Goal: Task Accomplishment & Management: Manage account settings

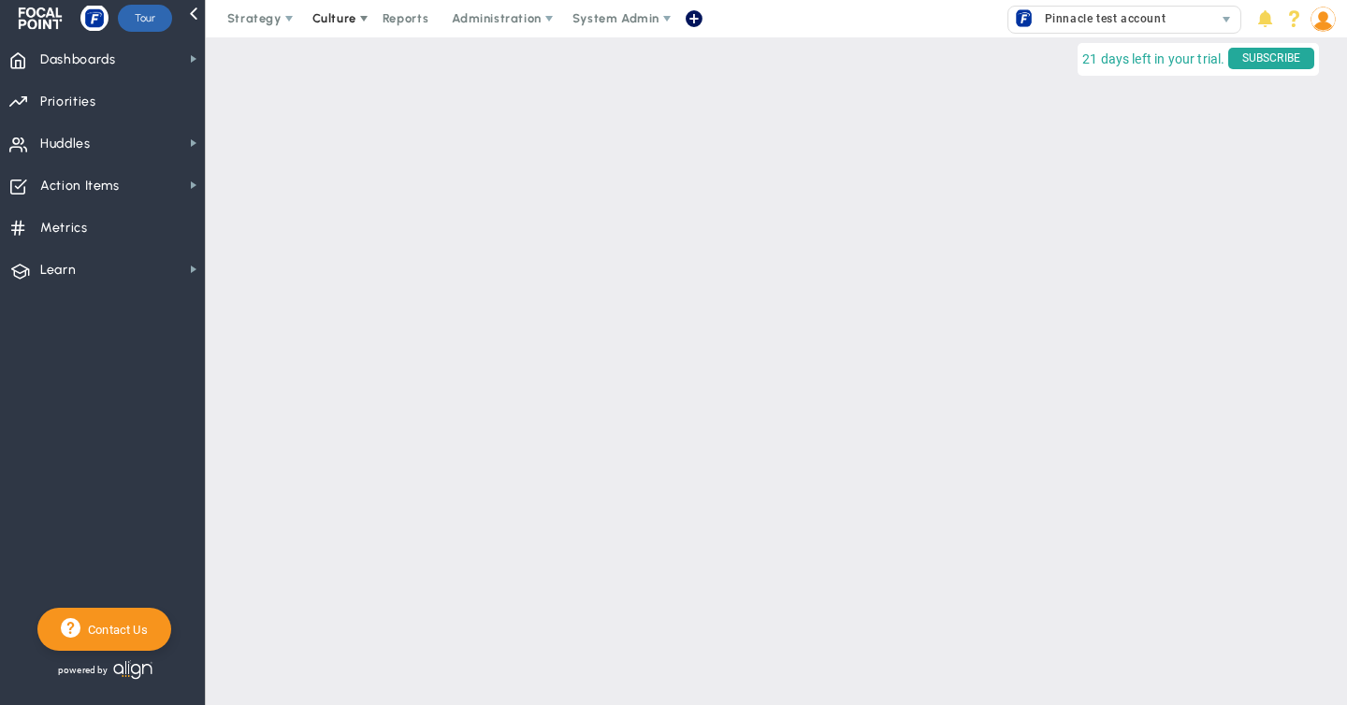
click at [338, 21] on span "Culture" at bounding box center [334, 18] width 44 height 14
click at [339, 55] on span "eNPS" at bounding box center [355, 56] width 32 height 14
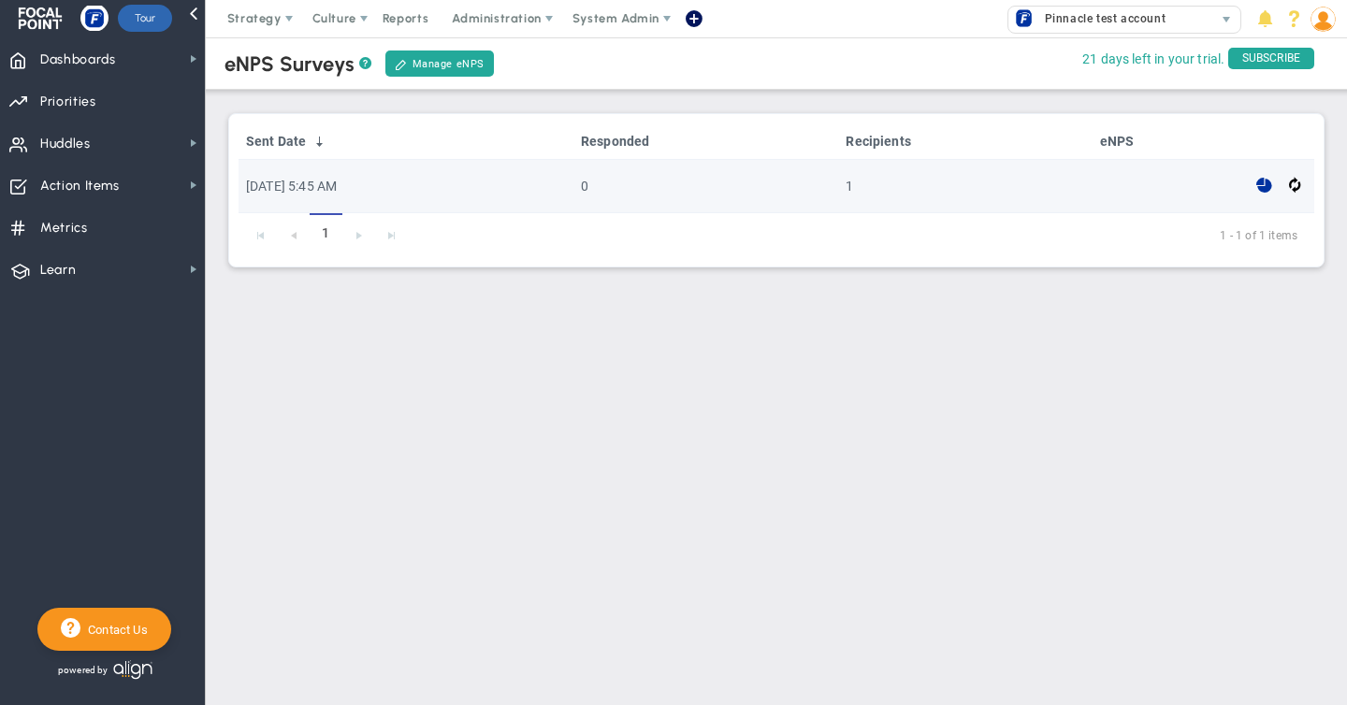
click at [1266, 180] on span at bounding box center [1264, 186] width 16 height 22
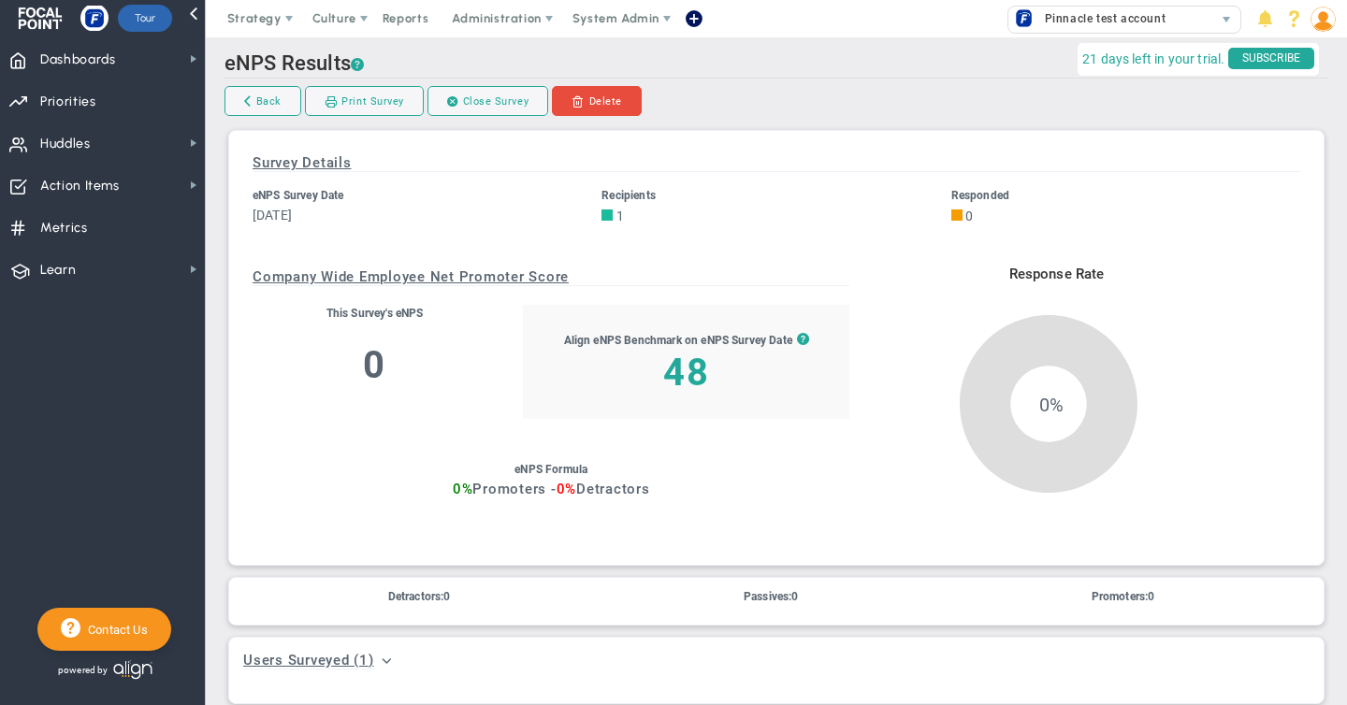
click at [583, 101] on link "Delete" at bounding box center [597, 101] width 90 height 30
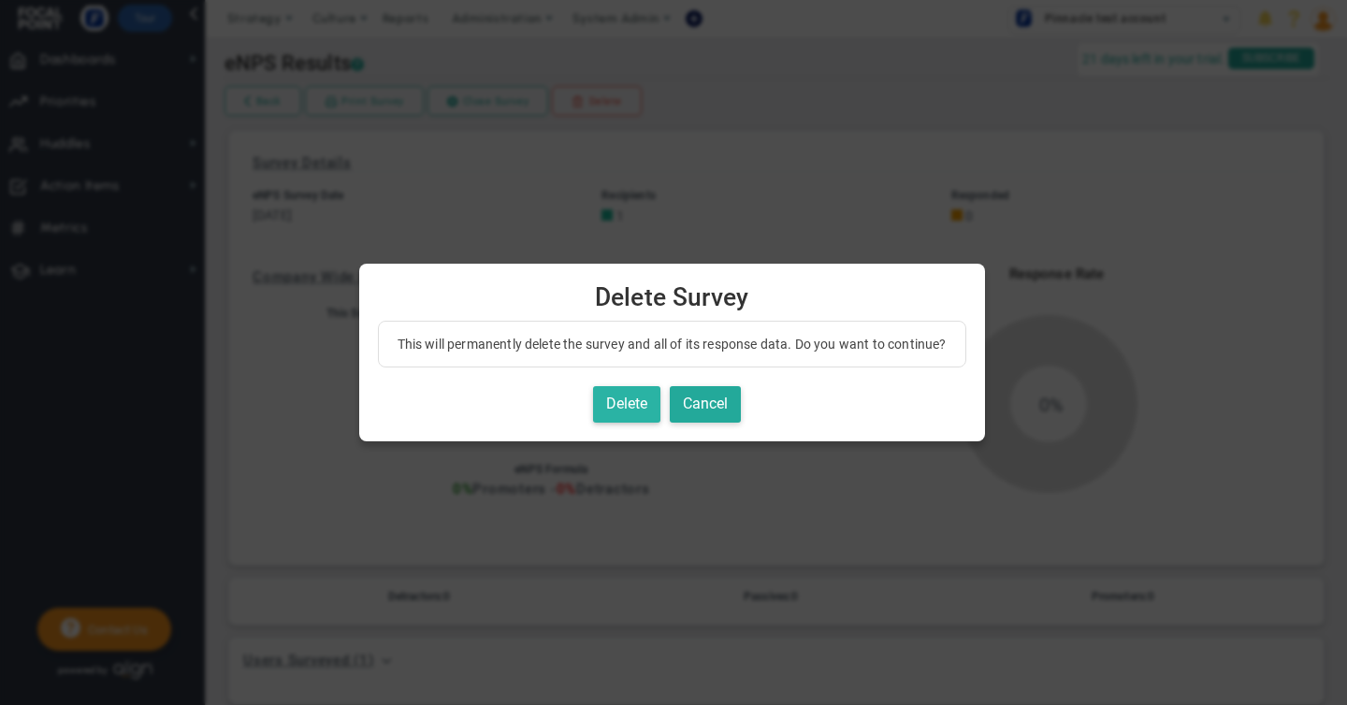
click at [625, 402] on button "Delete" at bounding box center [626, 404] width 67 height 36
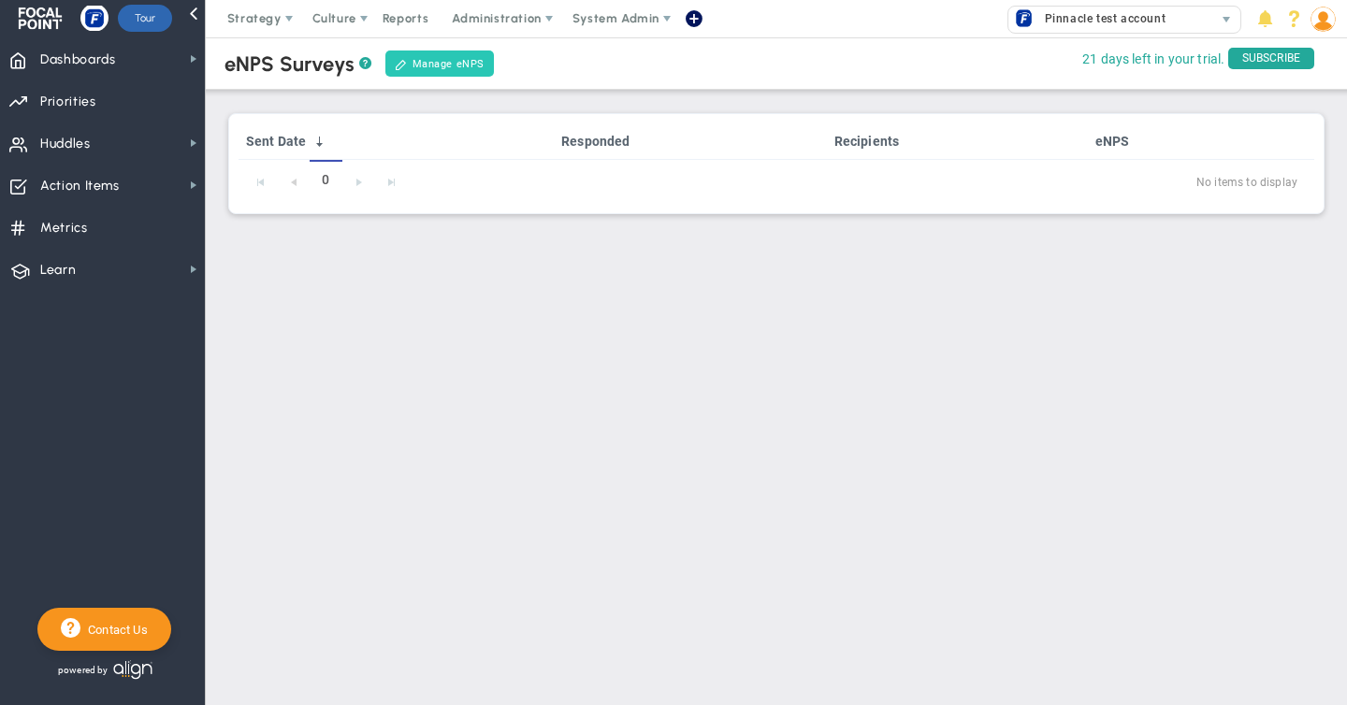
click at [425, 65] on link "Manage eNPS" at bounding box center [439, 64] width 108 height 26
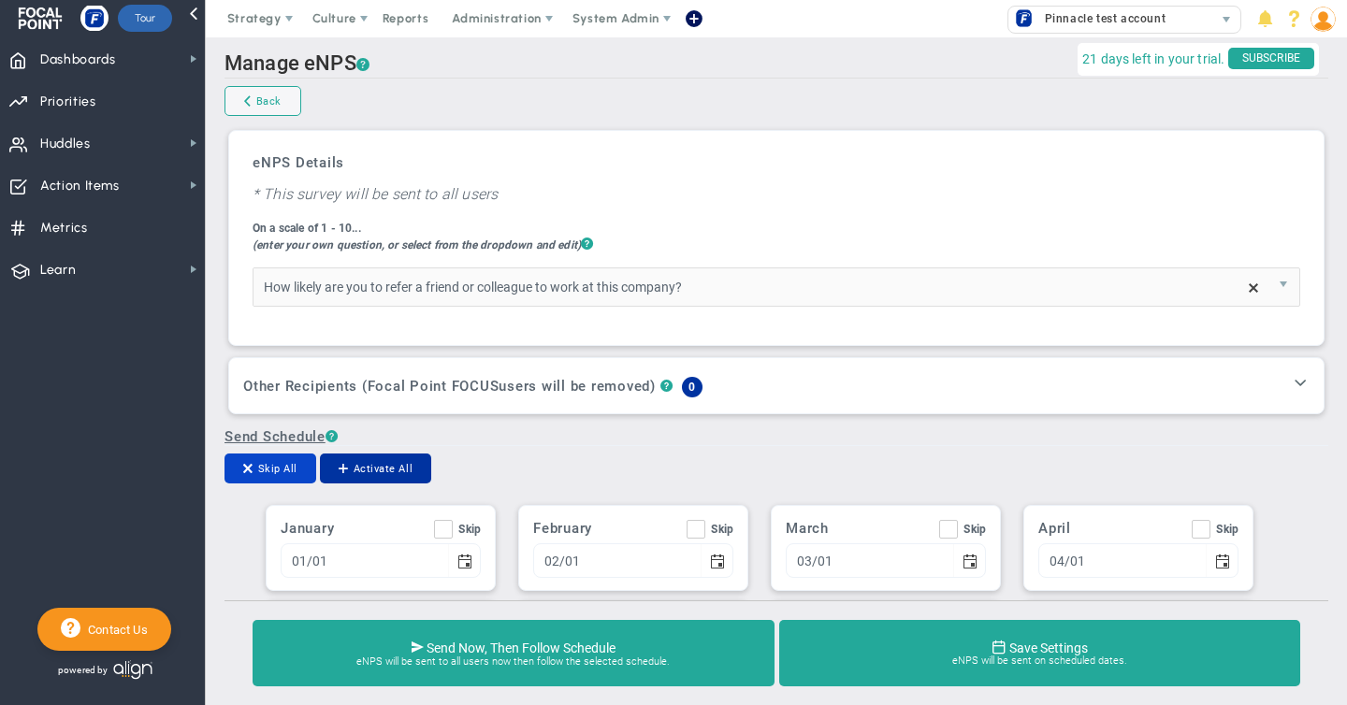
click at [274, 465] on button "Skip All" at bounding box center [270, 469] width 92 height 30
checkbox input "true"
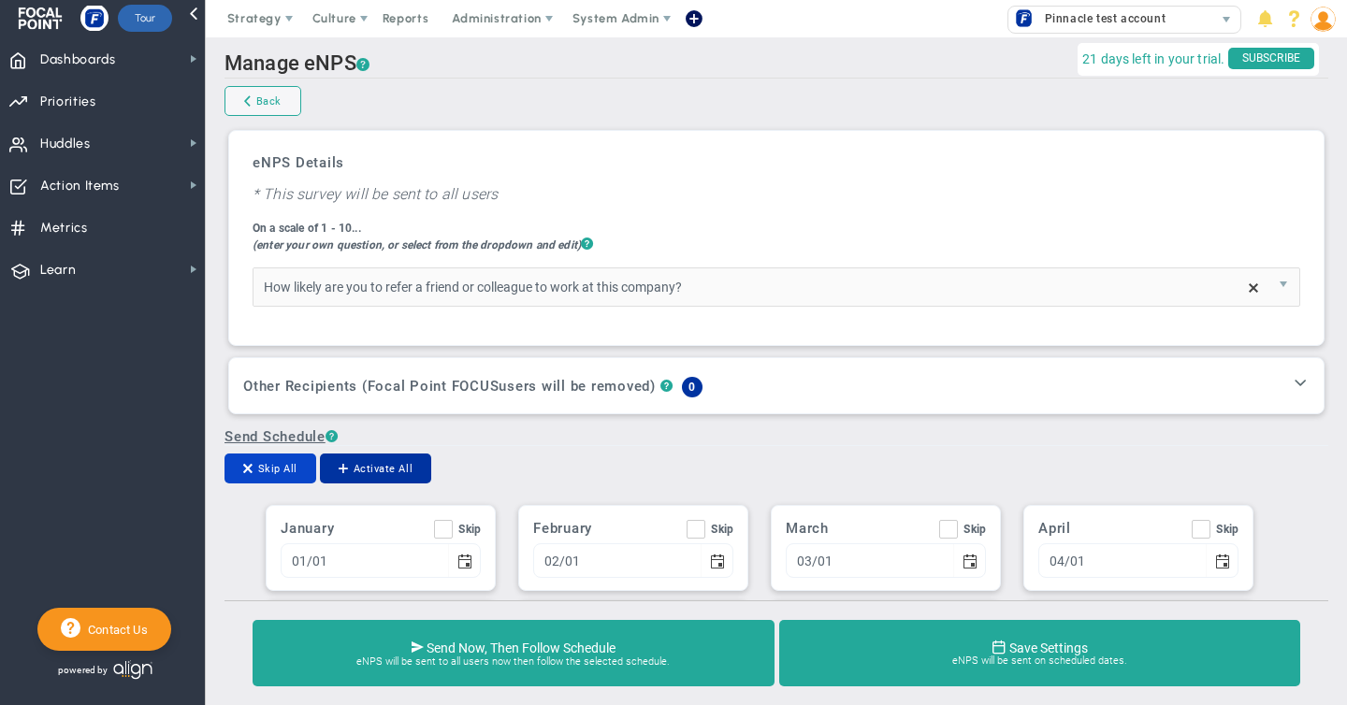
checkbox input "true"
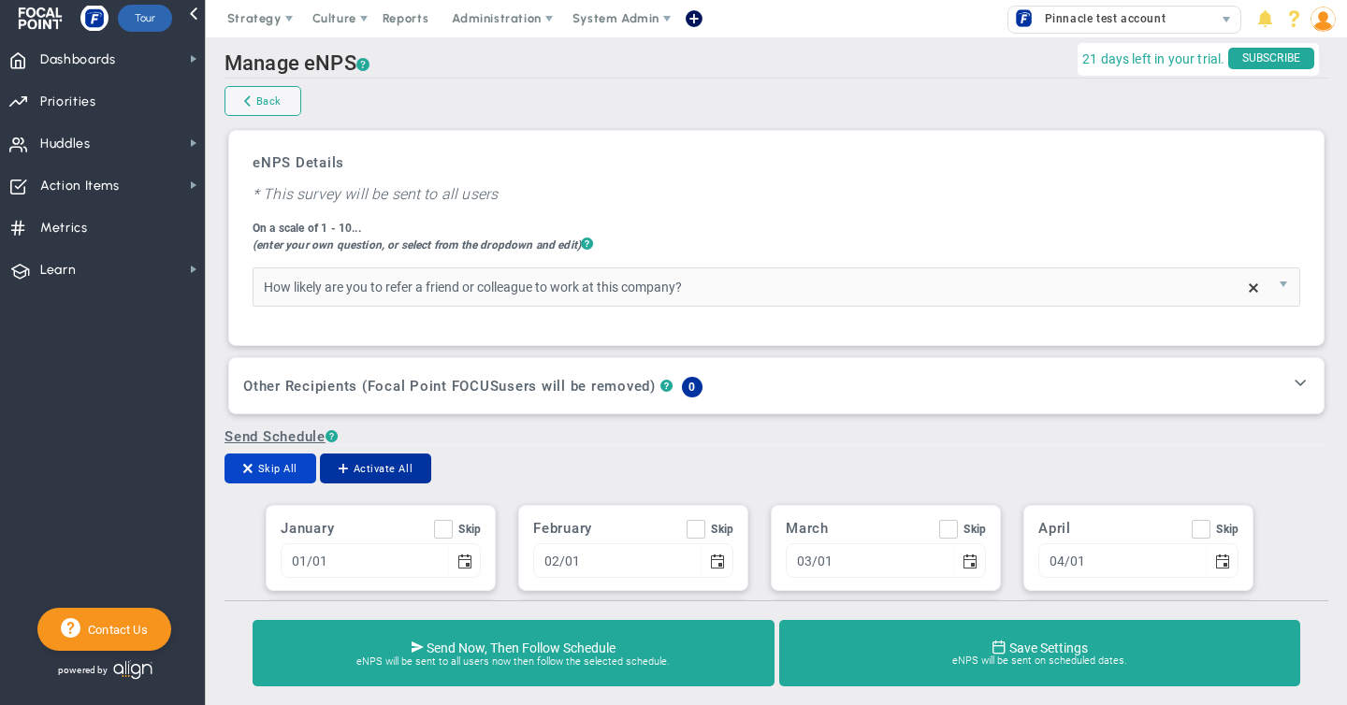
checkbox input "true"
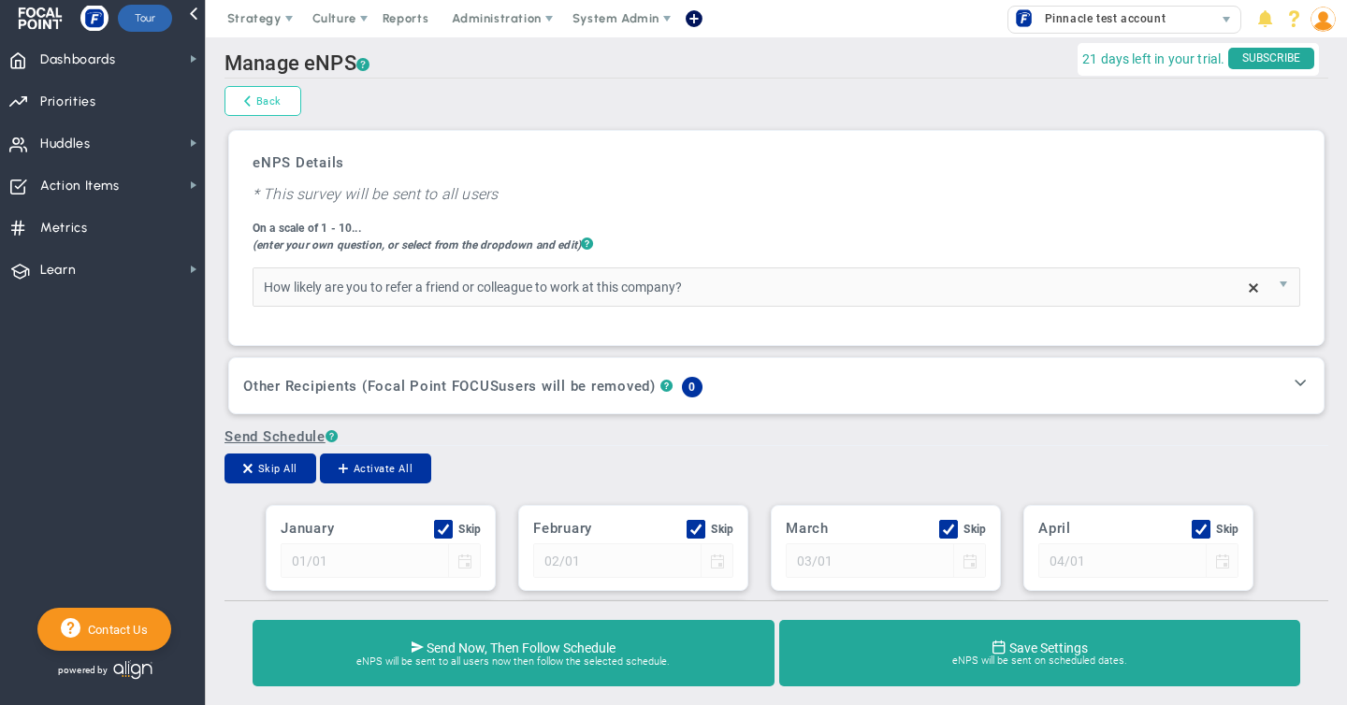
click at [255, 103] on link "Back" at bounding box center [262, 101] width 77 height 30
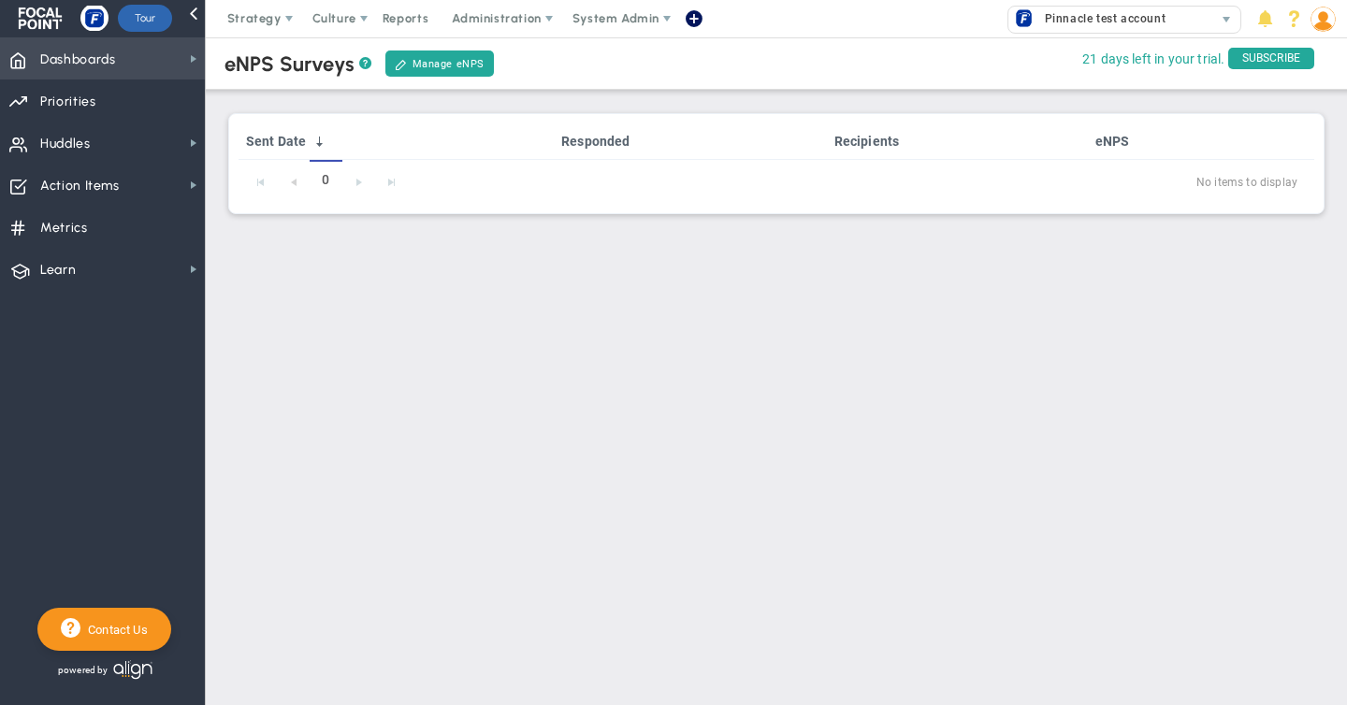
click at [101, 63] on span "Dashboards" at bounding box center [78, 59] width 76 height 39
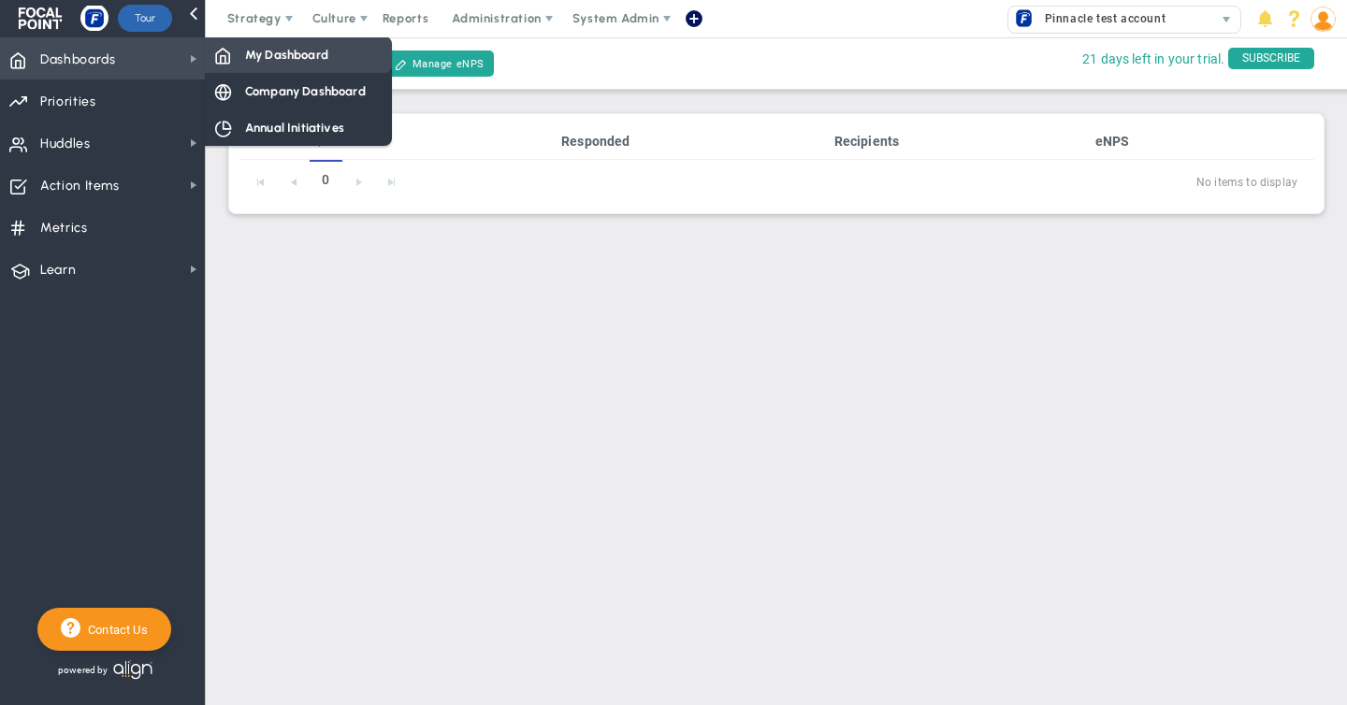
click at [258, 46] on span "My Dashboard" at bounding box center [286, 55] width 83 height 18
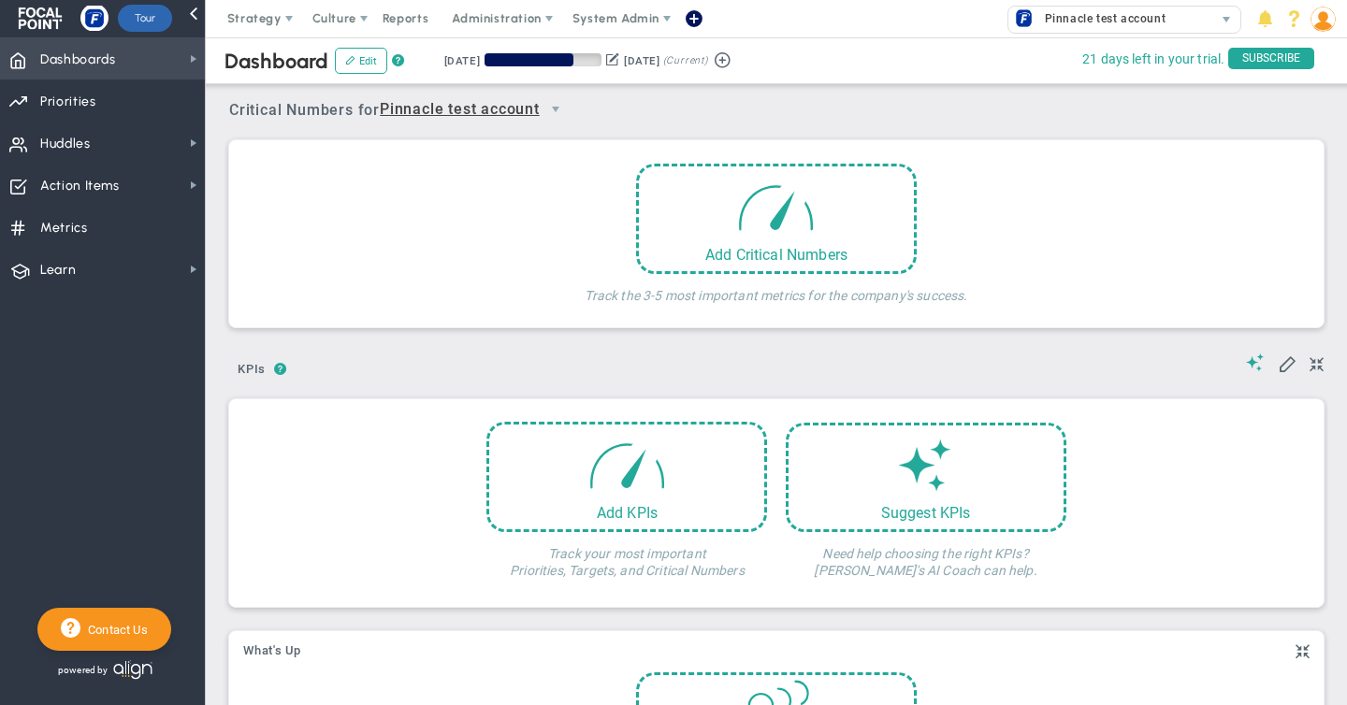
click at [172, 53] on span "Dashboards Dashboards" at bounding box center [102, 58] width 205 height 42
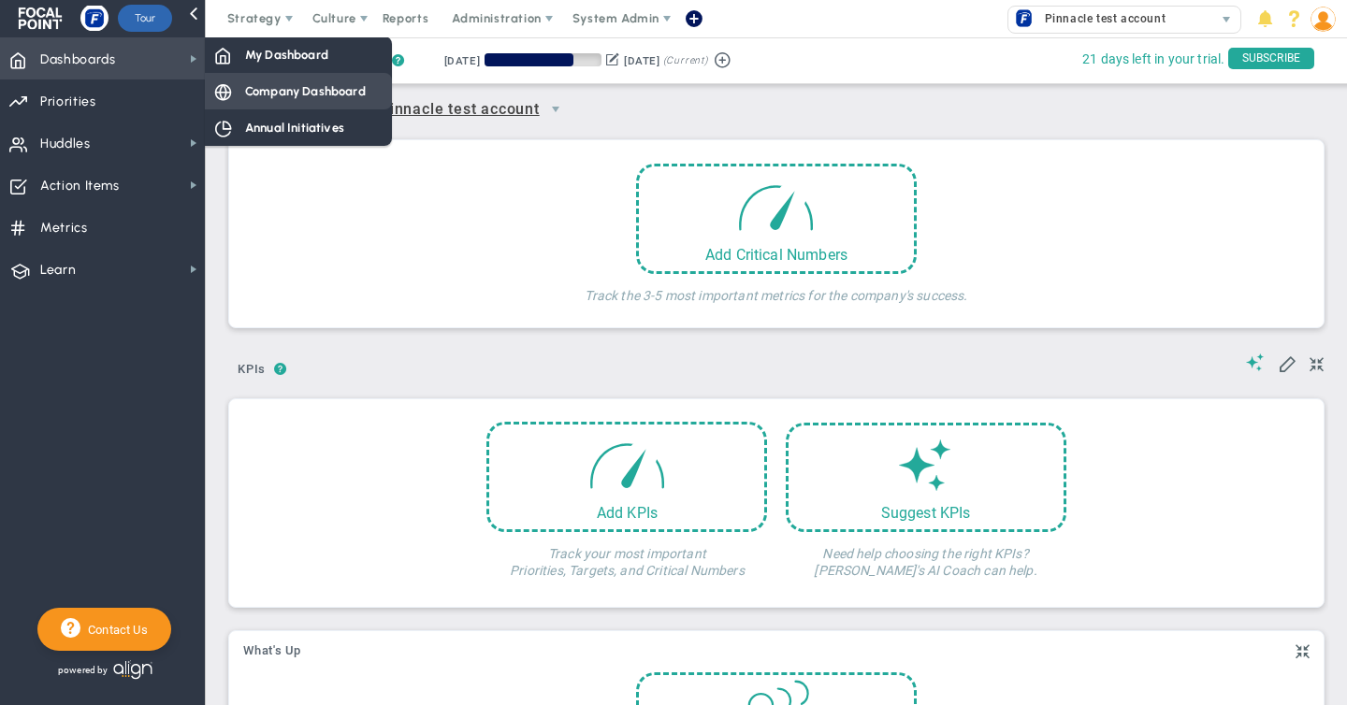
click at [305, 92] on span "Company Dashboard" at bounding box center [305, 91] width 121 height 18
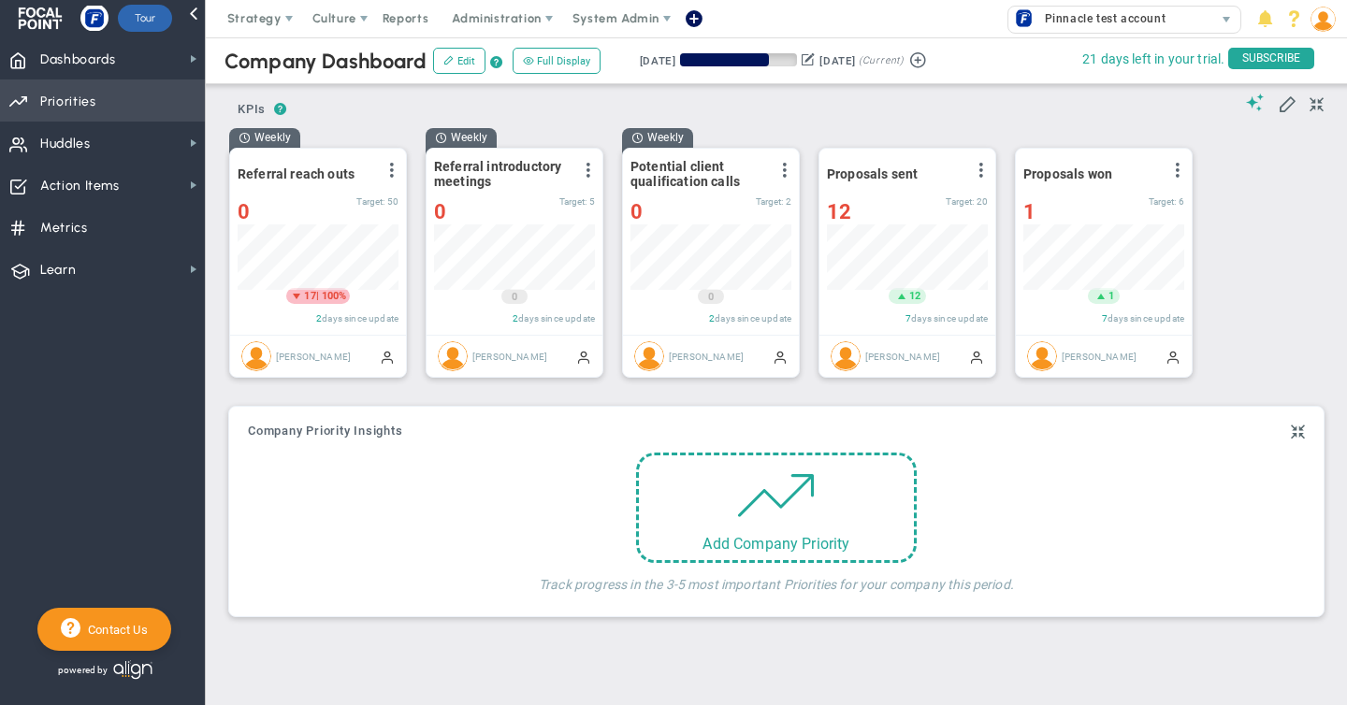
scroll to position [65, 161]
click at [852, 215] on div "12" at bounding box center [886, 211] width 119 height 23
type input "14"
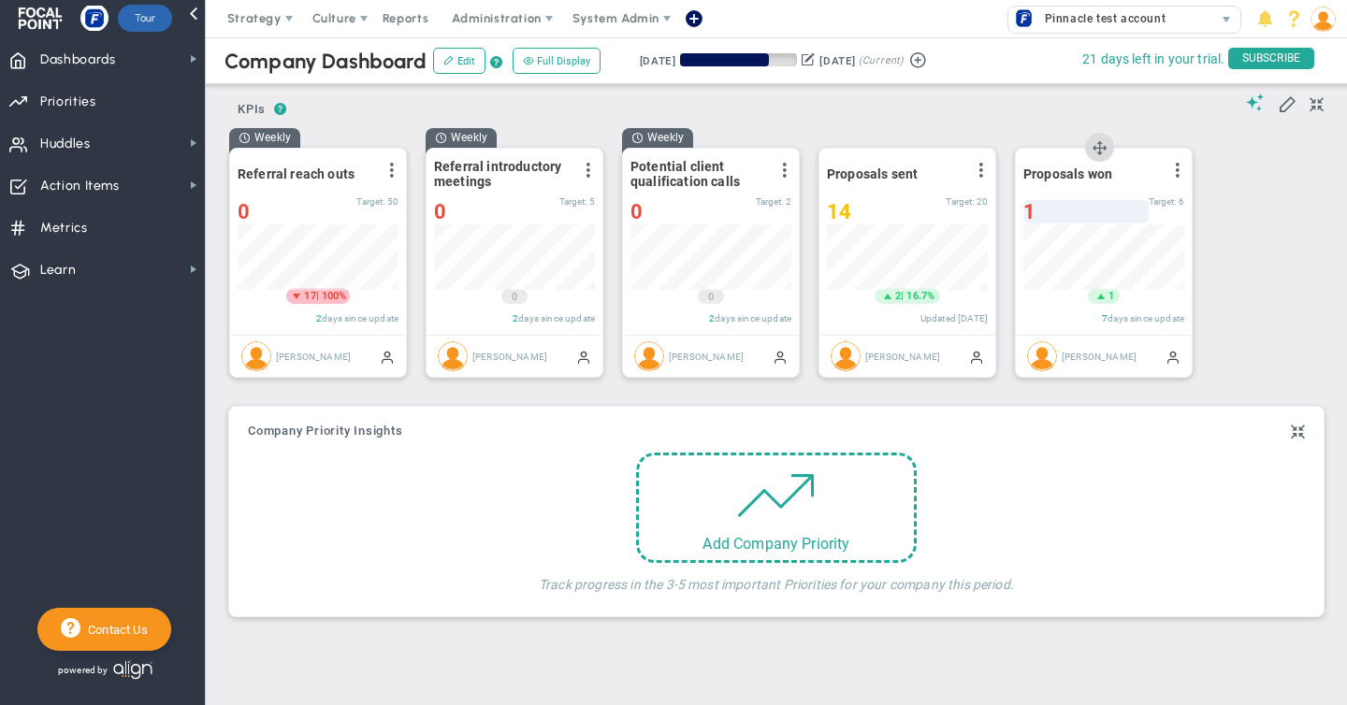
click at [1035, 203] on div "1" at bounding box center [1085, 211] width 125 height 23
type input "2"
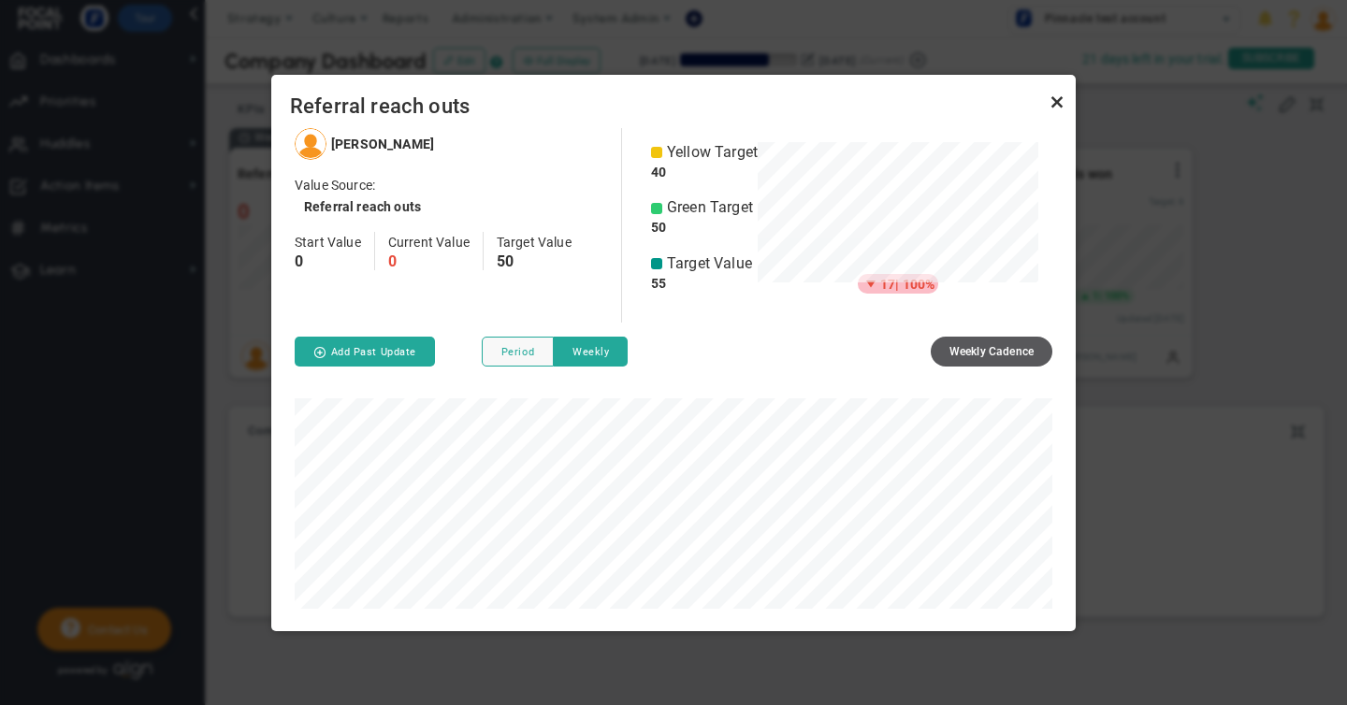
click at [1061, 102] on link "Close" at bounding box center [1057, 103] width 22 height 22
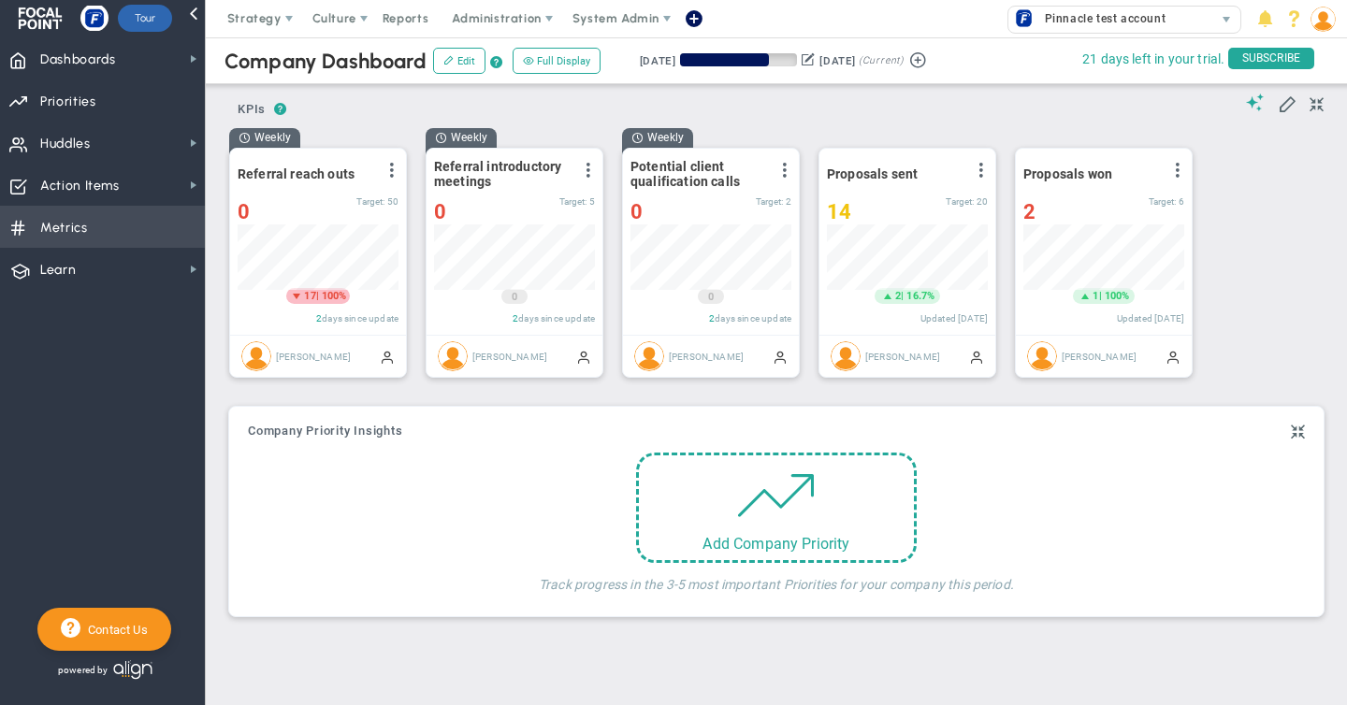
drag, startPoint x: 263, startPoint y: 217, endPoint x: 197, endPoint y: 215, distance: 65.5
click at [197, 215] on div "Dashboards Dashboards My Dashboard Company Dashboard Annual Initiatives" at bounding box center [673, 371] width 1347 height 668
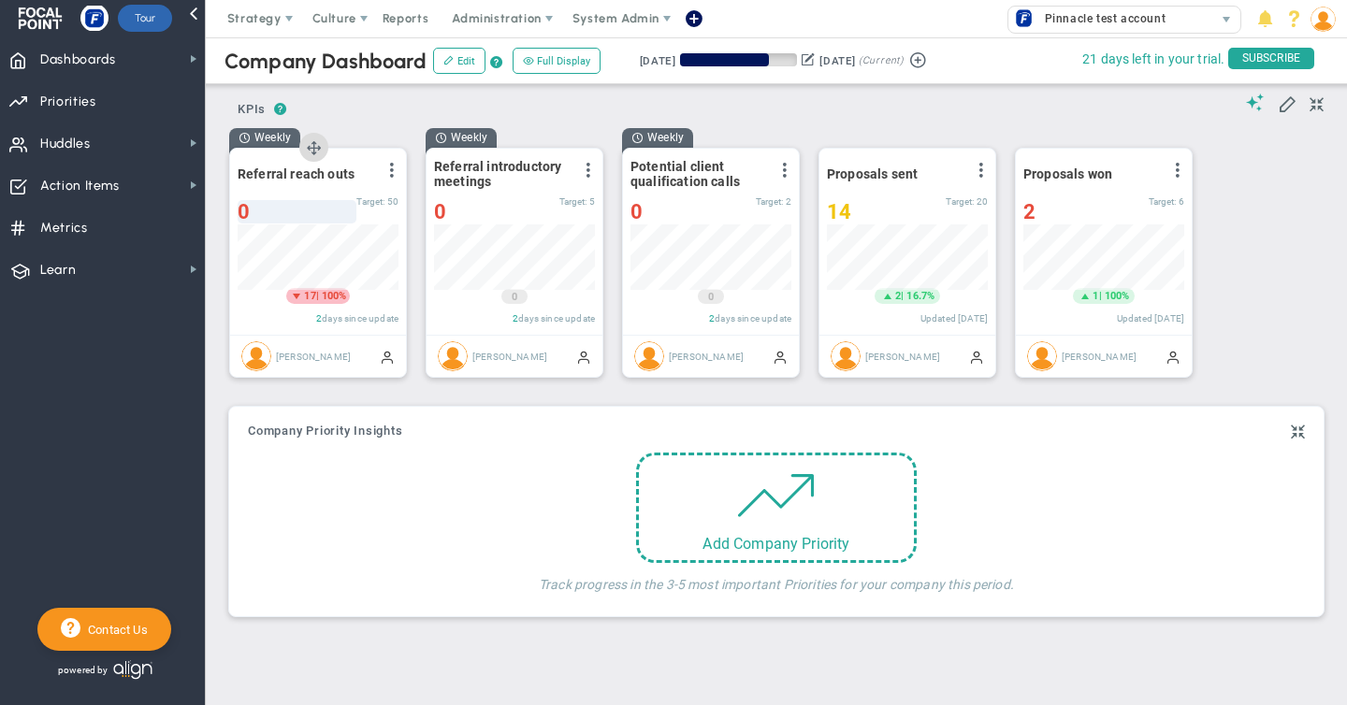
click at [253, 208] on div "0" at bounding box center [297, 211] width 119 height 23
type input "24"
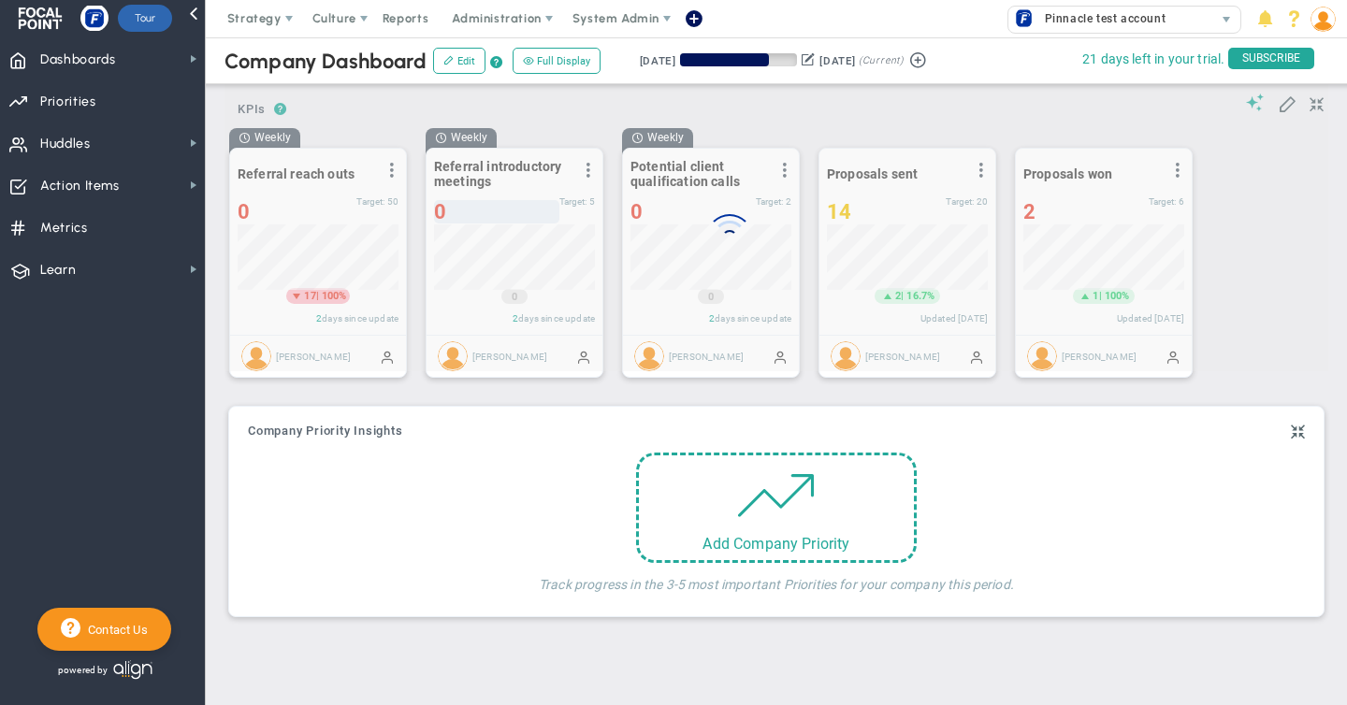
click at [456, 213] on div "0" at bounding box center [496, 211] width 125 height 23
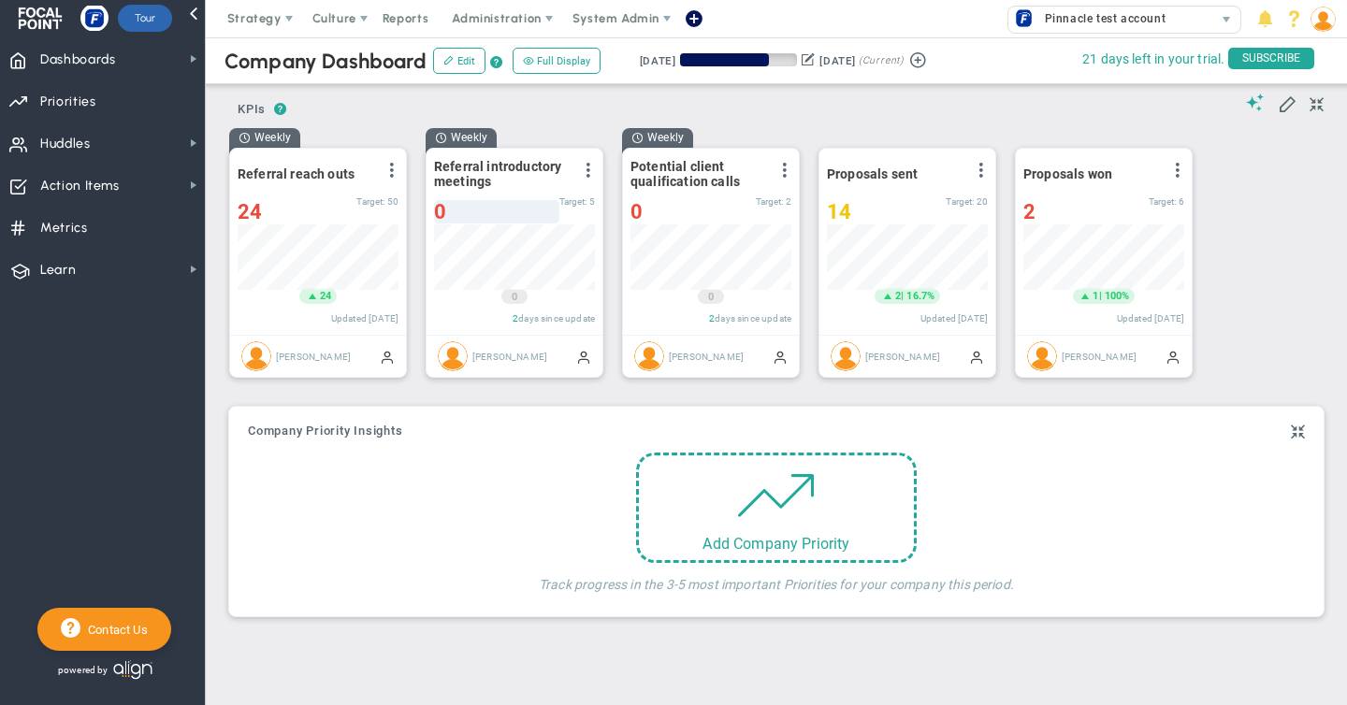
click at [455, 216] on div "0" at bounding box center [496, 211] width 125 height 23
type input "3"
click at [681, 218] on div "0" at bounding box center [692, 211] width 125 height 23
click at [658, 211] on div "0" at bounding box center [692, 211] width 125 height 23
type input "1"
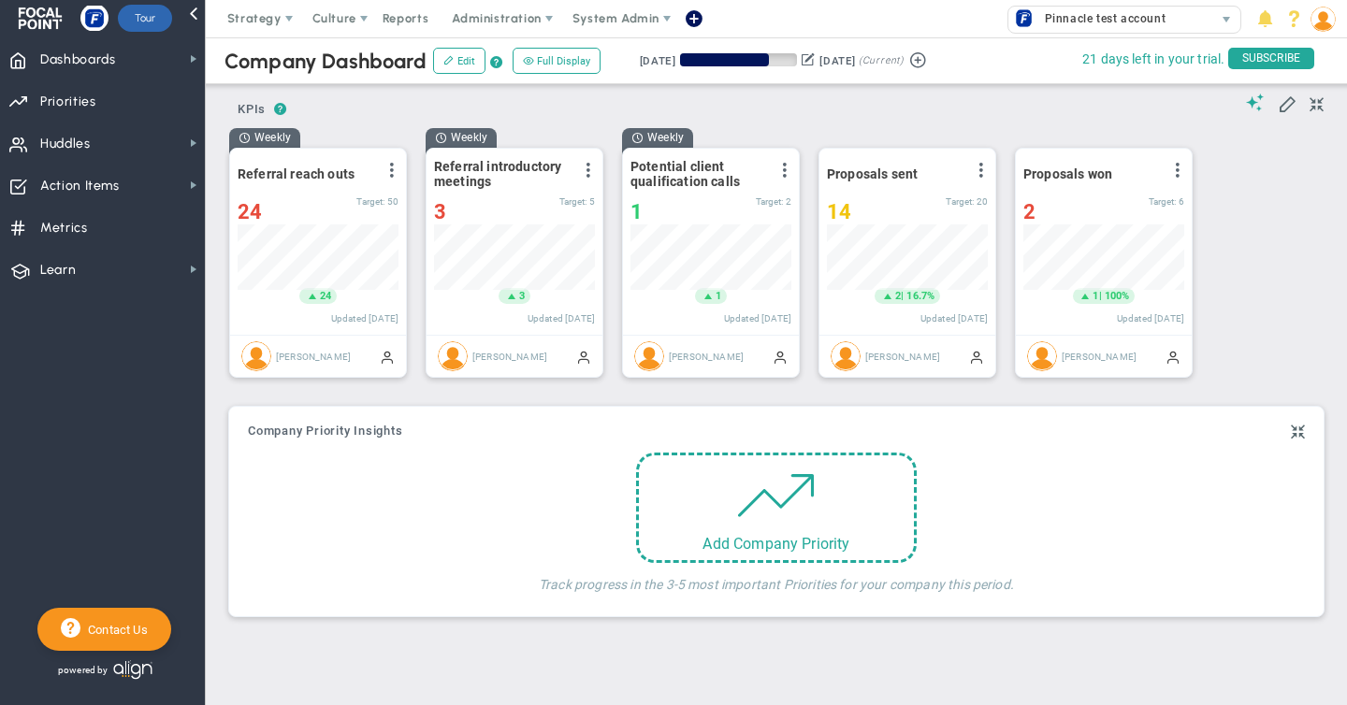
click at [1264, 300] on div "Weekly Referral reach outs View Historical Graph Edit Make "No Change" Update A…" at bounding box center [769, 260] width 1118 height 267
click at [588, 169] on span at bounding box center [588, 170] width 15 height 15
click at [500, 209] on li "Edit" at bounding box center [535, 207] width 133 height 23
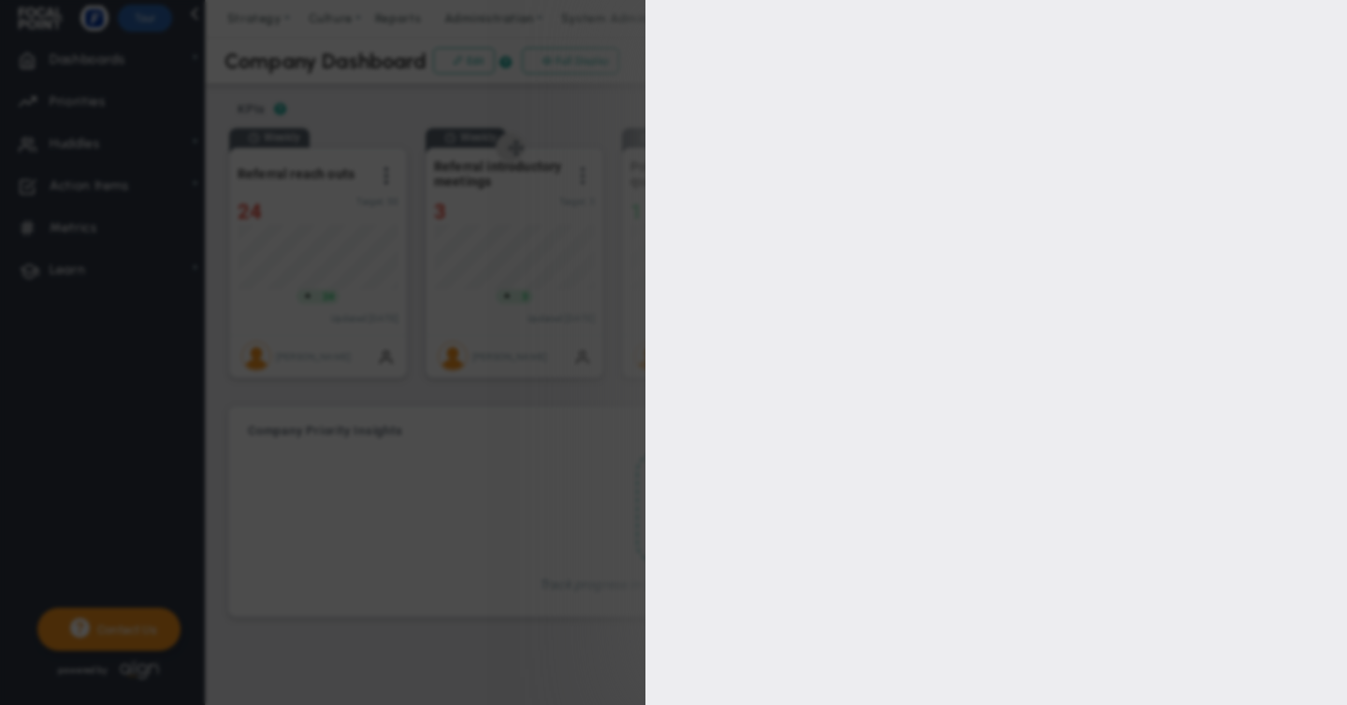
type input "[PERSON_NAME]"
radio input "true"
type input "6"
type input "5"
type input "4"
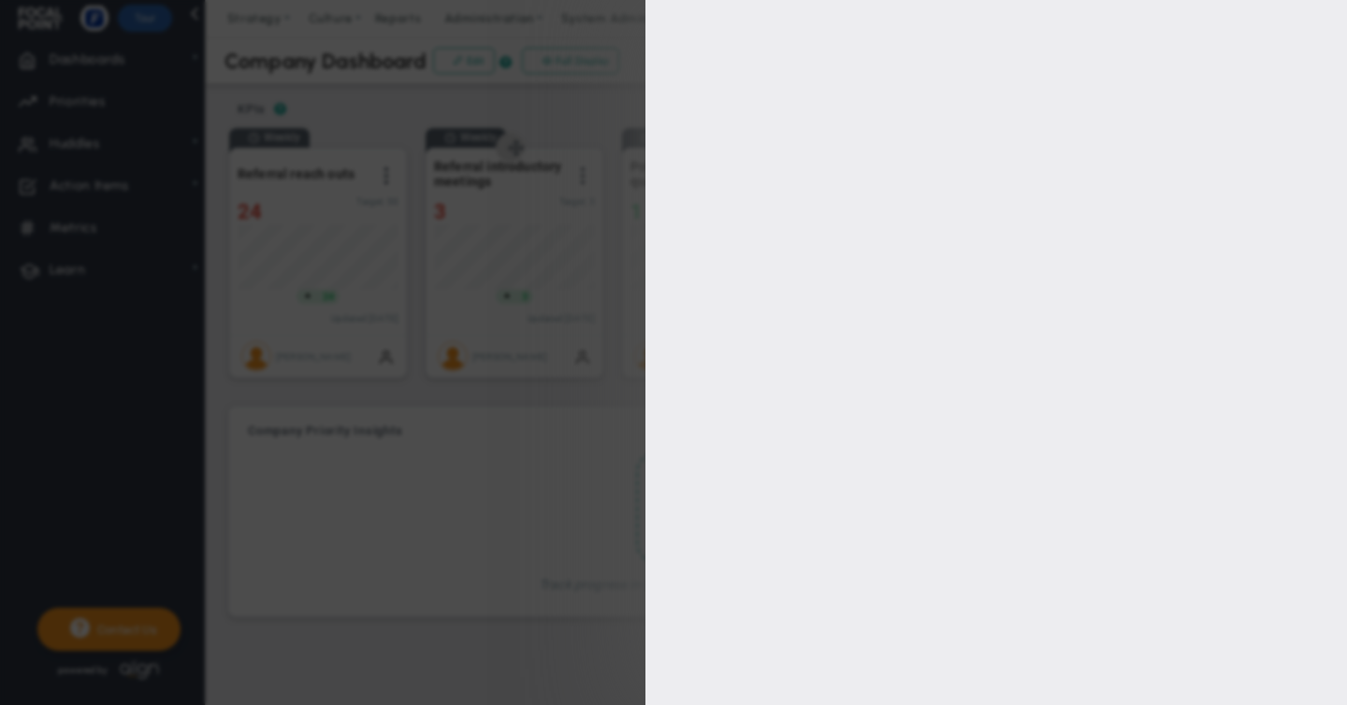
type input "3"
checkbox input "true"
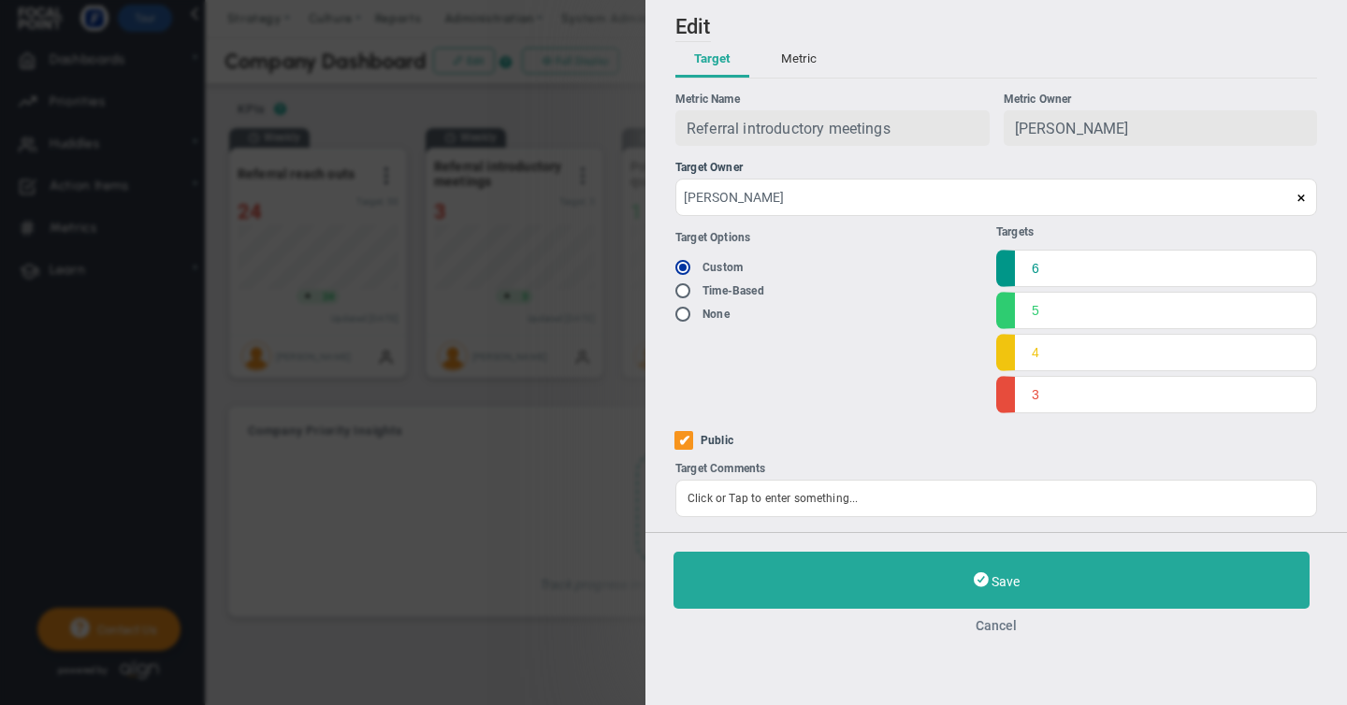
click at [1005, 627] on button "Cancel" at bounding box center [995, 625] width 645 height 15
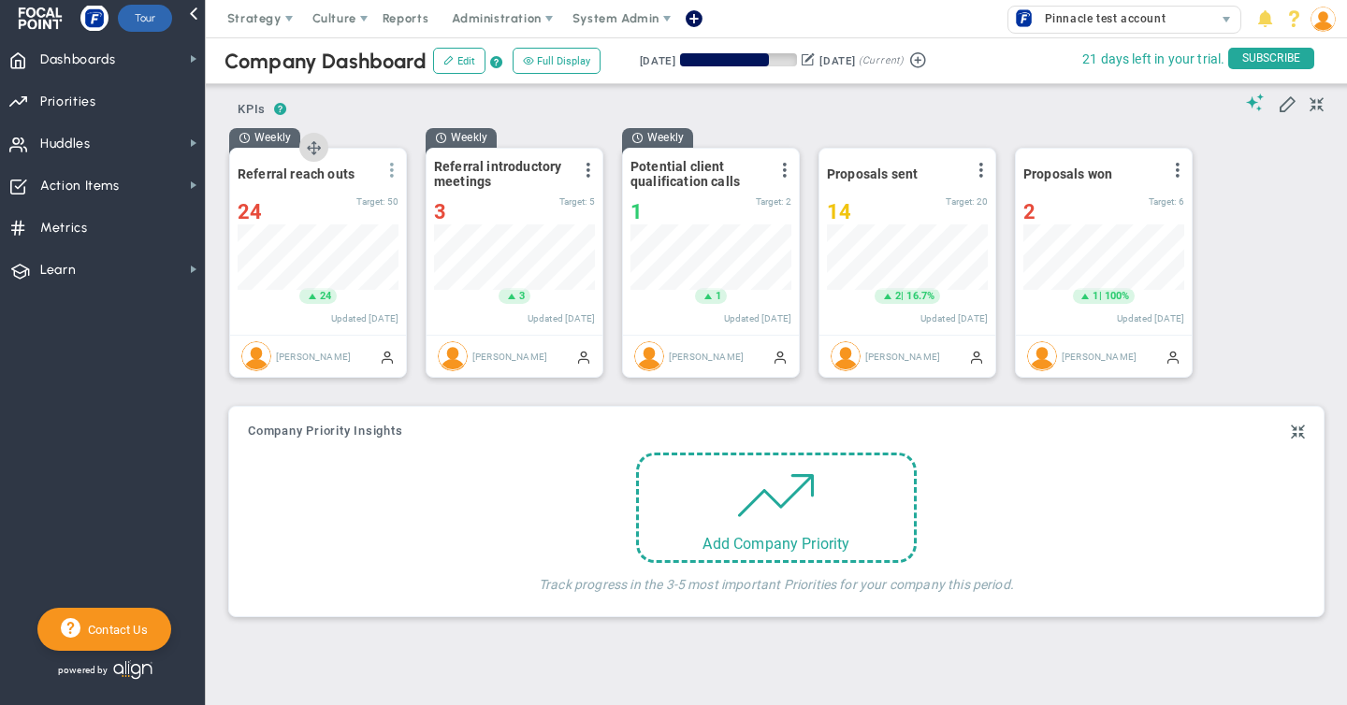
click at [394, 169] on span at bounding box center [391, 170] width 15 height 15
click at [297, 209] on span "Edit" at bounding box center [291, 207] width 22 height 13
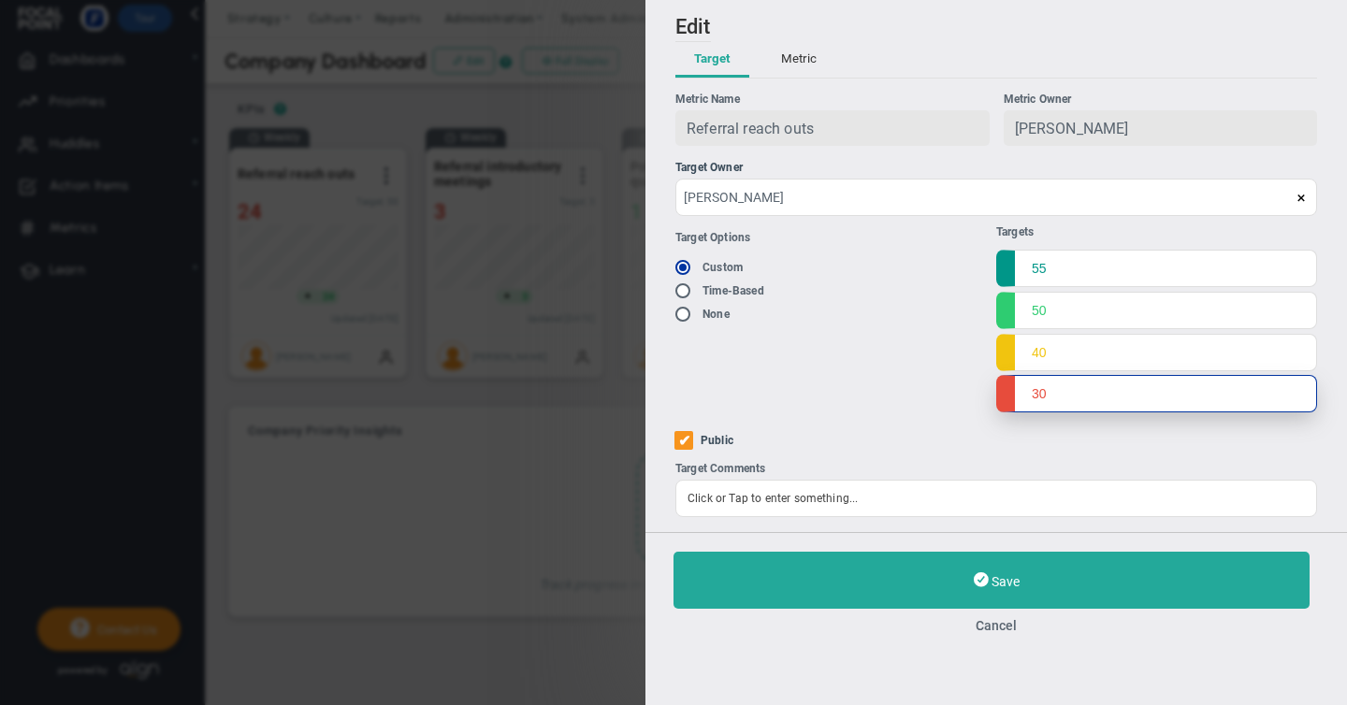
drag, startPoint x: 1046, startPoint y: 399, endPoint x: 1027, endPoint y: 399, distance: 19.6
click at [1027, 399] on input "30" at bounding box center [1156, 393] width 321 height 37
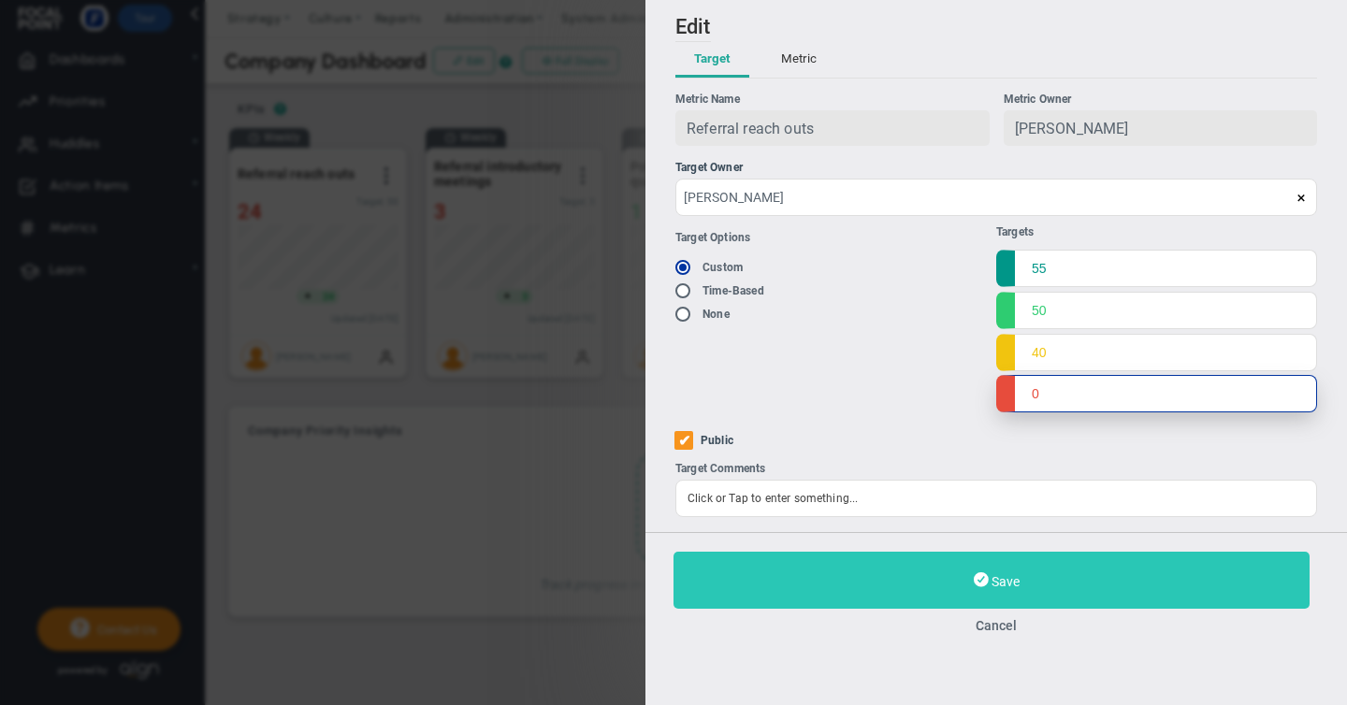
type input "0"
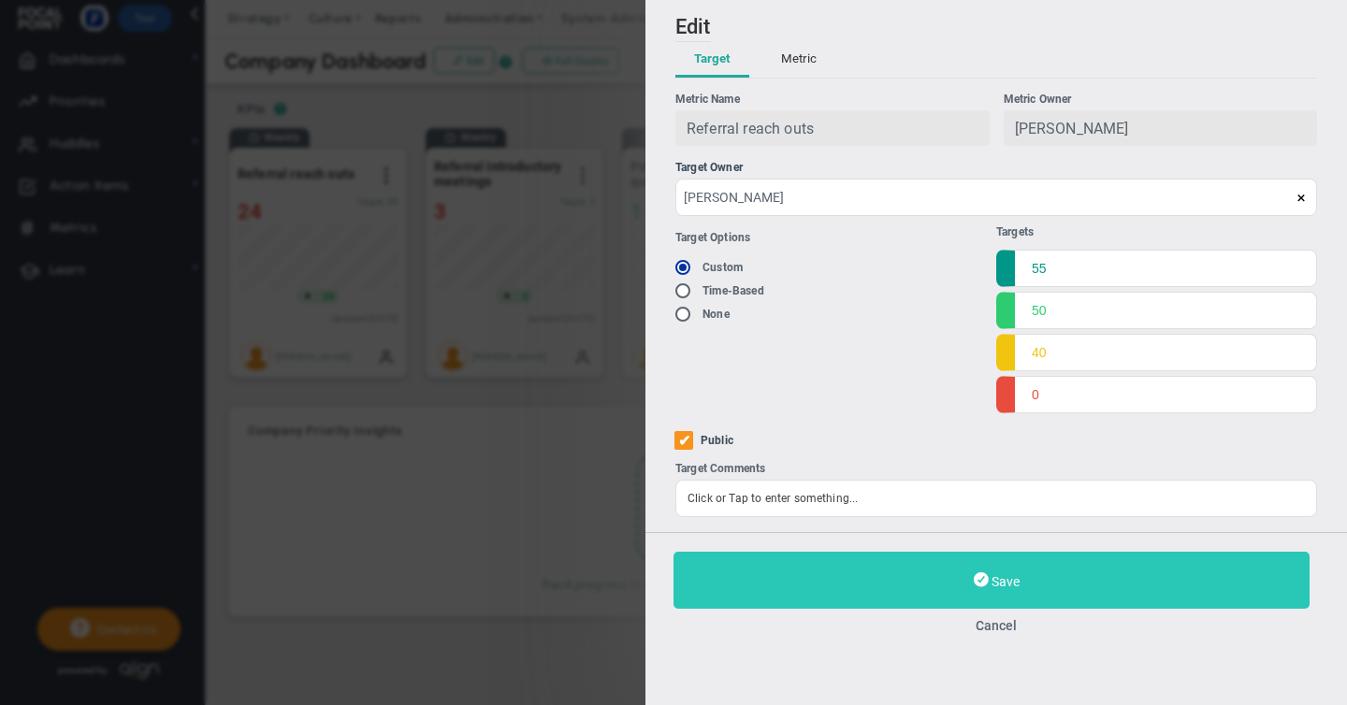
click at [1009, 583] on span "Save" at bounding box center [1005, 581] width 28 height 15
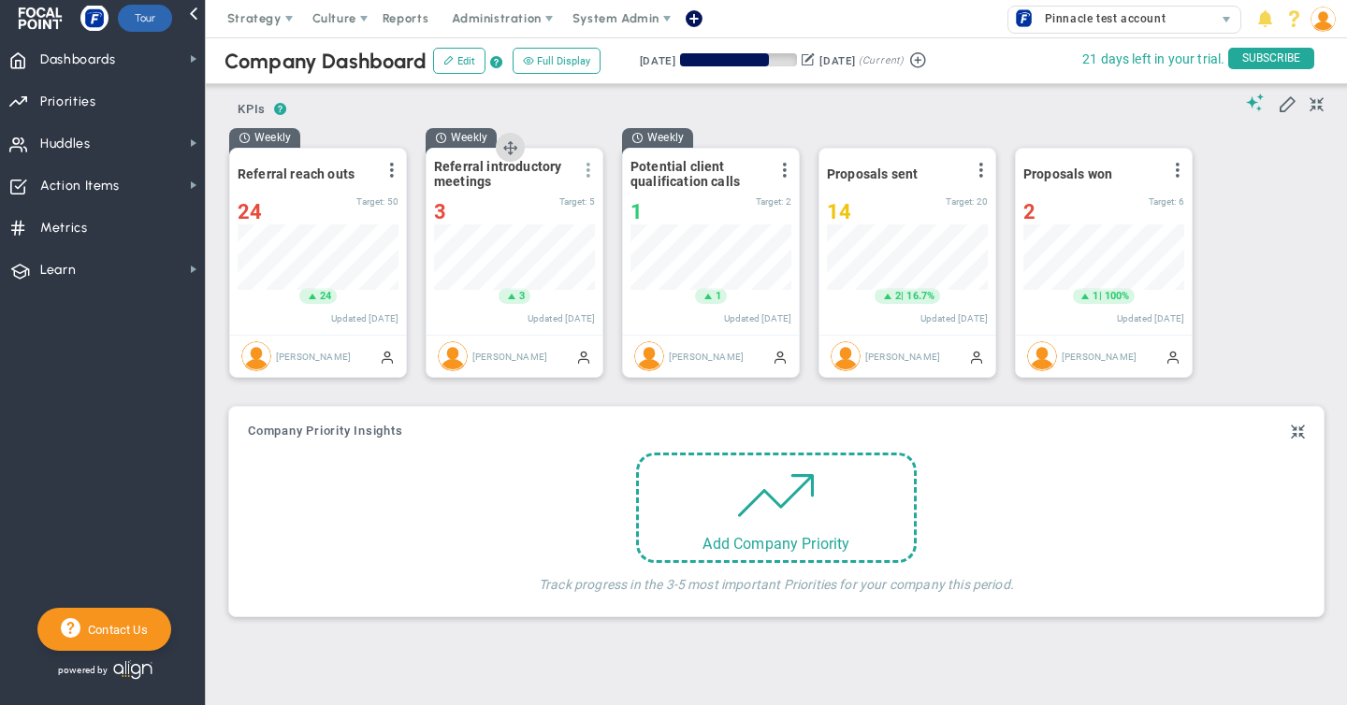
click at [589, 168] on span at bounding box center [588, 170] width 15 height 15
click at [500, 208] on li "Edit" at bounding box center [535, 207] width 133 height 23
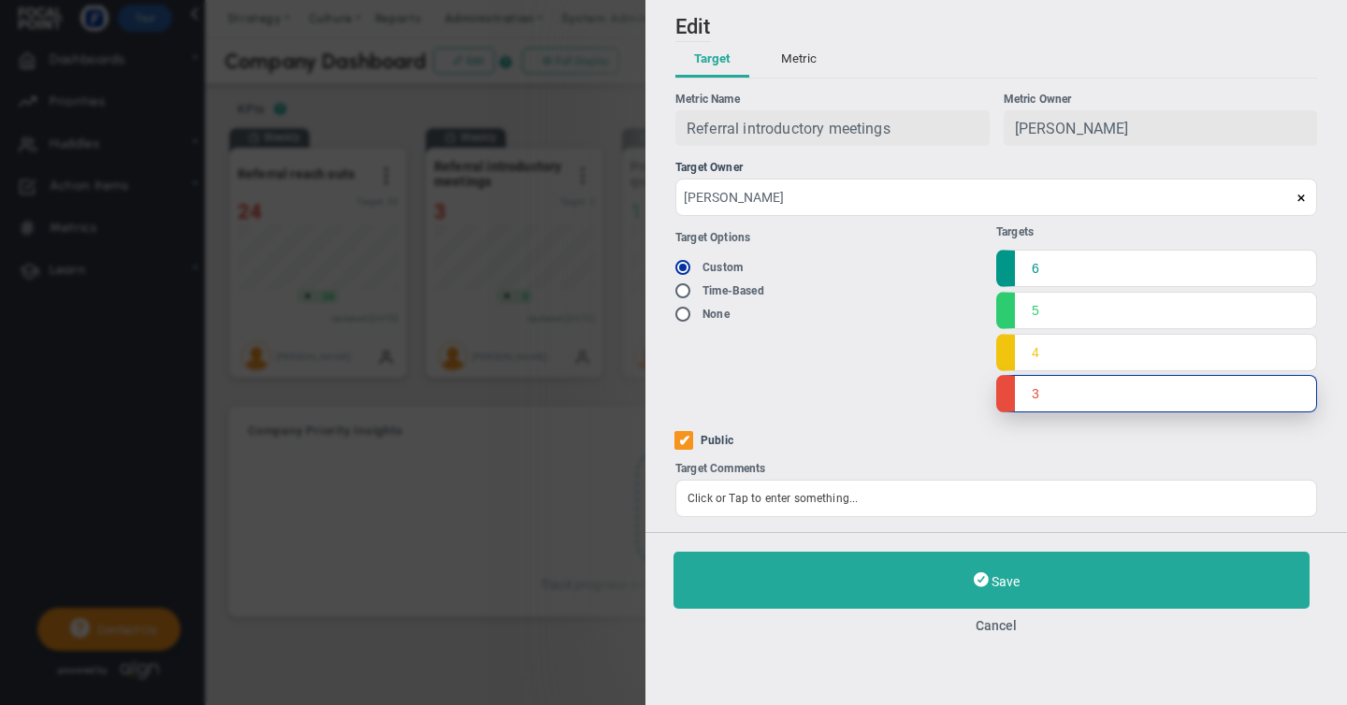
drag, startPoint x: 1046, startPoint y: 391, endPoint x: 980, endPoint y: 388, distance: 66.5
click at [980, 388] on div "Target Options Existing Target Custom Time-Based None Targets" at bounding box center [996, 317] width 642 height 202
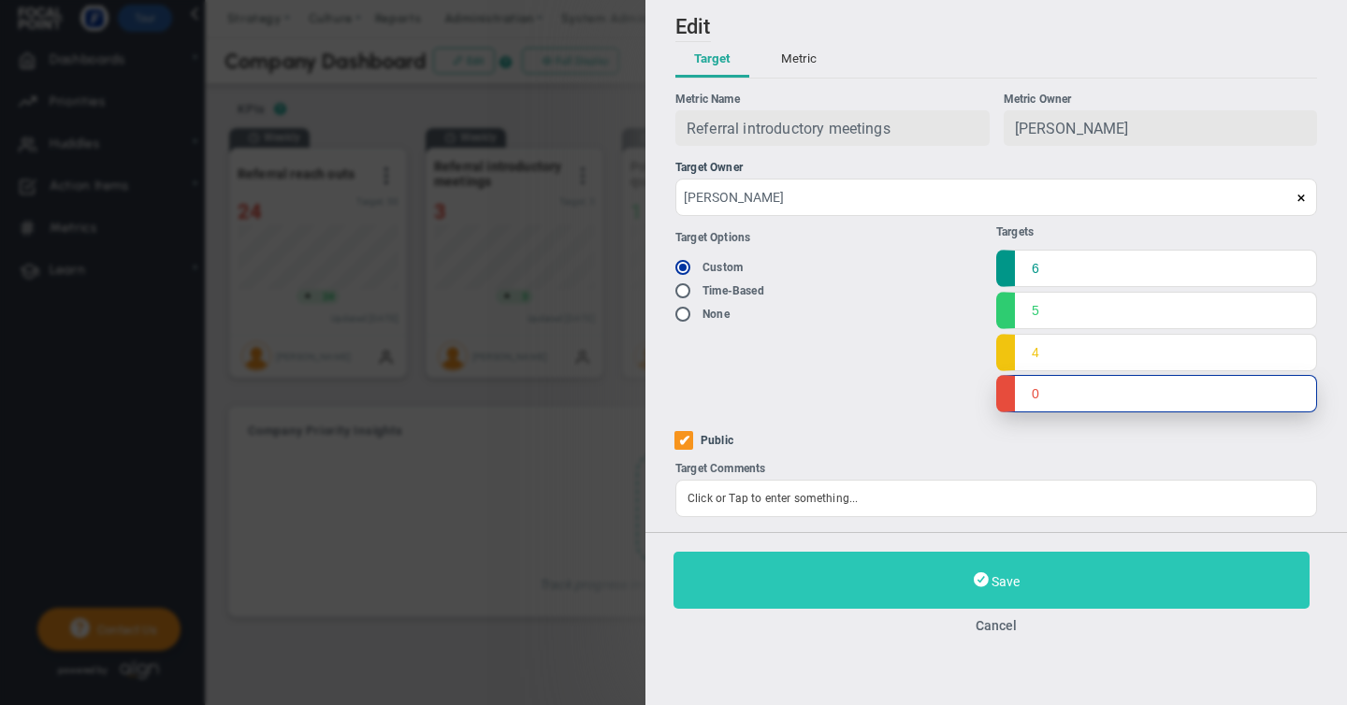
type input "0"
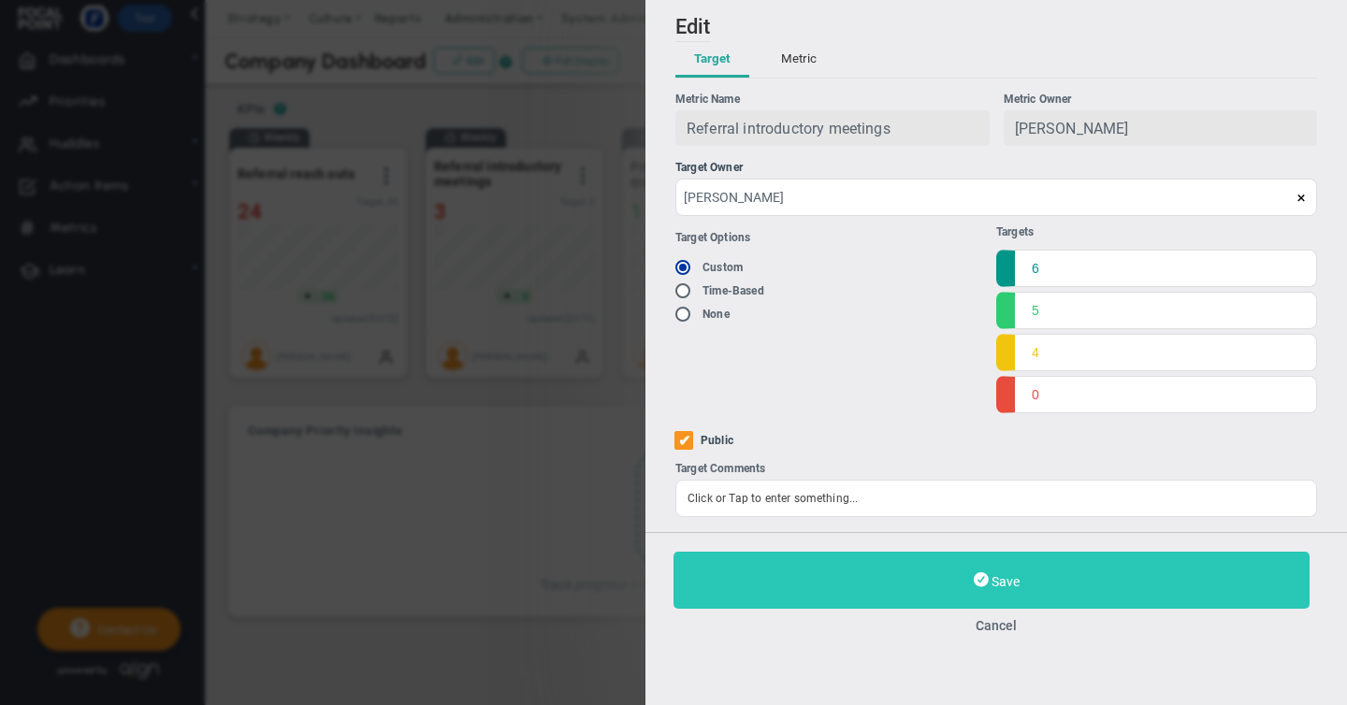
click at [996, 585] on span "Save" at bounding box center [1005, 581] width 28 height 15
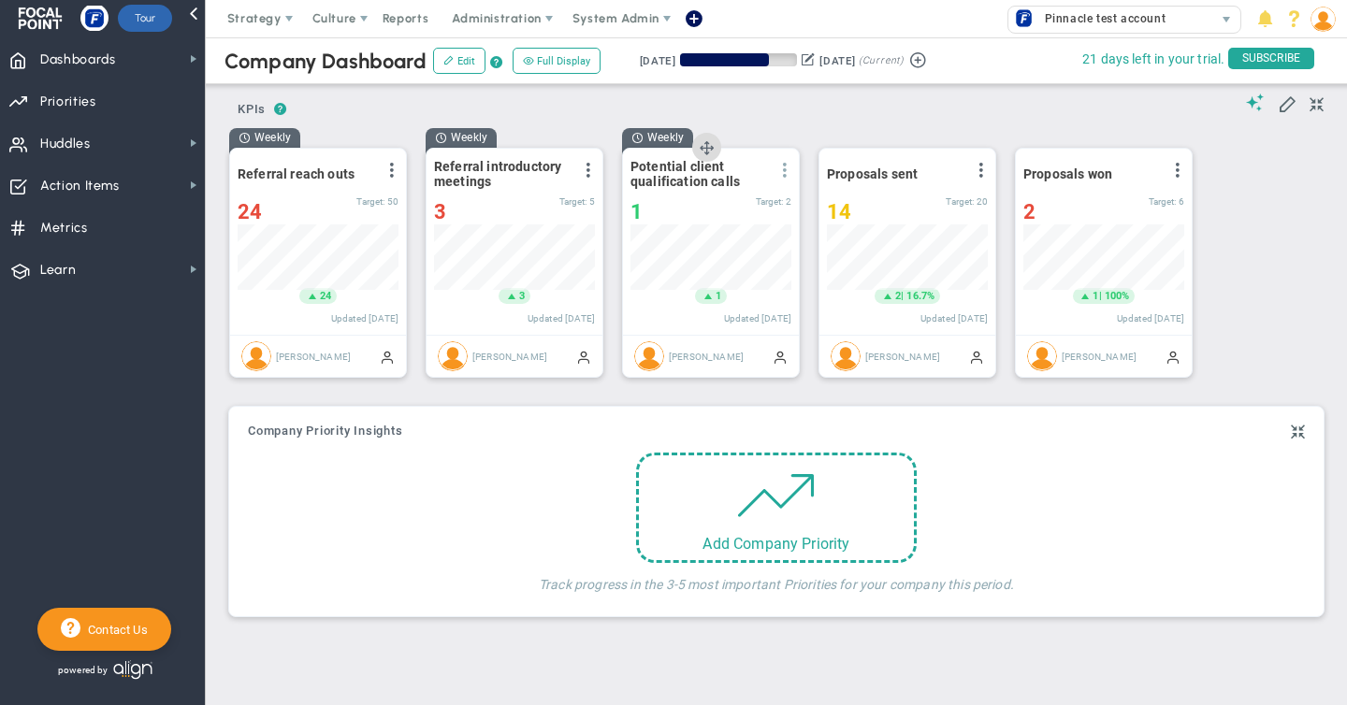
click at [785, 170] on span at bounding box center [784, 170] width 15 height 15
click at [686, 209] on span "Edit" at bounding box center [683, 207] width 22 height 13
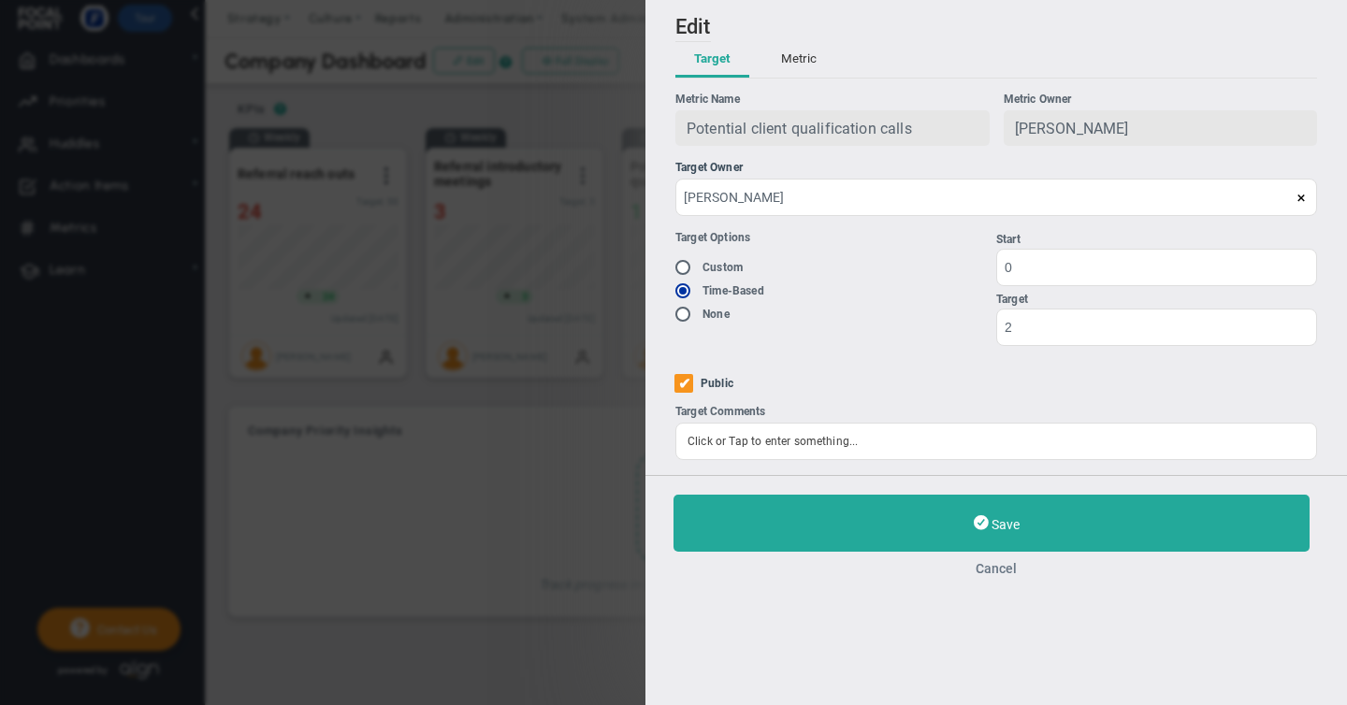
click at [999, 568] on button "Cancel" at bounding box center [995, 568] width 645 height 15
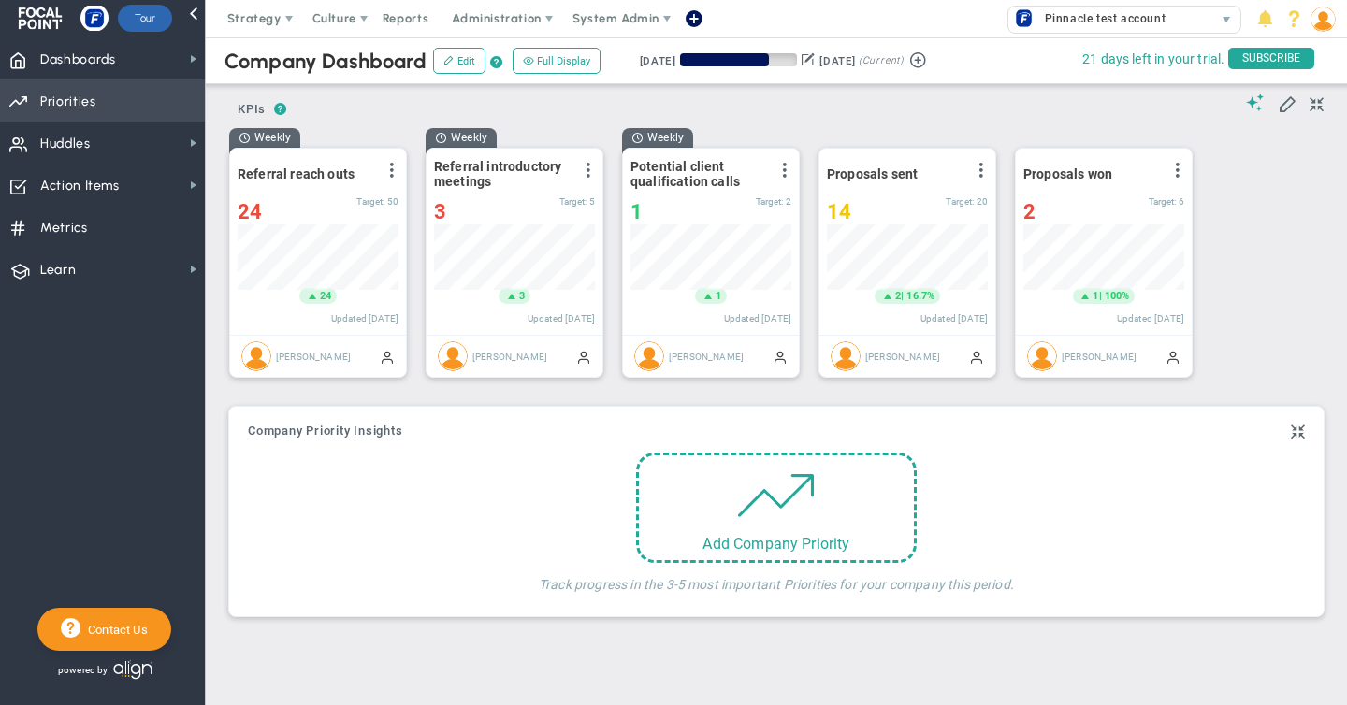
click at [50, 111] on span "Priorities" at bounding box center [68, 101] width 56 height 39
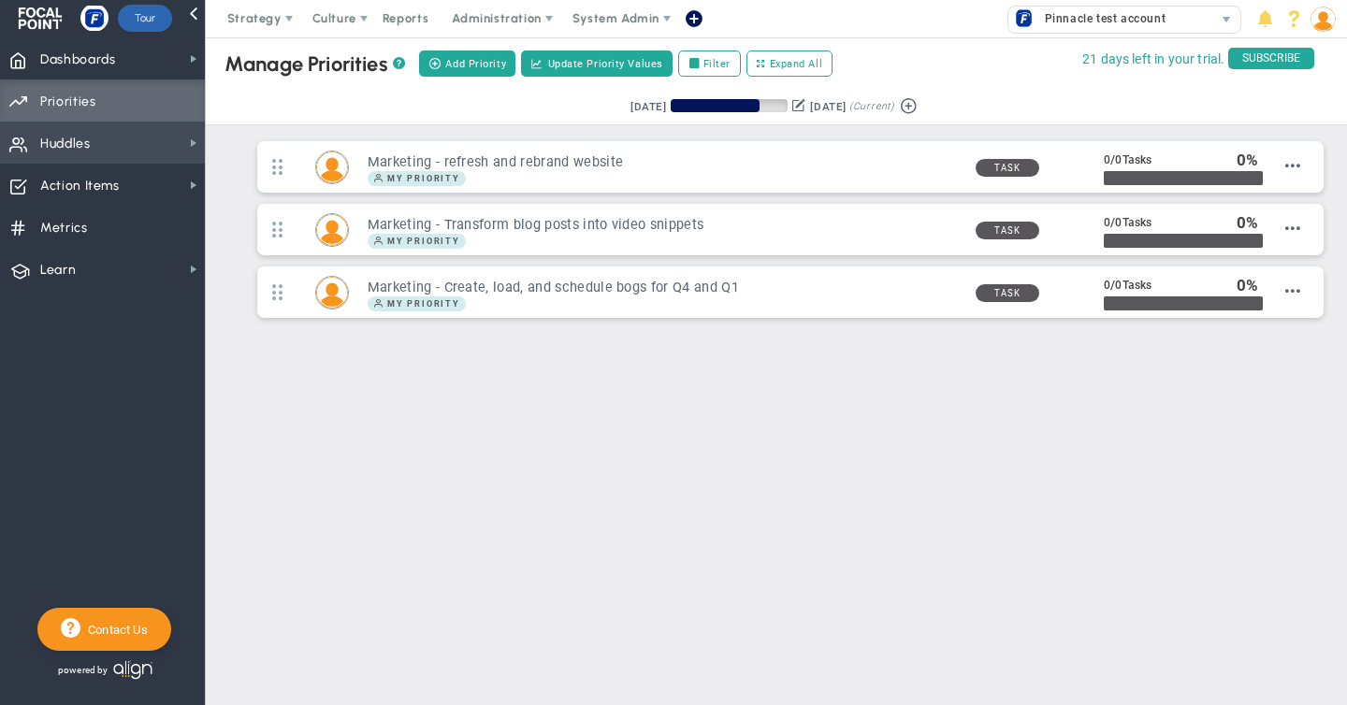
click at [63, 149] on span "Huddles" at bounding box center [65, 143] width 51 height 39
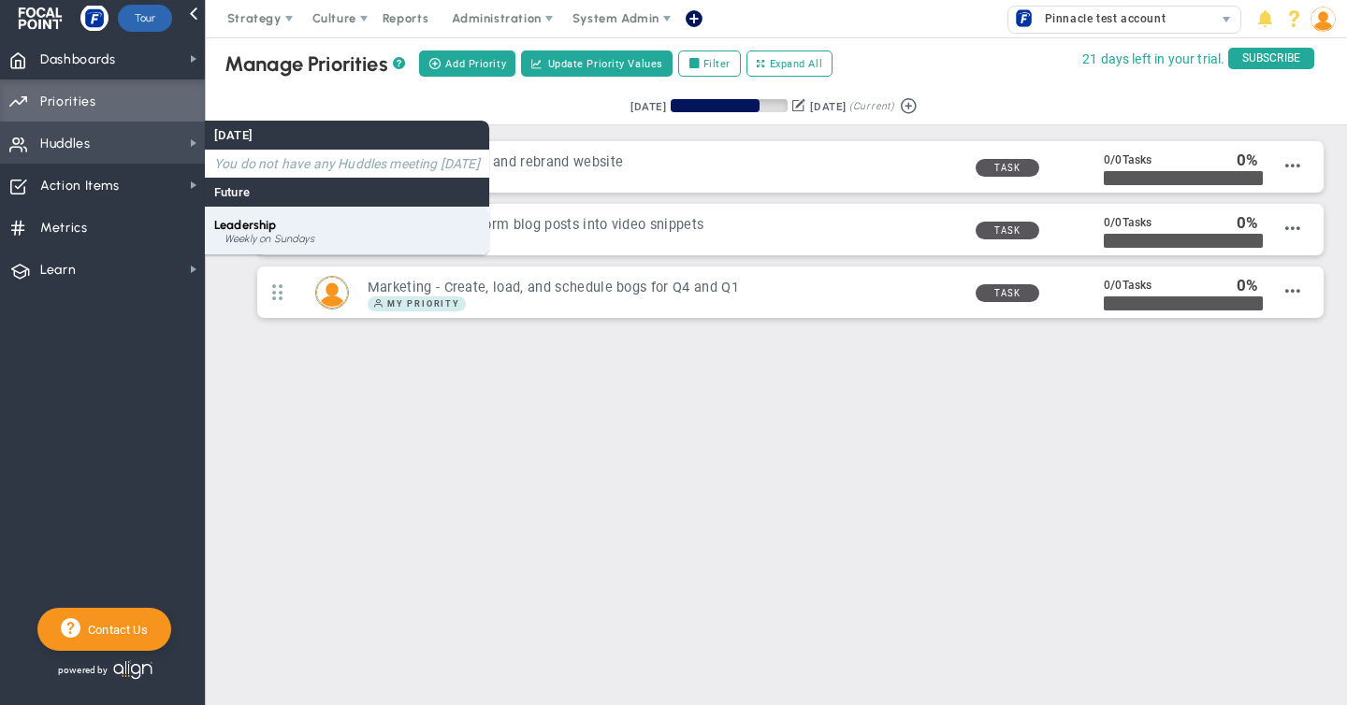
click at [287, 231] on div "Leadership Weekly on Sundays" at bounding box center [347, 231] width 284 height 48
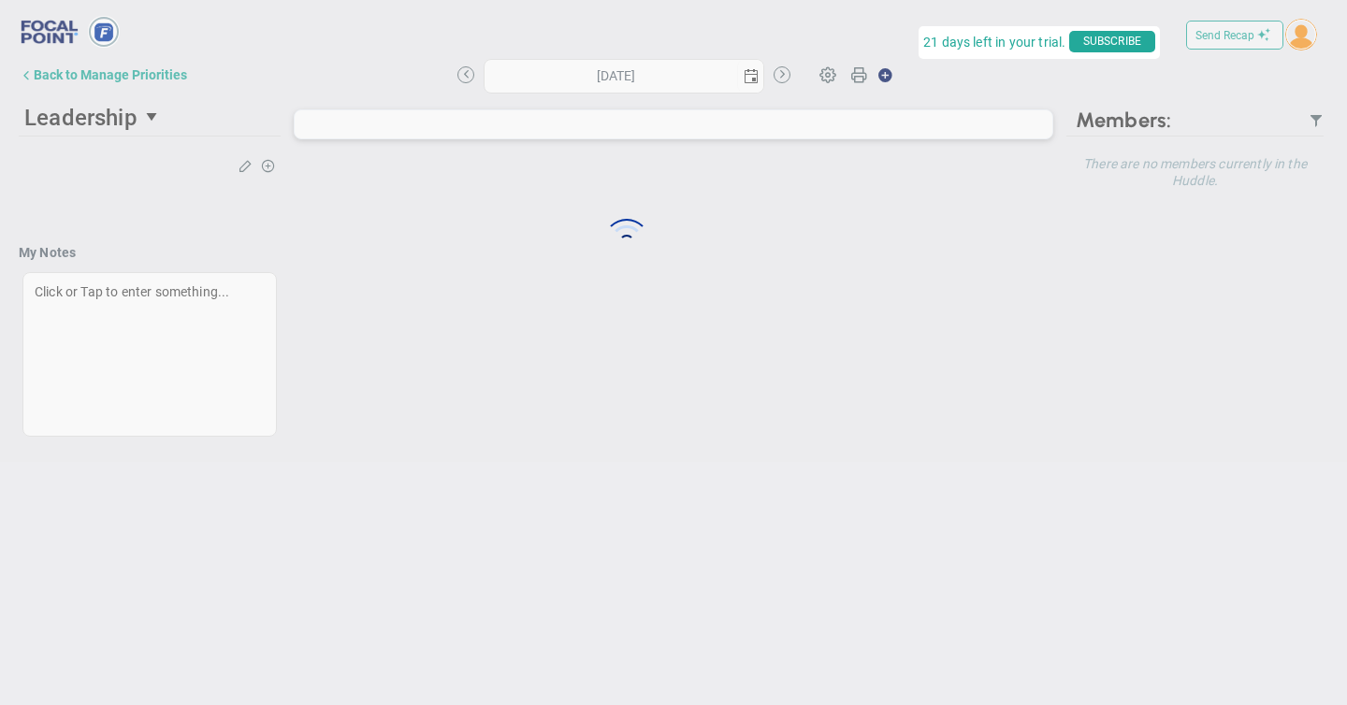
type input "[DATE]"
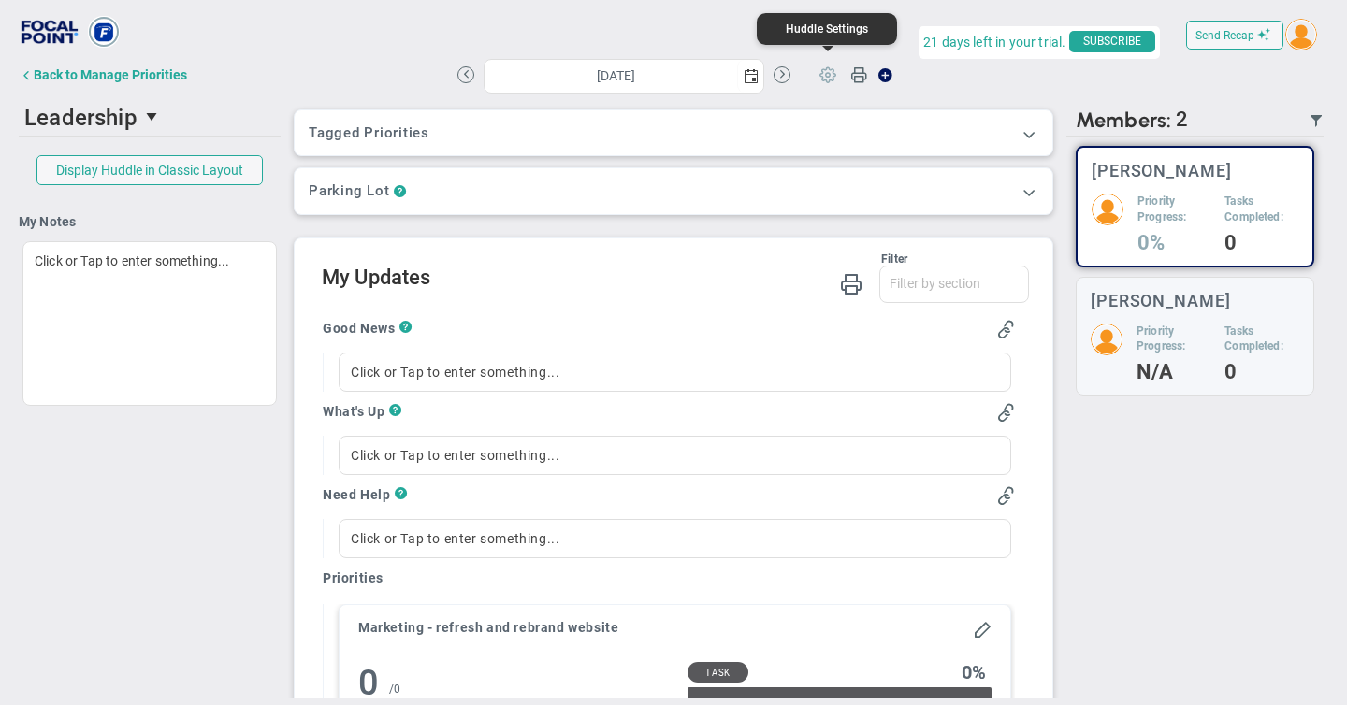
click at [830, 72] on span at bounding box center [828, 74] width 36 height 36
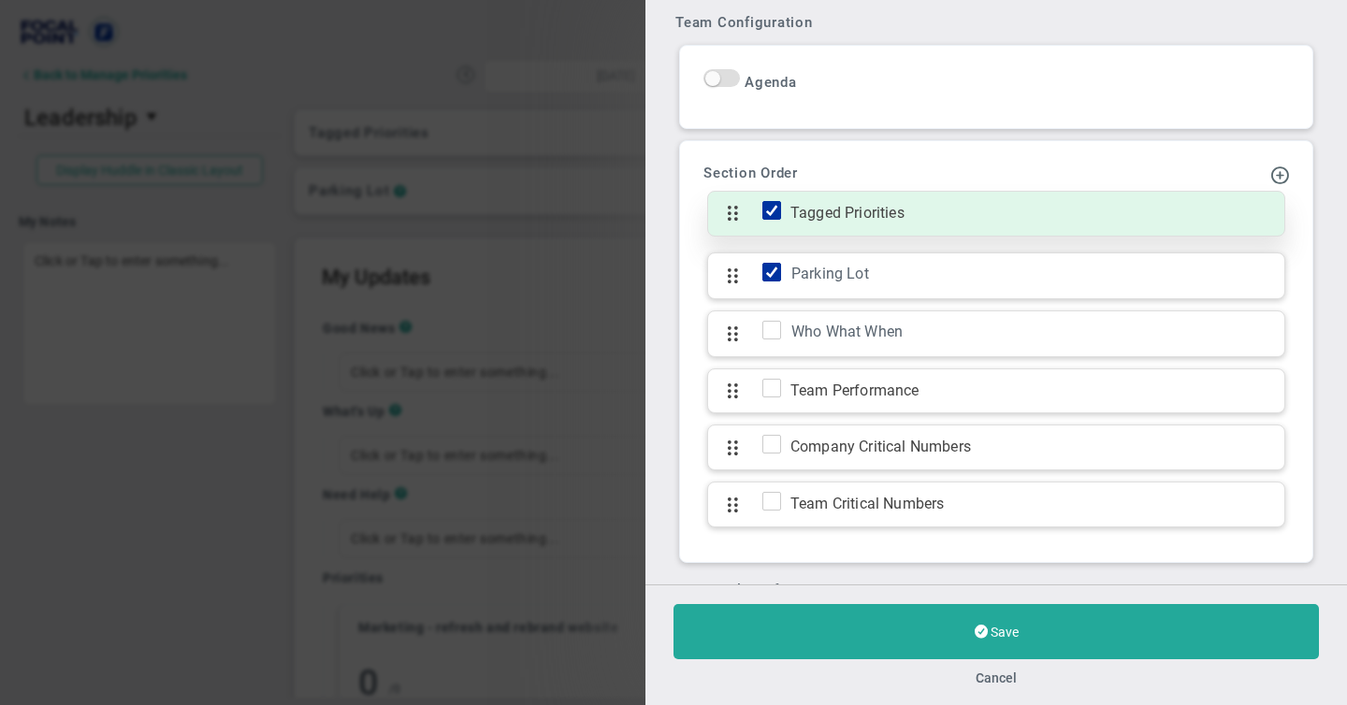
scroll to position [829, 0]
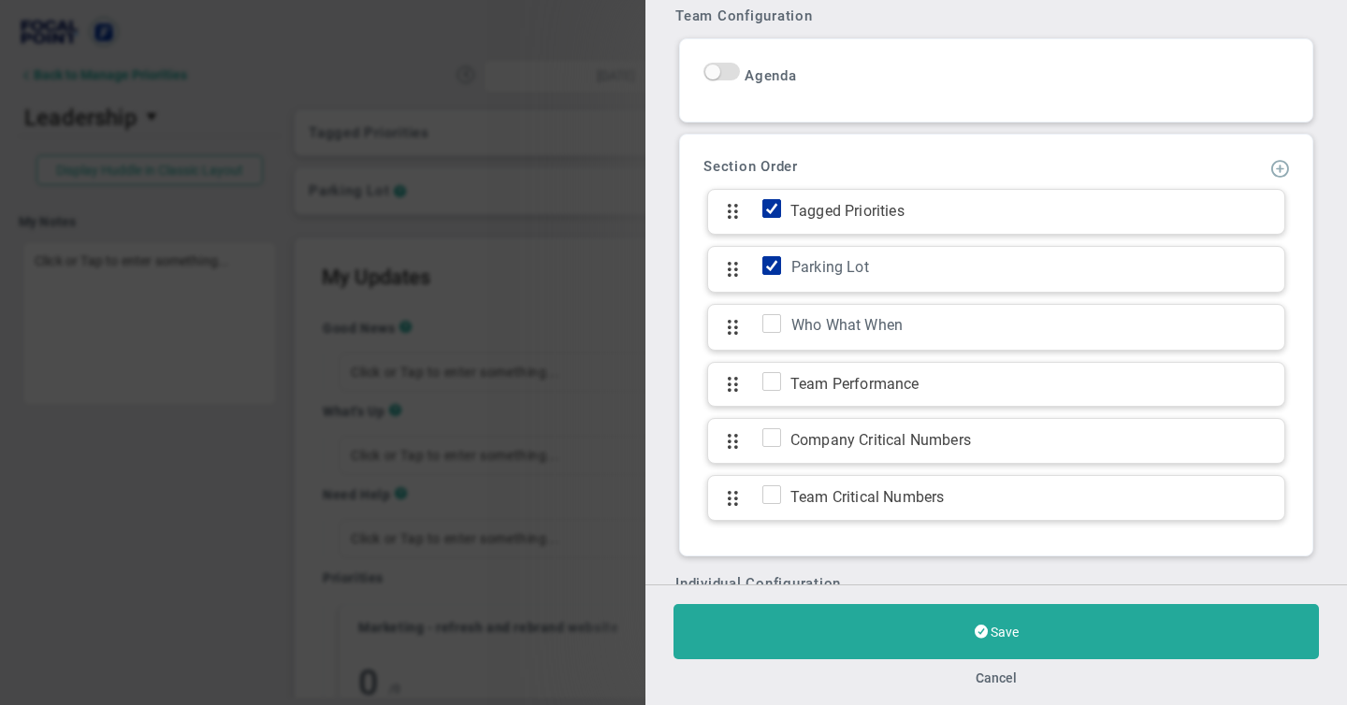
click at [1278, 166] on span at bounding box center [1279, 167] width 19 height 19
click at [1176, 231] on span "Add KPI Section" at bounding box center [1223, 230] width 94 height 15
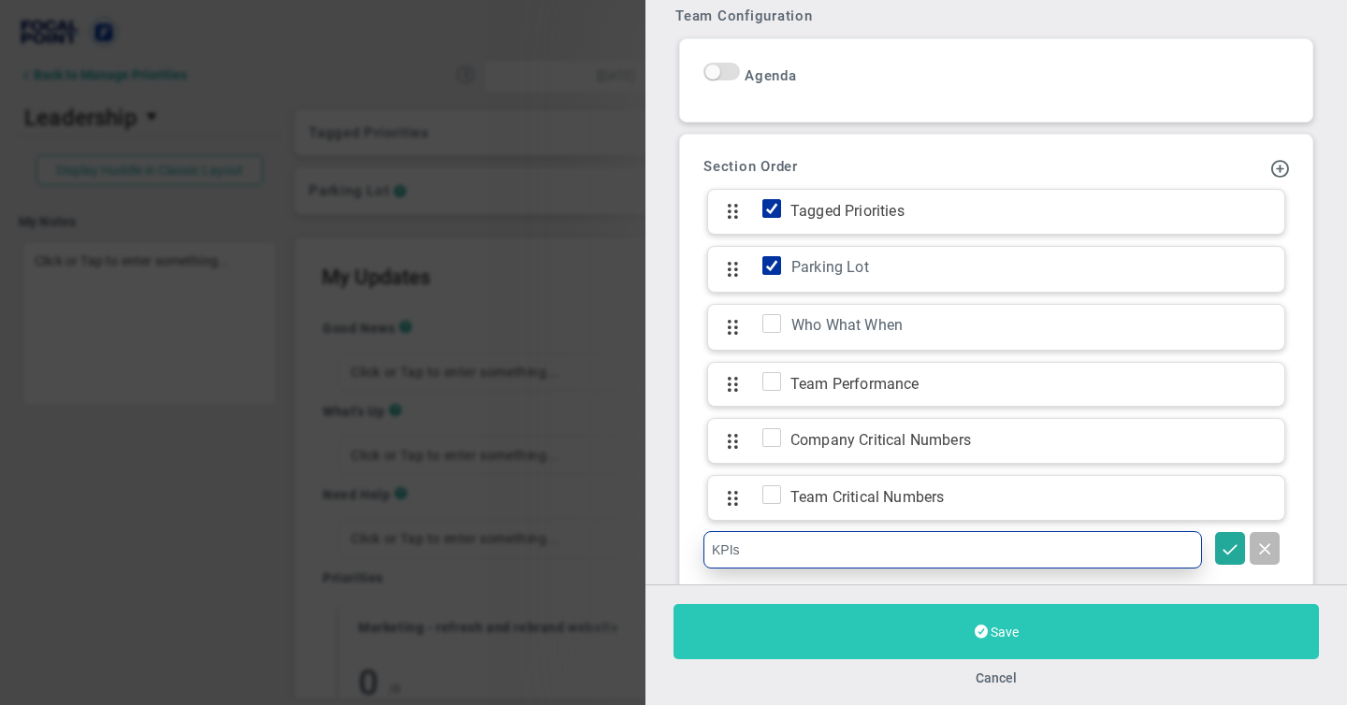
type input "KPIs"
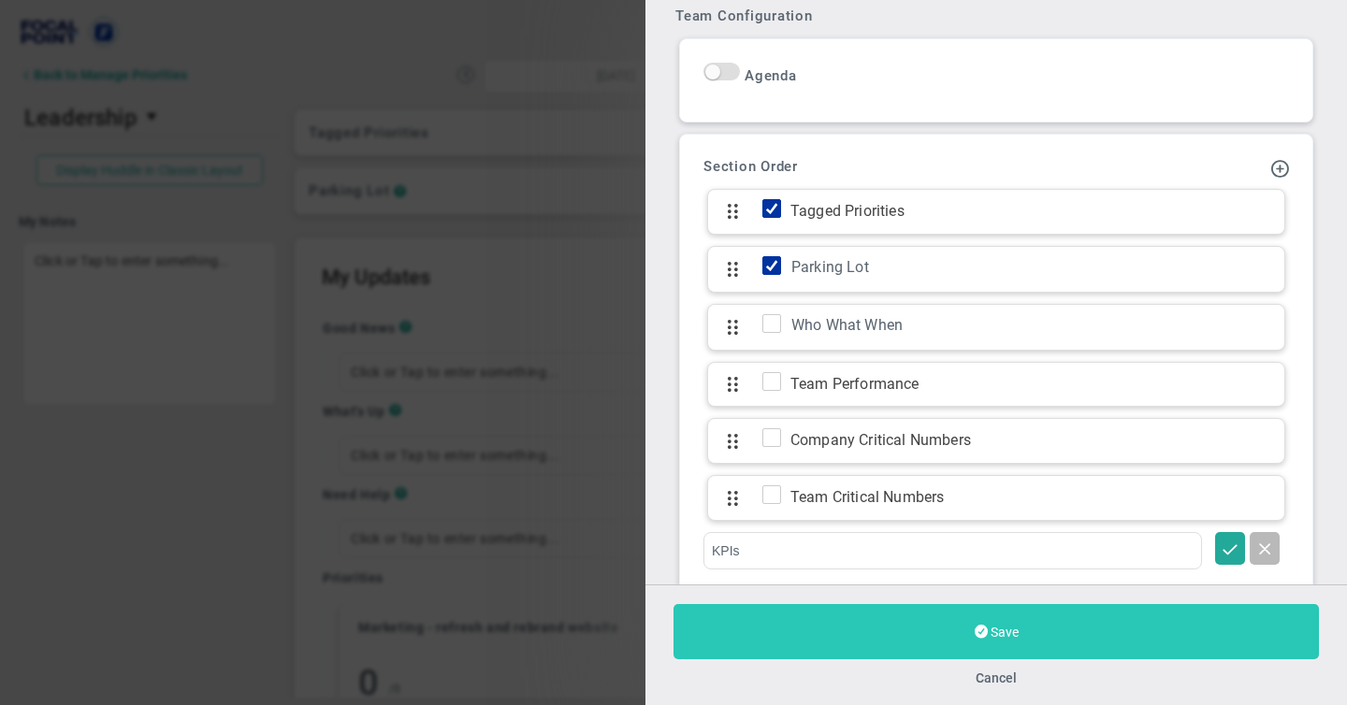
click at [1006, 636] on span "Save" at bounding box center [1004, 632] width 28 height 15
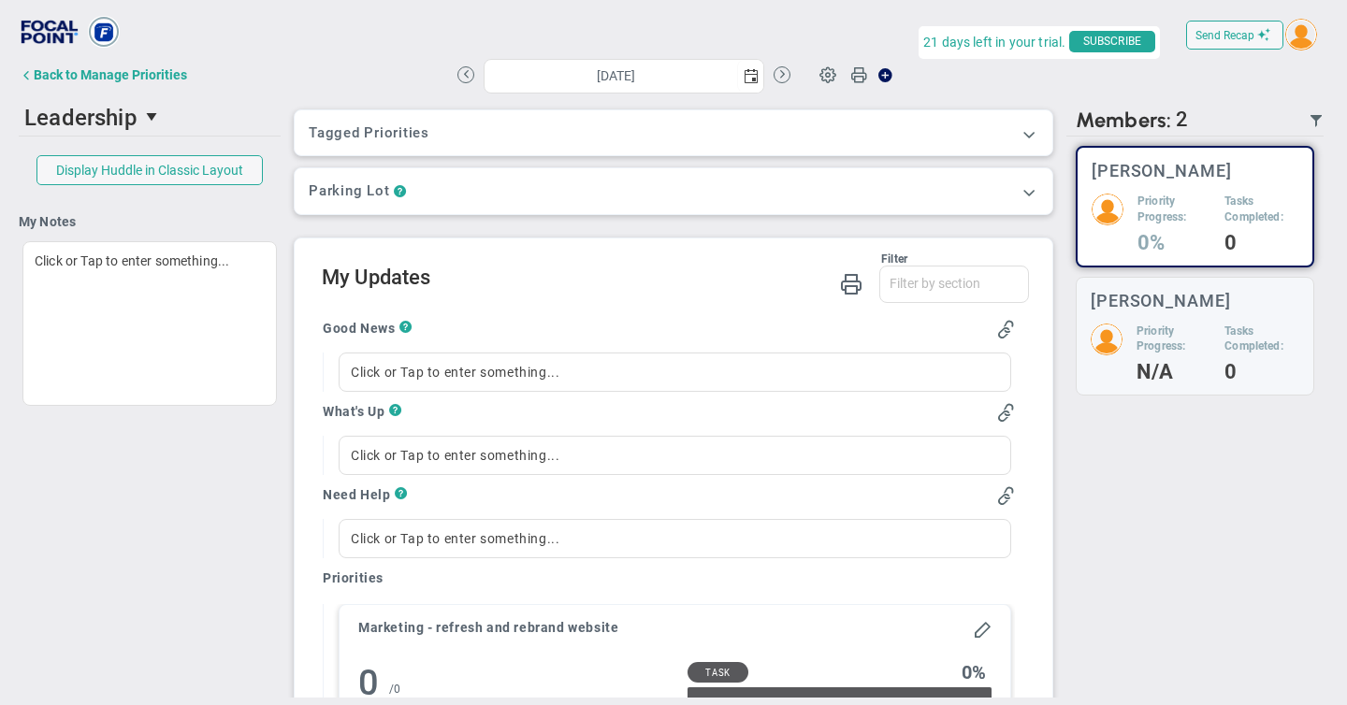
type input "[DATE]"
click at [823, 74] on span at bounding box center [828, 74] width 36 height 36
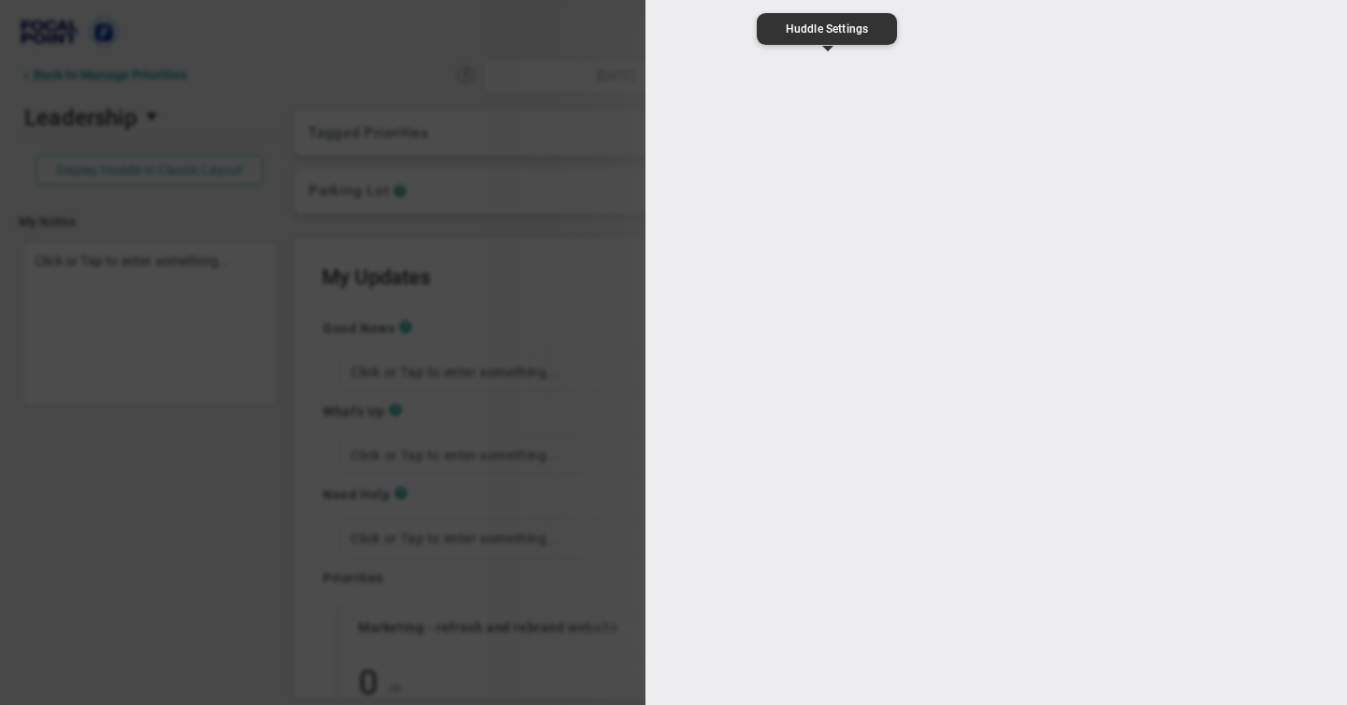
type input "Leadership"
type input "[PERSON_NAME]"
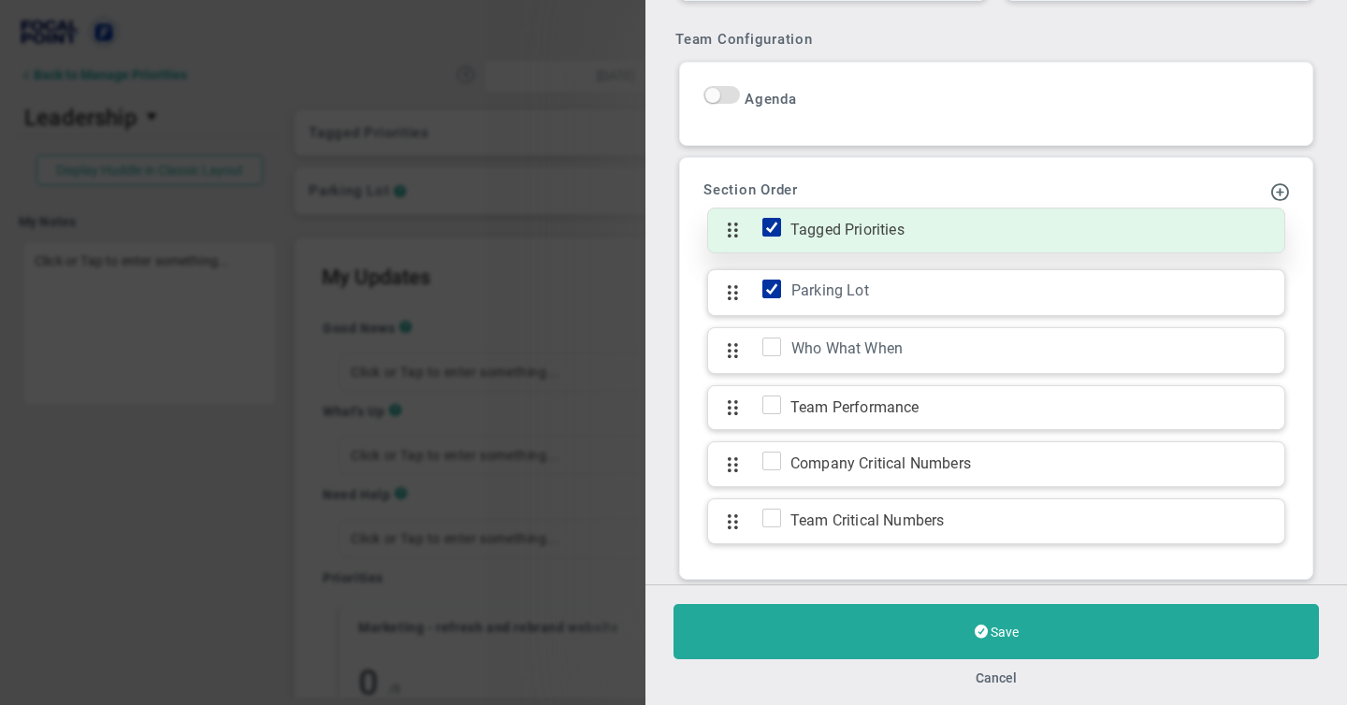
scroll to position [820, 0]
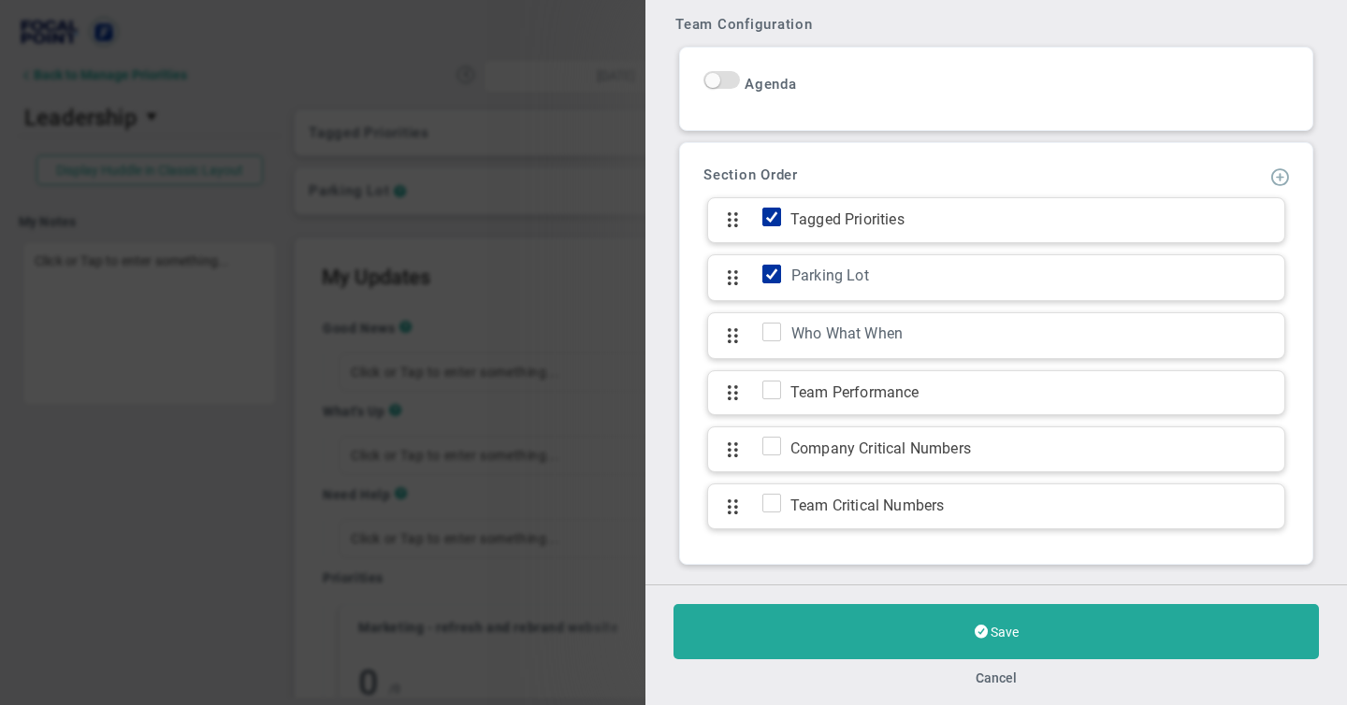
click at [1282, 173] on span at bounding box center [1279, 175] width 19 height 19
click at [1200, 238] on span "Add KPI Section" at bounding box center [1223, 238] width 94 height 15
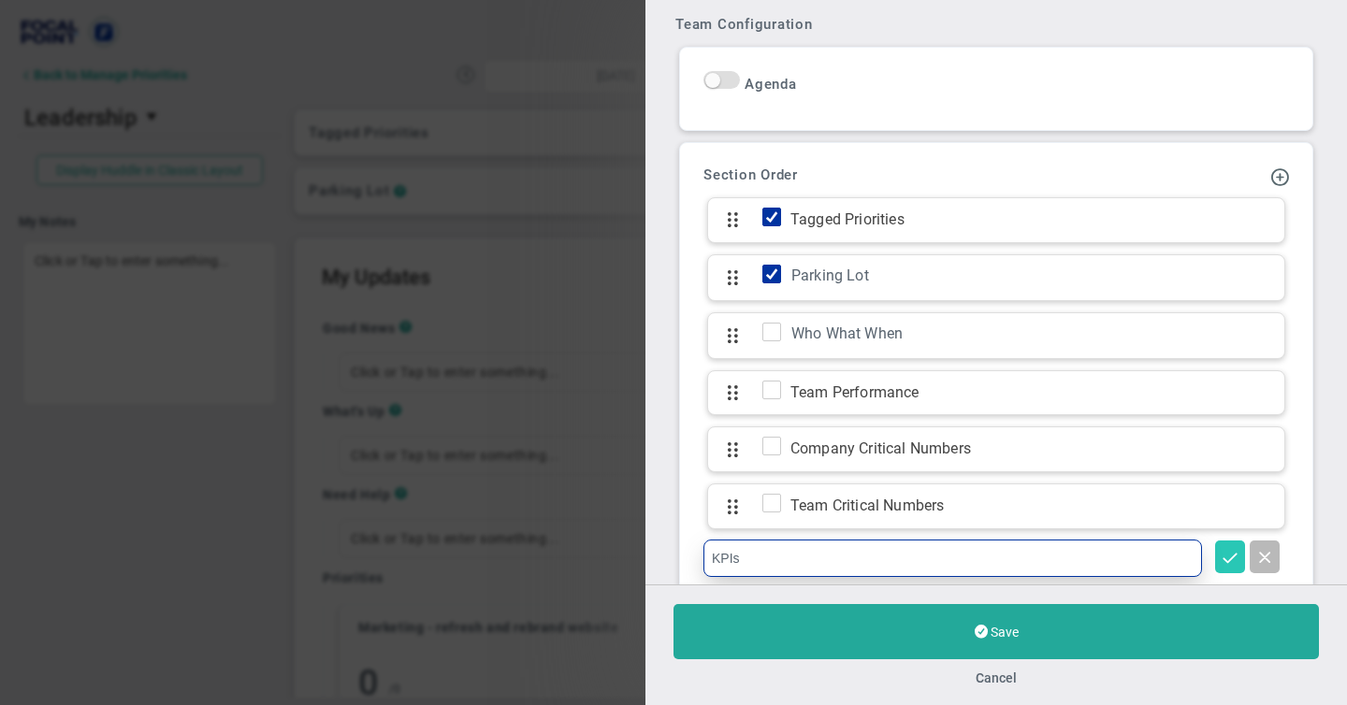
type input "KPIs"
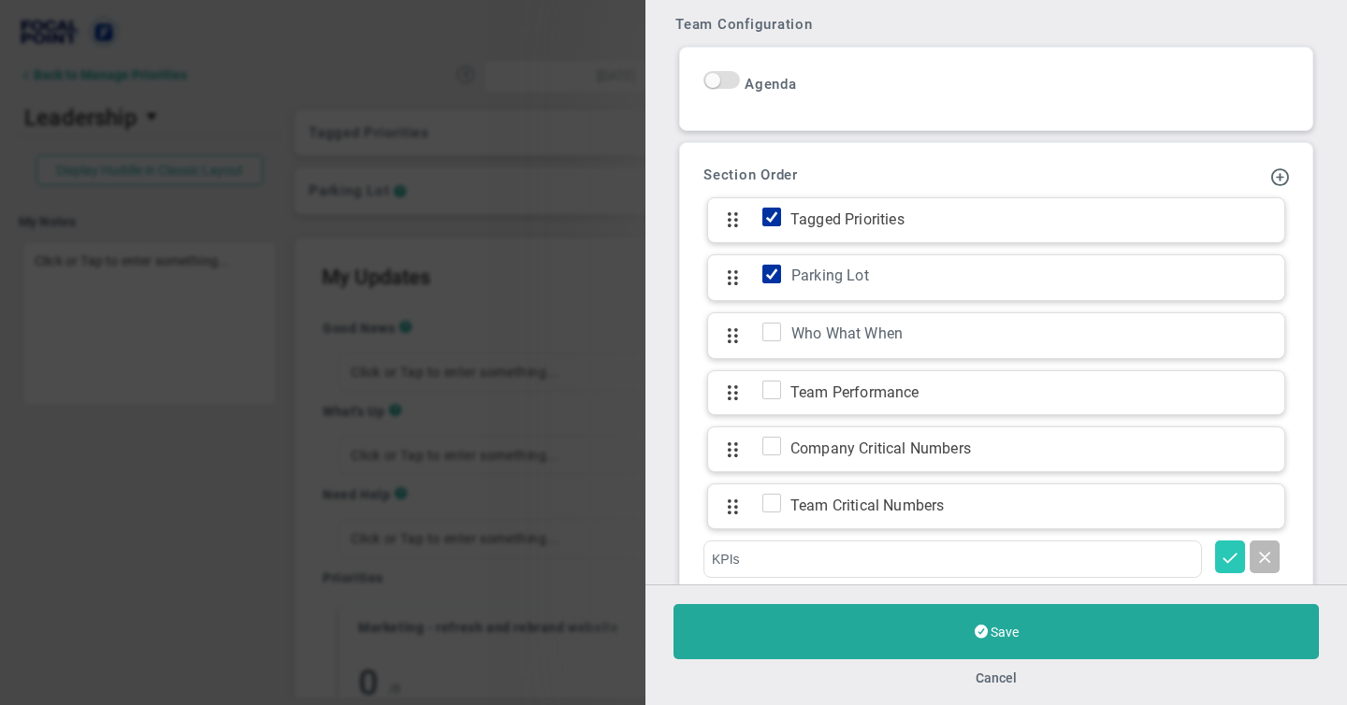
click at [1228, 547] on span at bounding box center [1229, 556] width 19 height 19
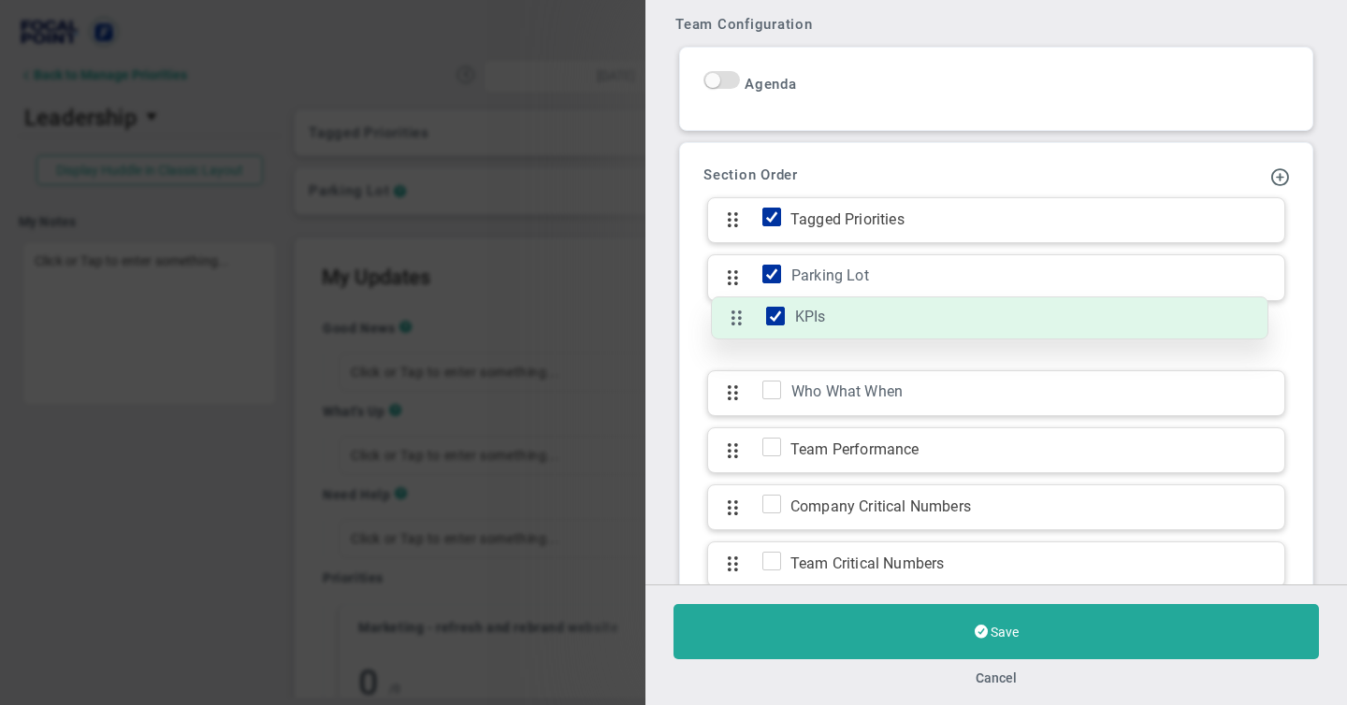
drag, startPoint x: 733, startPoint y: 558, endPoint x: 736, endPoint y: 325, distance: 232.9
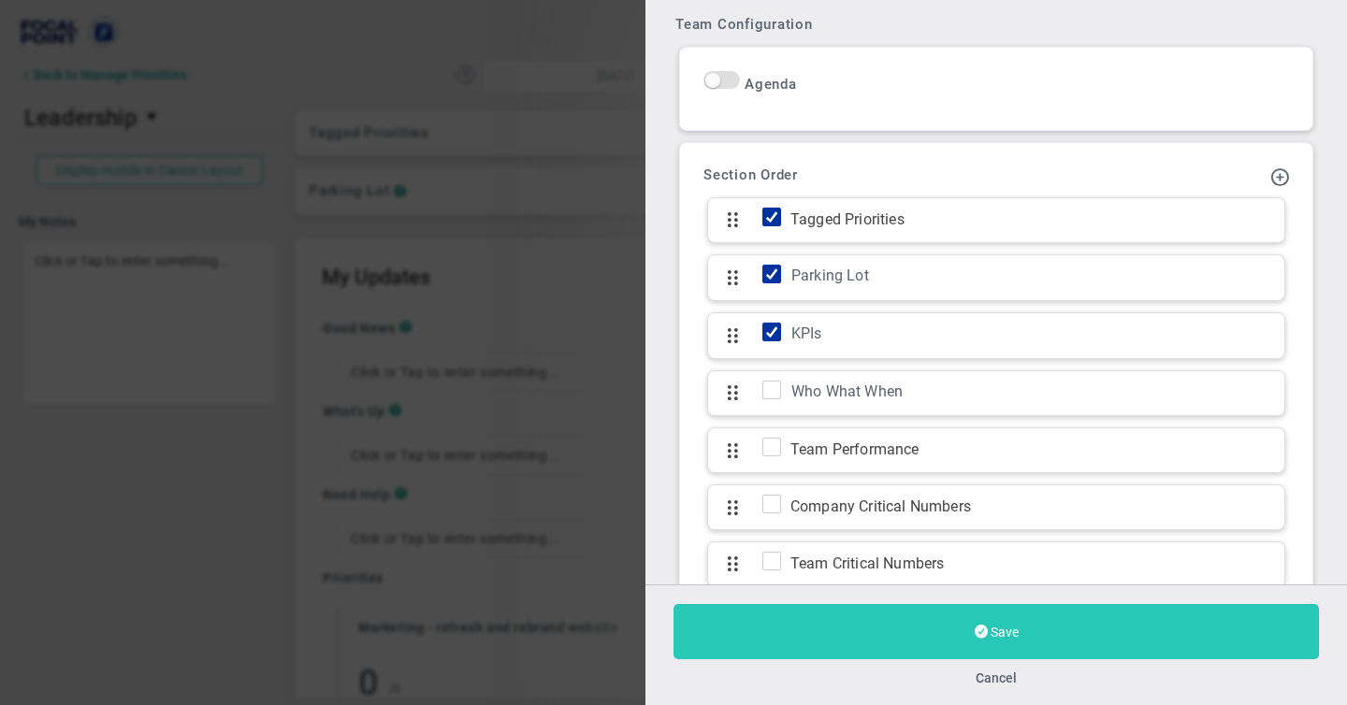
click at [990, 629] on span "Save" at bounding box center [1004, 632] width 28 height 15
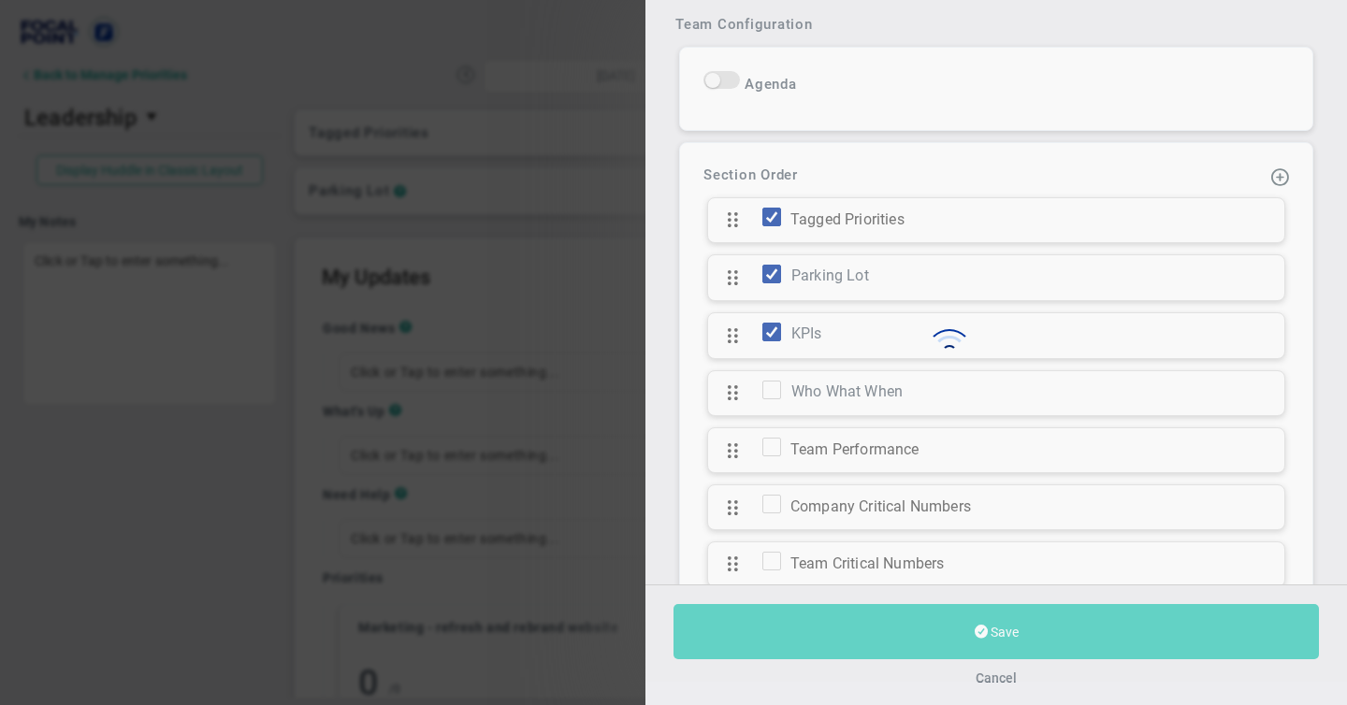
type input "[DATE]"
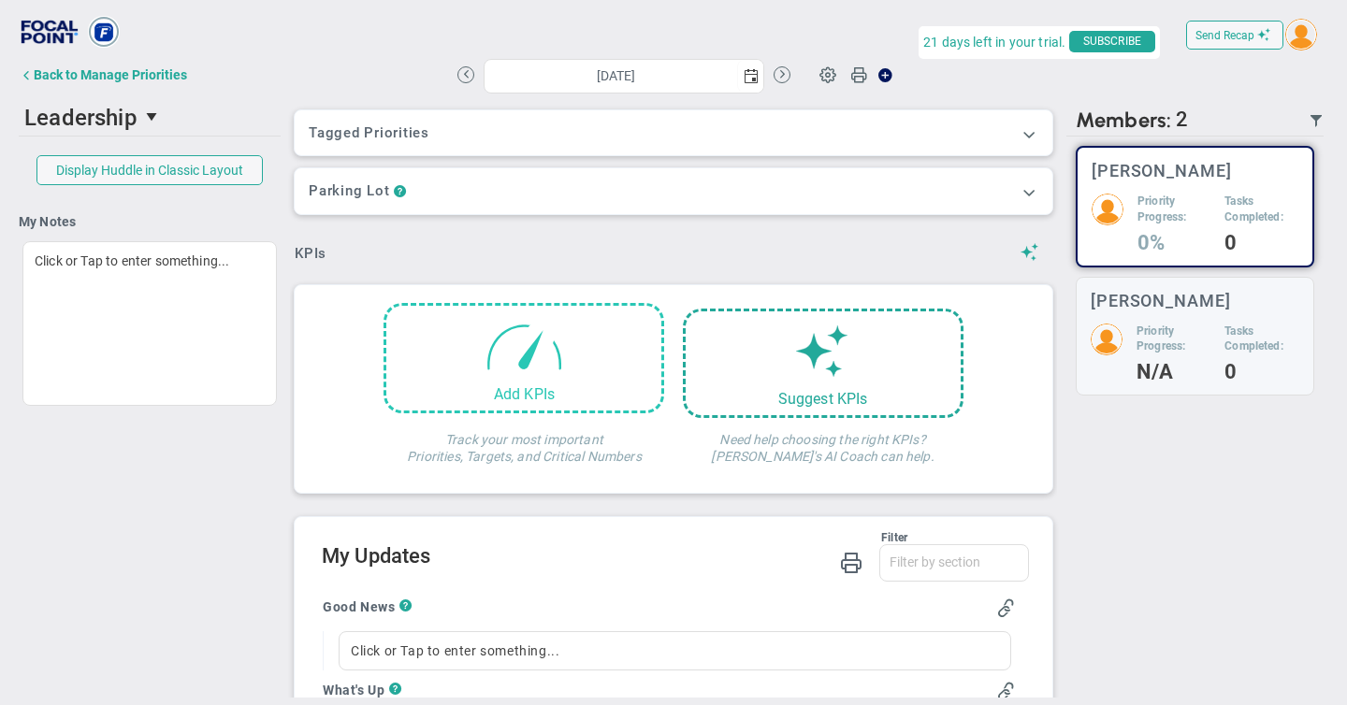
click at [522, 382] on span at bounding box center [523, 345] width 79 height 79
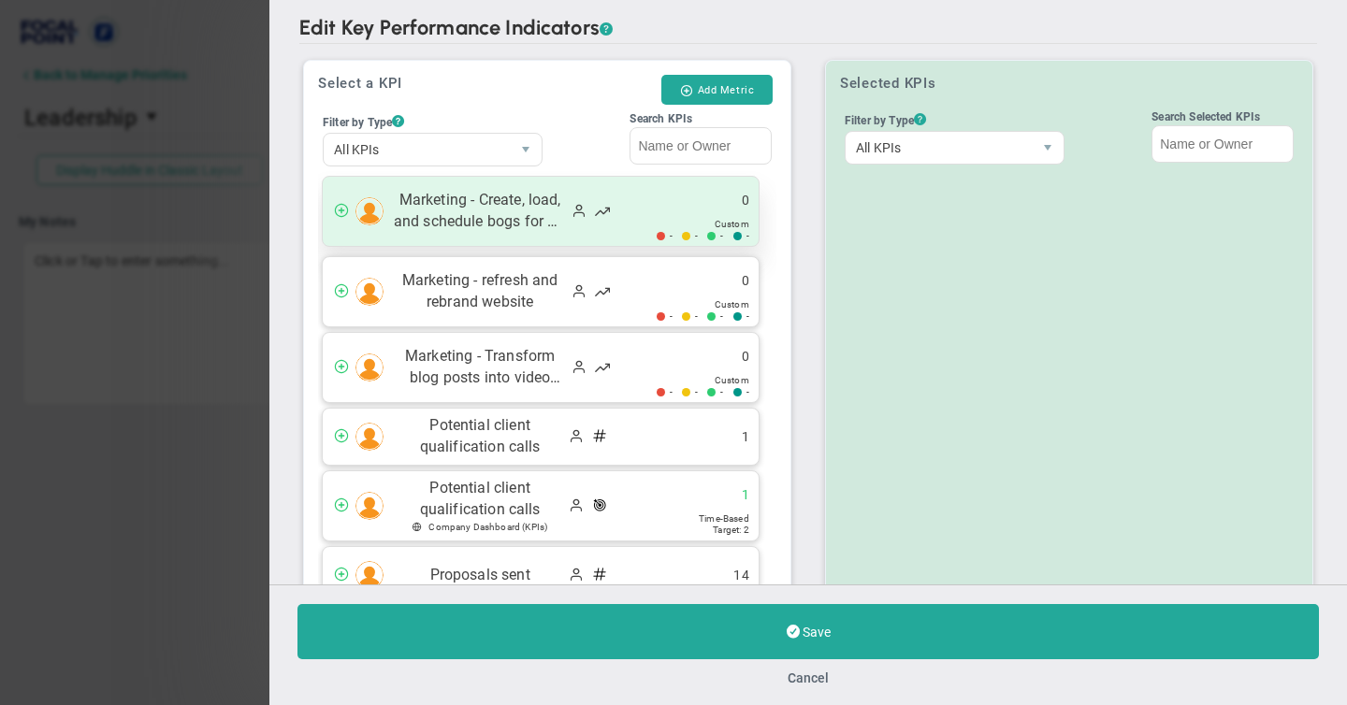
click at [341, 209] on span at bounding box center [341, 209] width 15 height 15
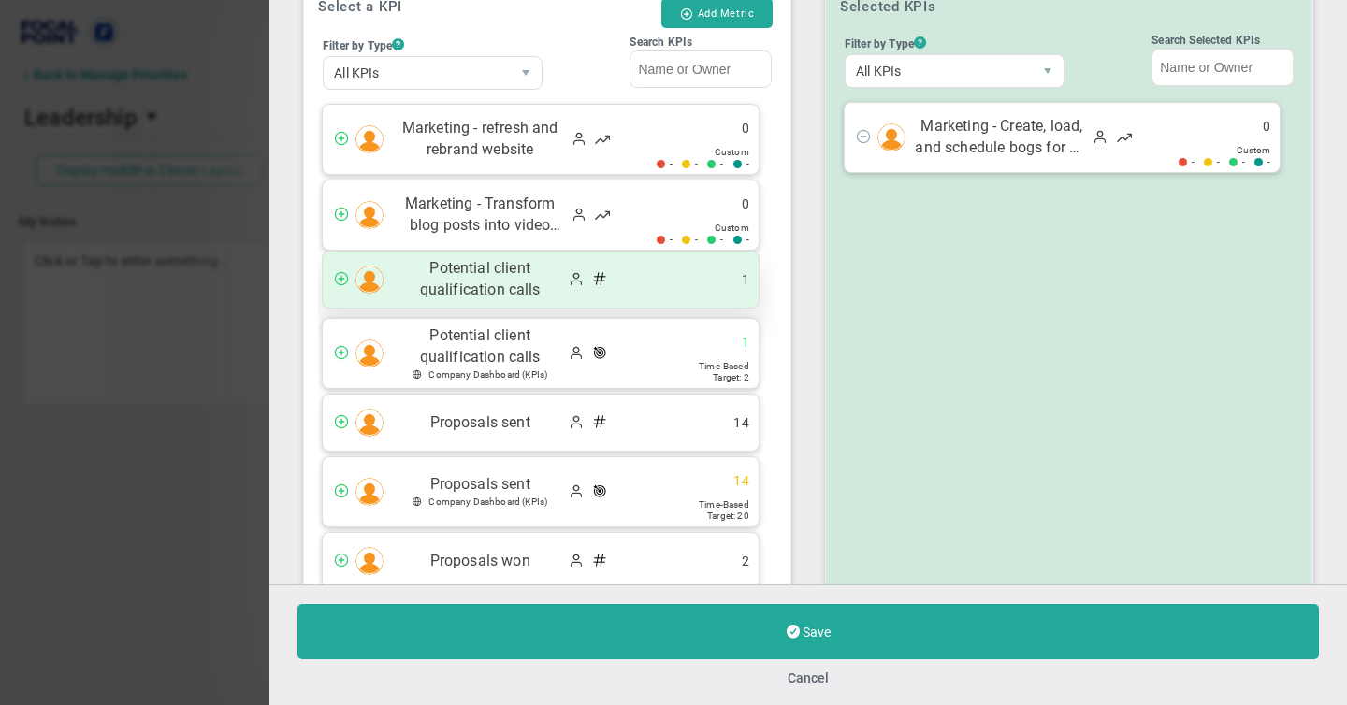
scroll to position [76, 0]
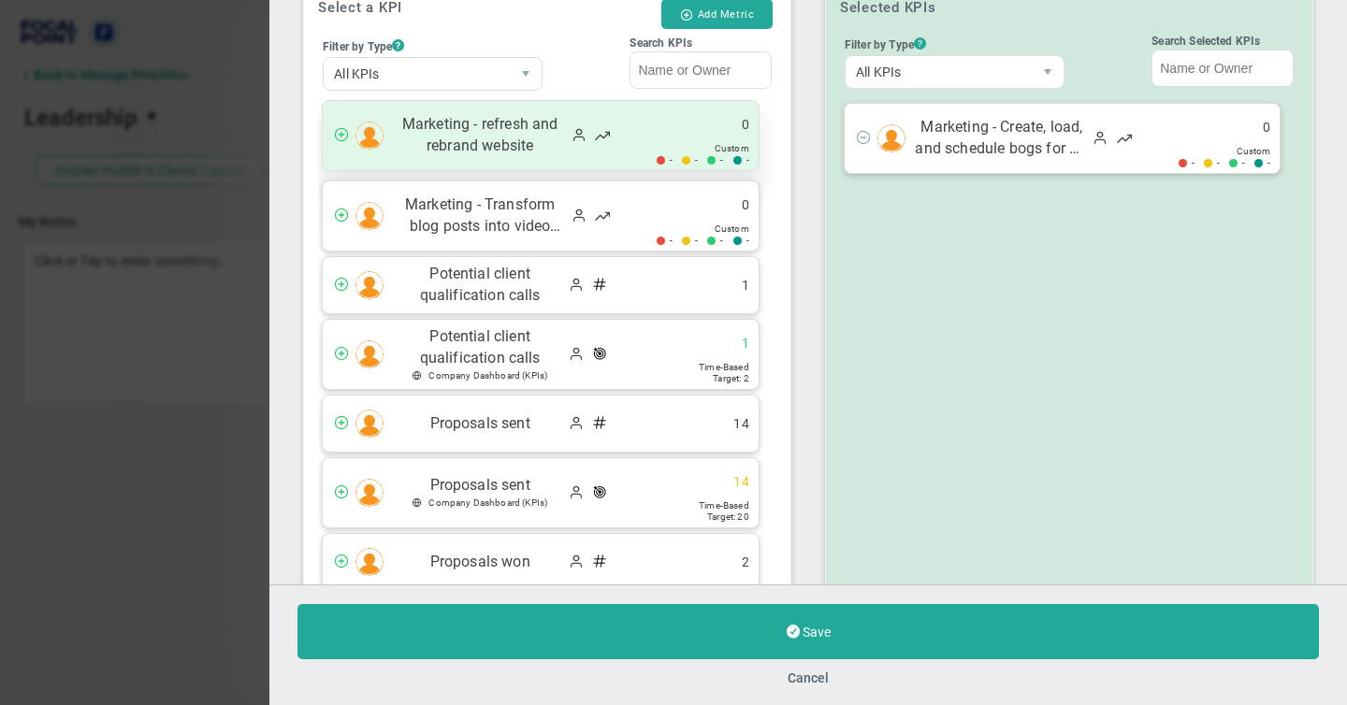
click at [341, 137] on span at bounding box center [341, 133] width 15 height 15
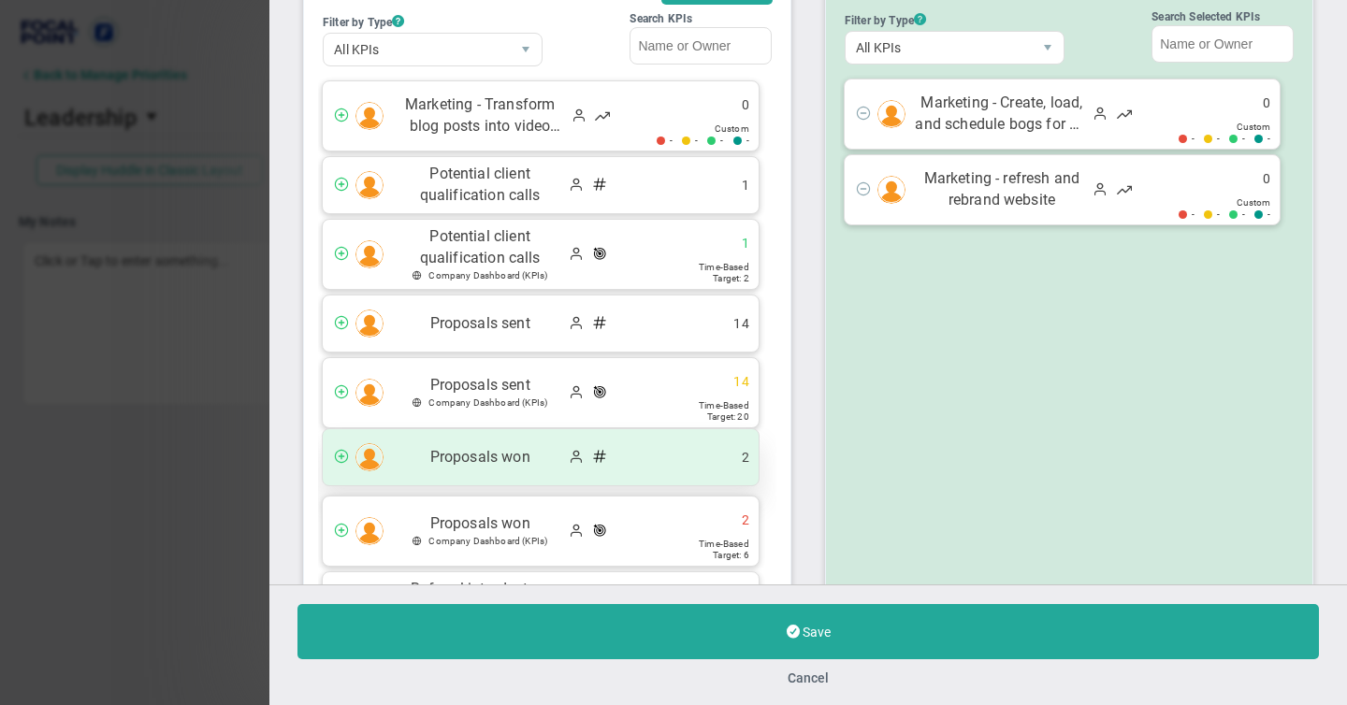
scroll to position [98, 0]
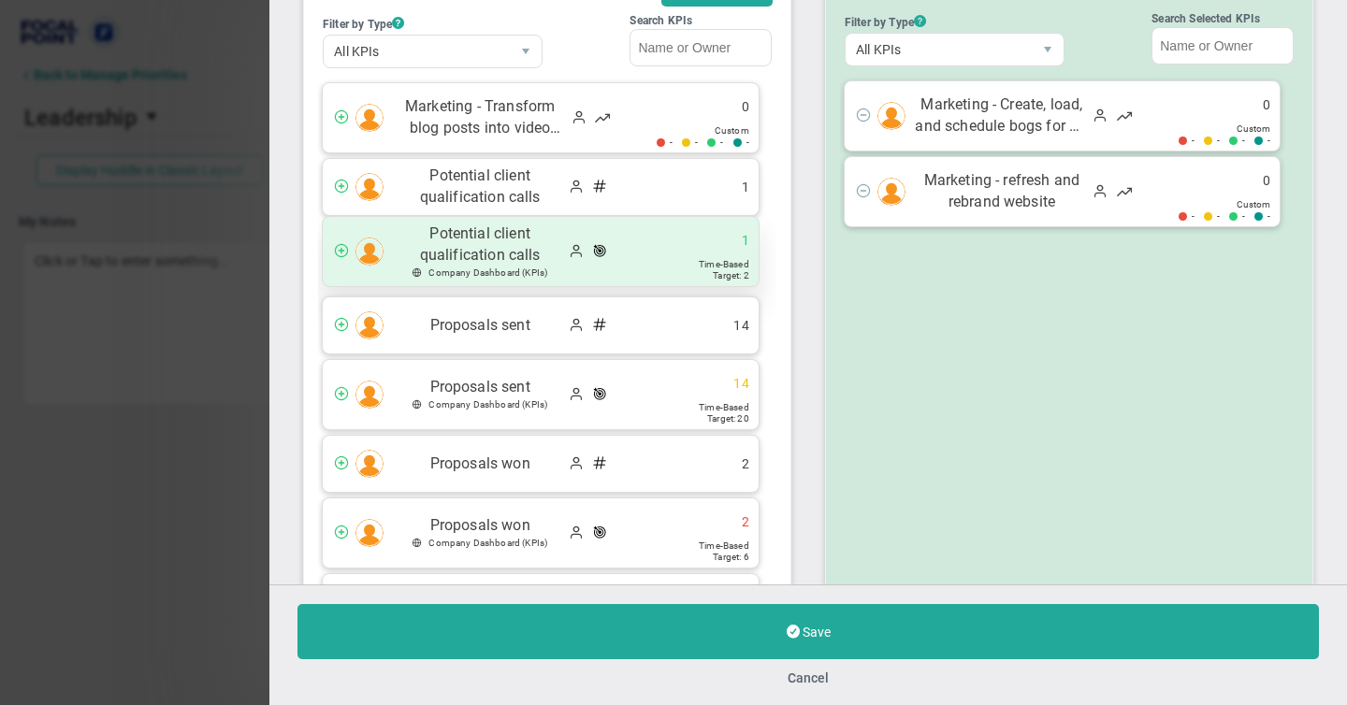
click at [345, 249] on span at bounding box center [341, 249] width 15 height 15
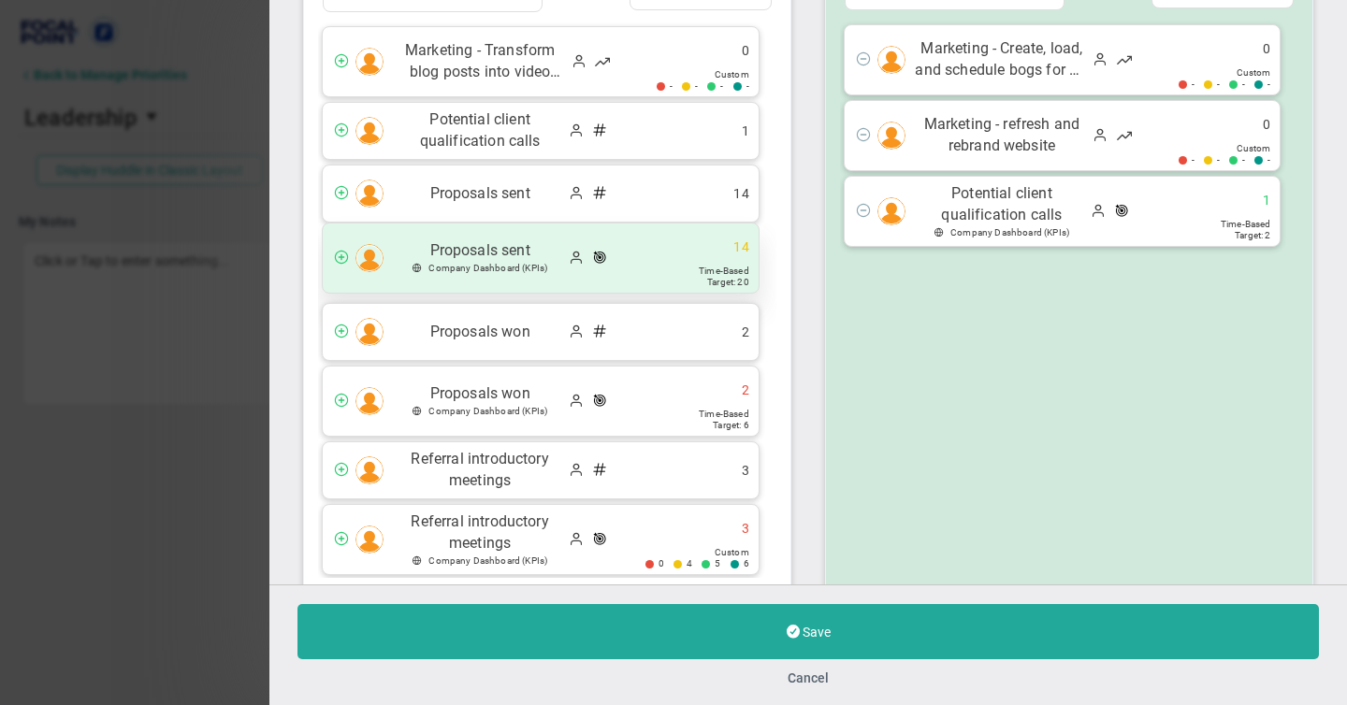
scroll to position [152, 0]
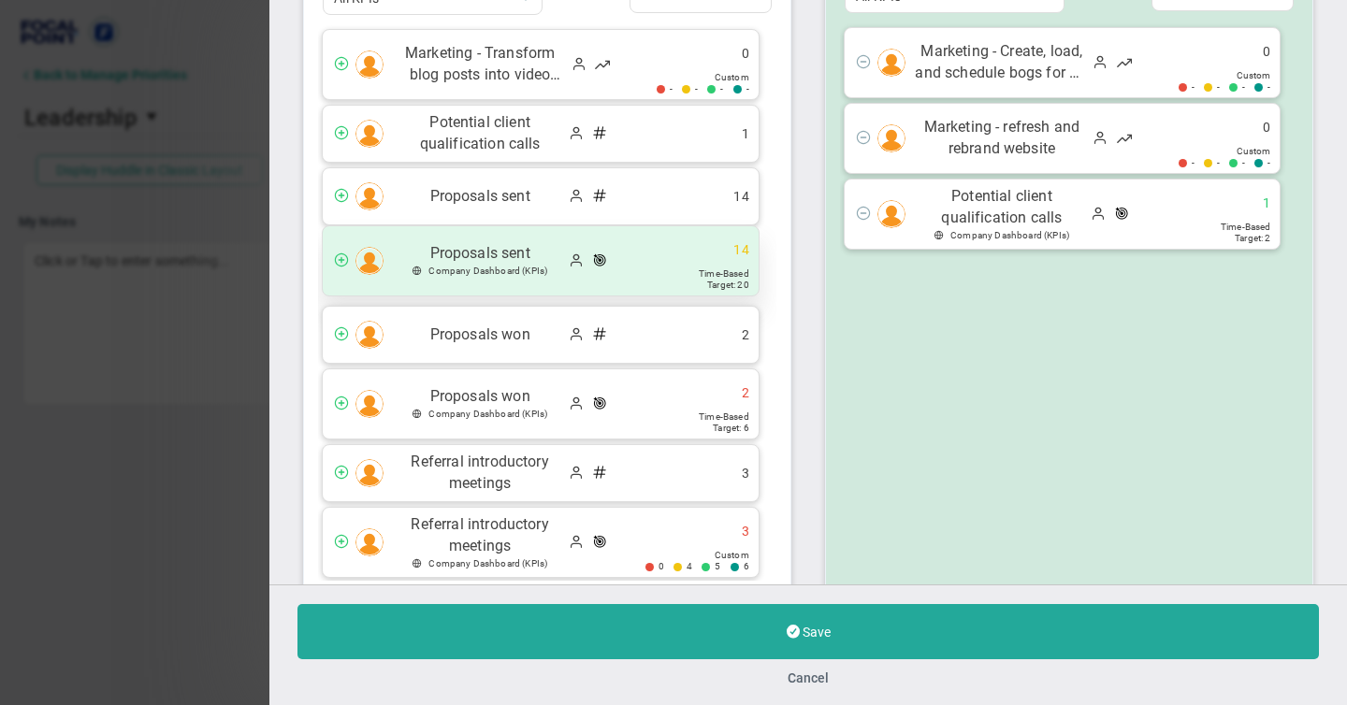
click at [342, 254] on span at bounding box center [341, 259] width 15 height 15
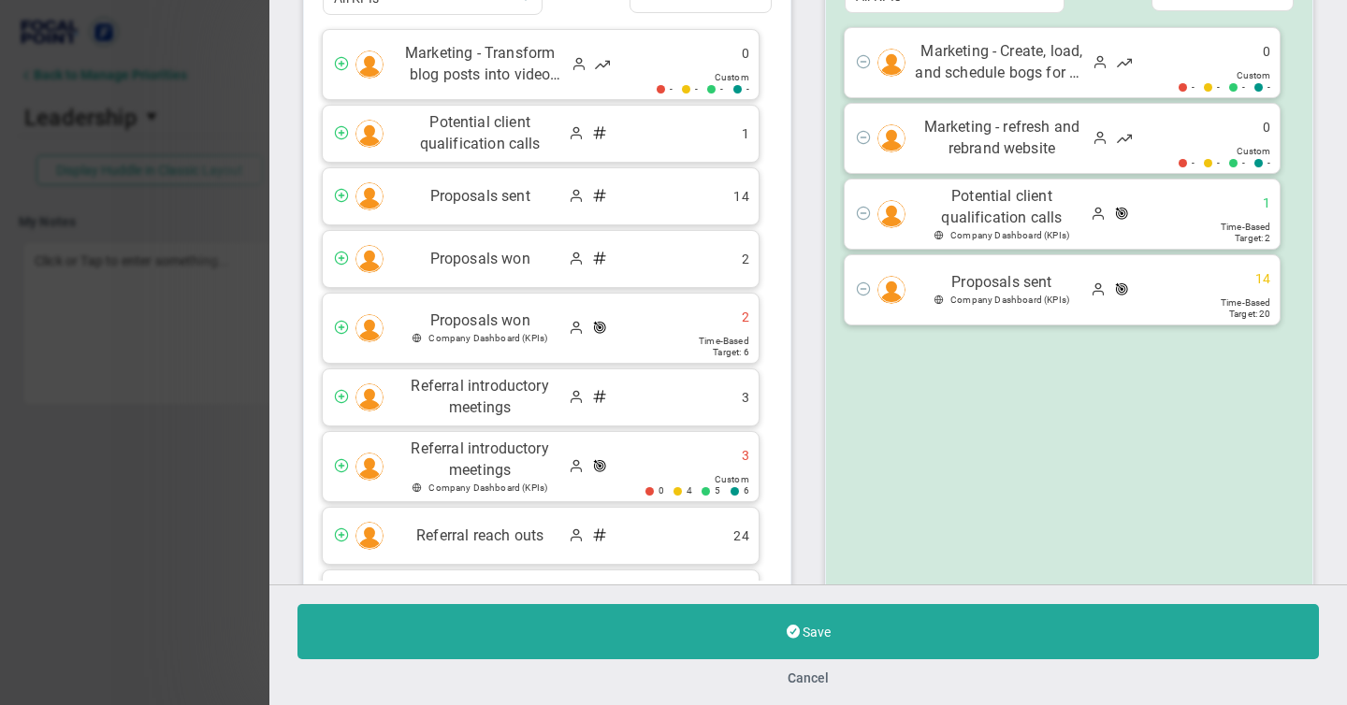
scroll to position [188, 0]
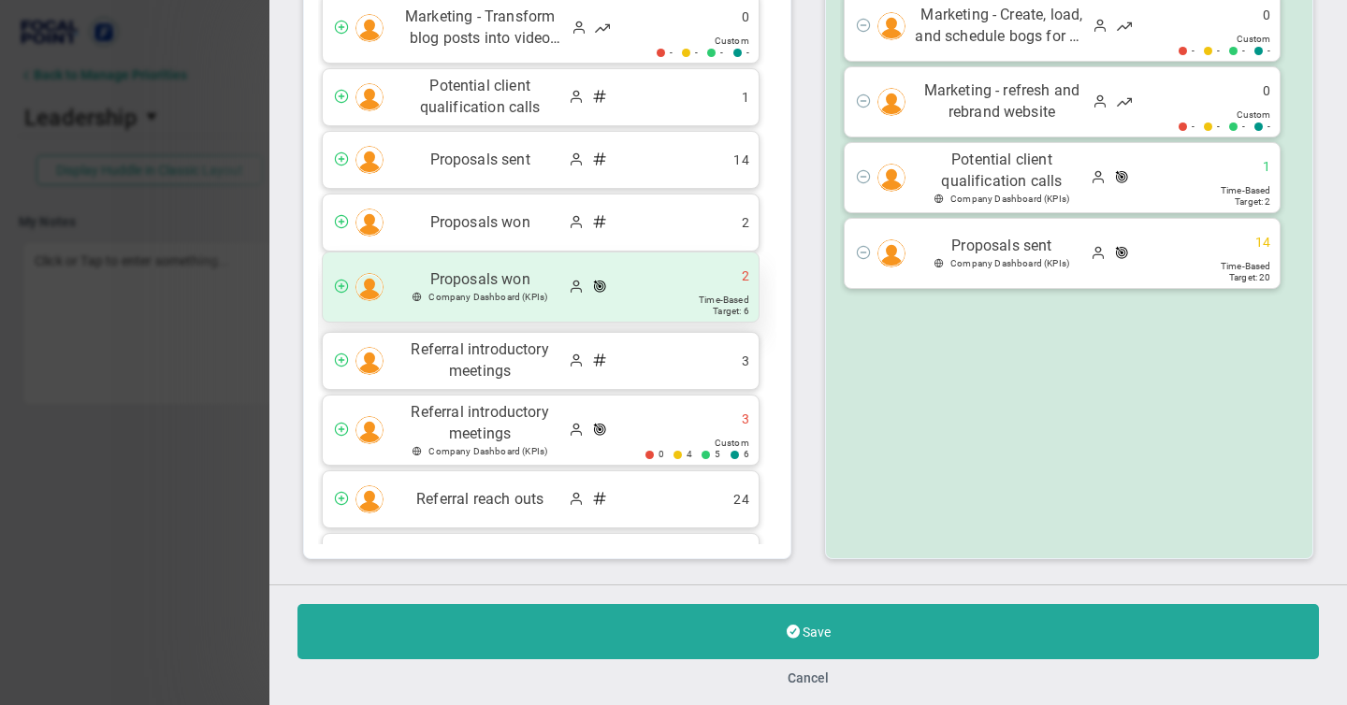
click at [343, 285] on span at bounding box center [341, 285] width 15 height 15
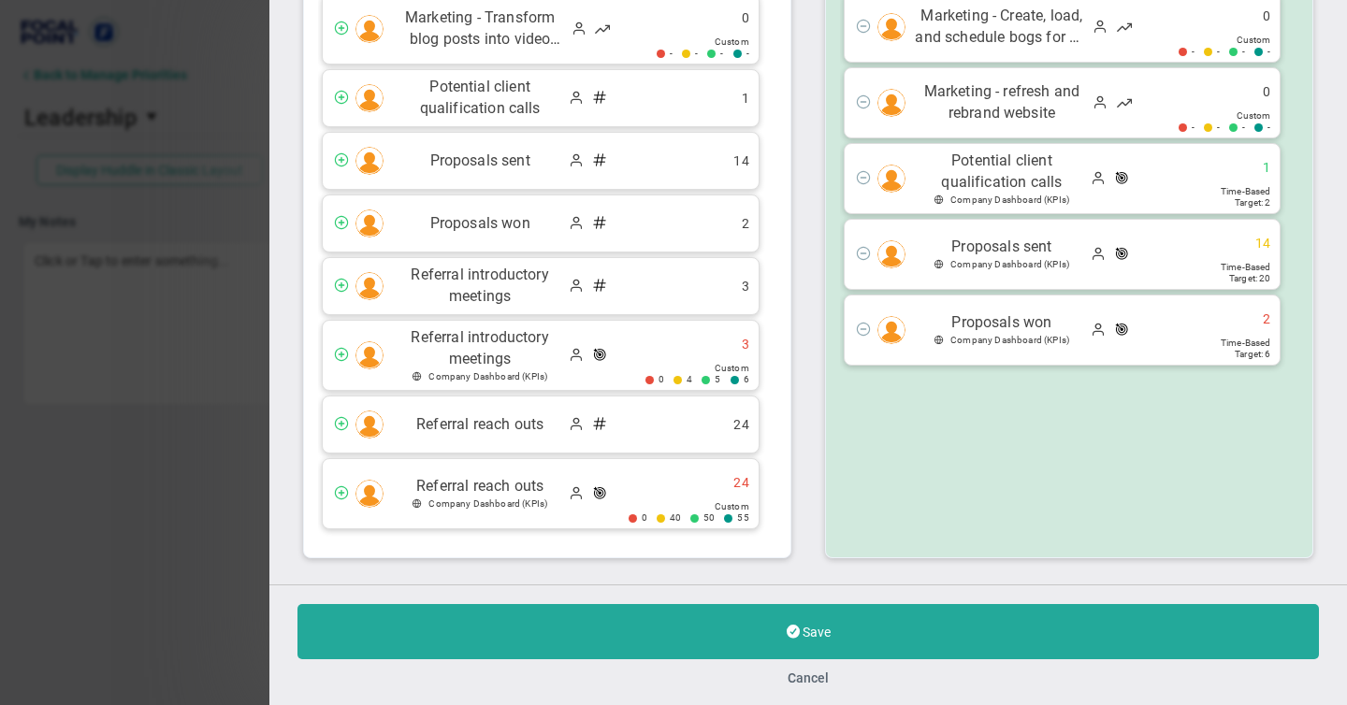
scroll to position [186, 0]
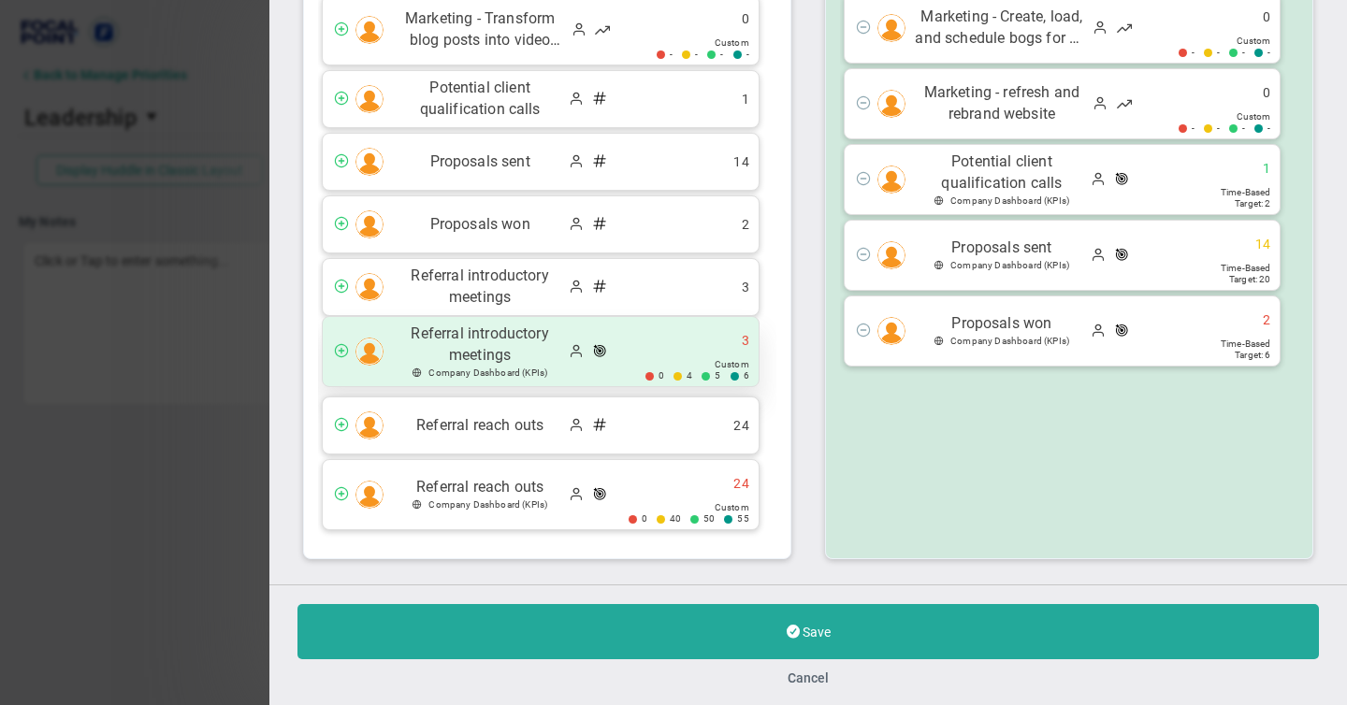
click at [341, 347] on span at bounding box center [341, 349] width 15 height 15
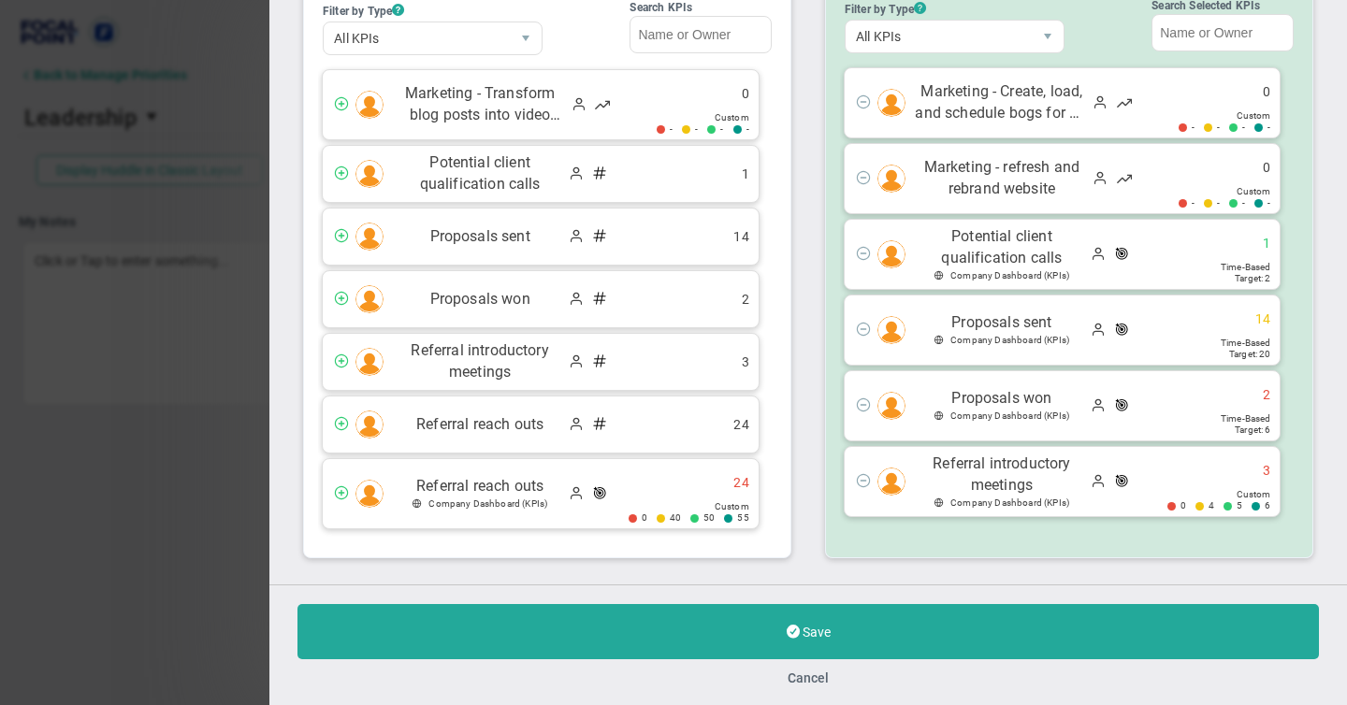
scroll to position [110, 0]
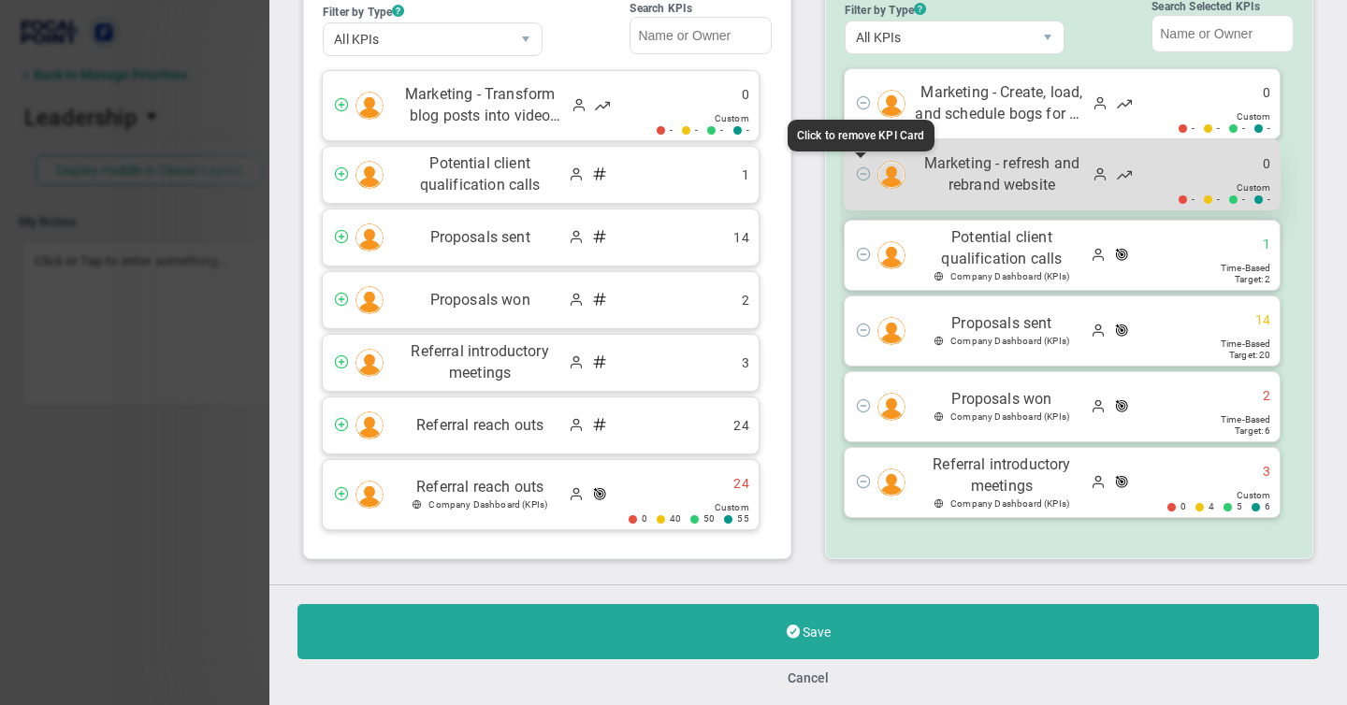
click at [860, 169] on span at bounding box center [863, 173] width 15 height 15
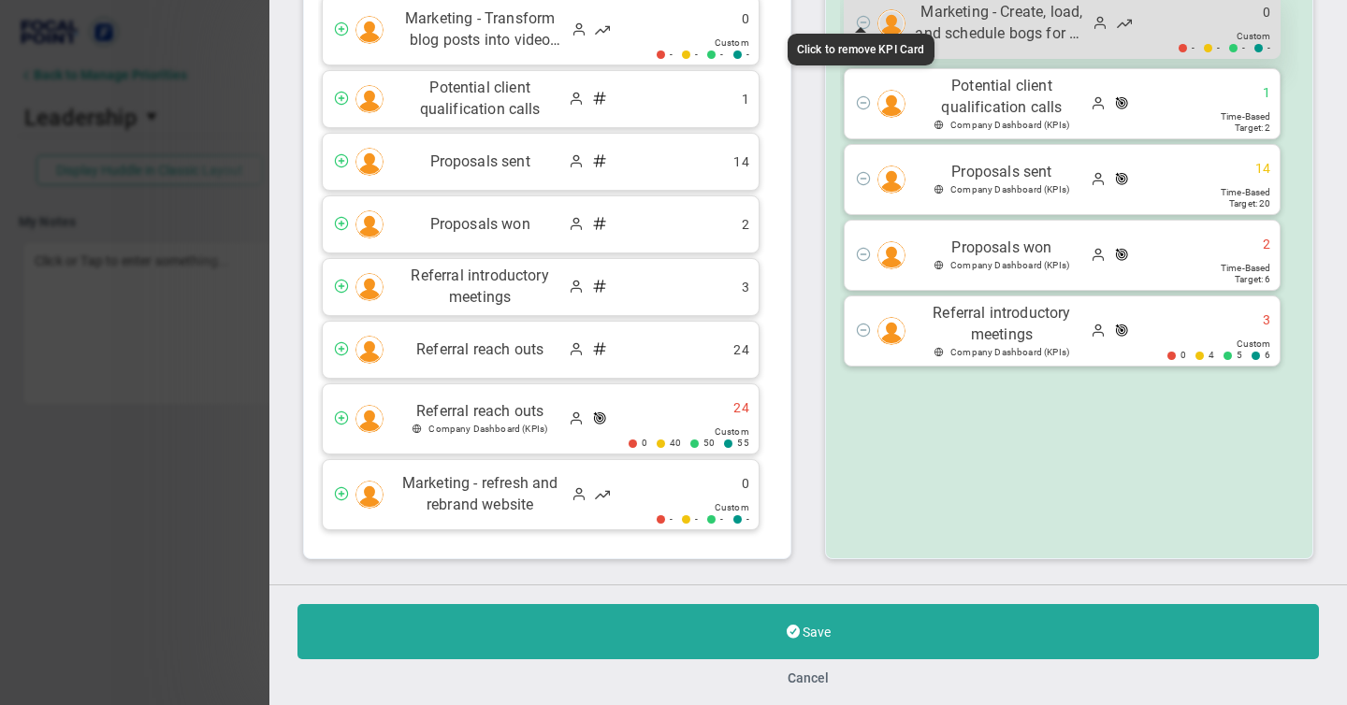
click at [862, 25] on span at bounding box center [863, 21] width 15 height 15
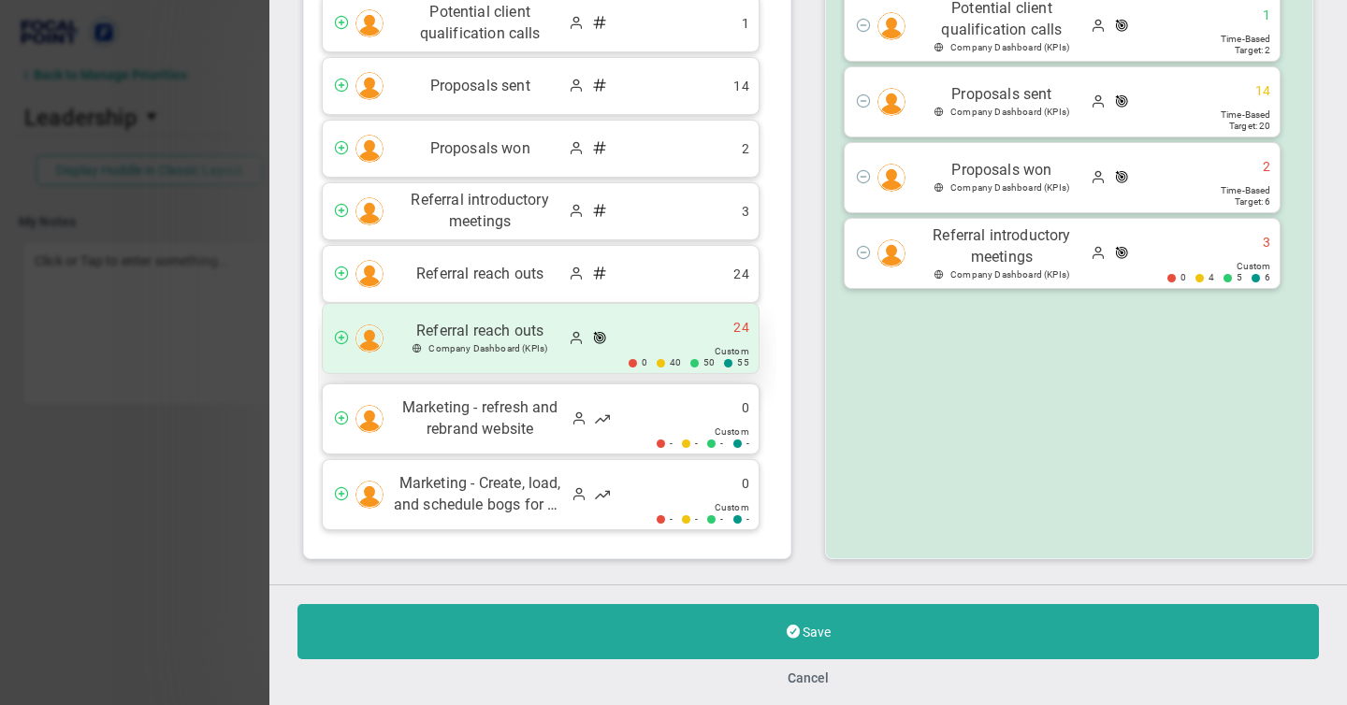
click at [342, 338] on span at bounding box center [341, 336] width 15 height 15
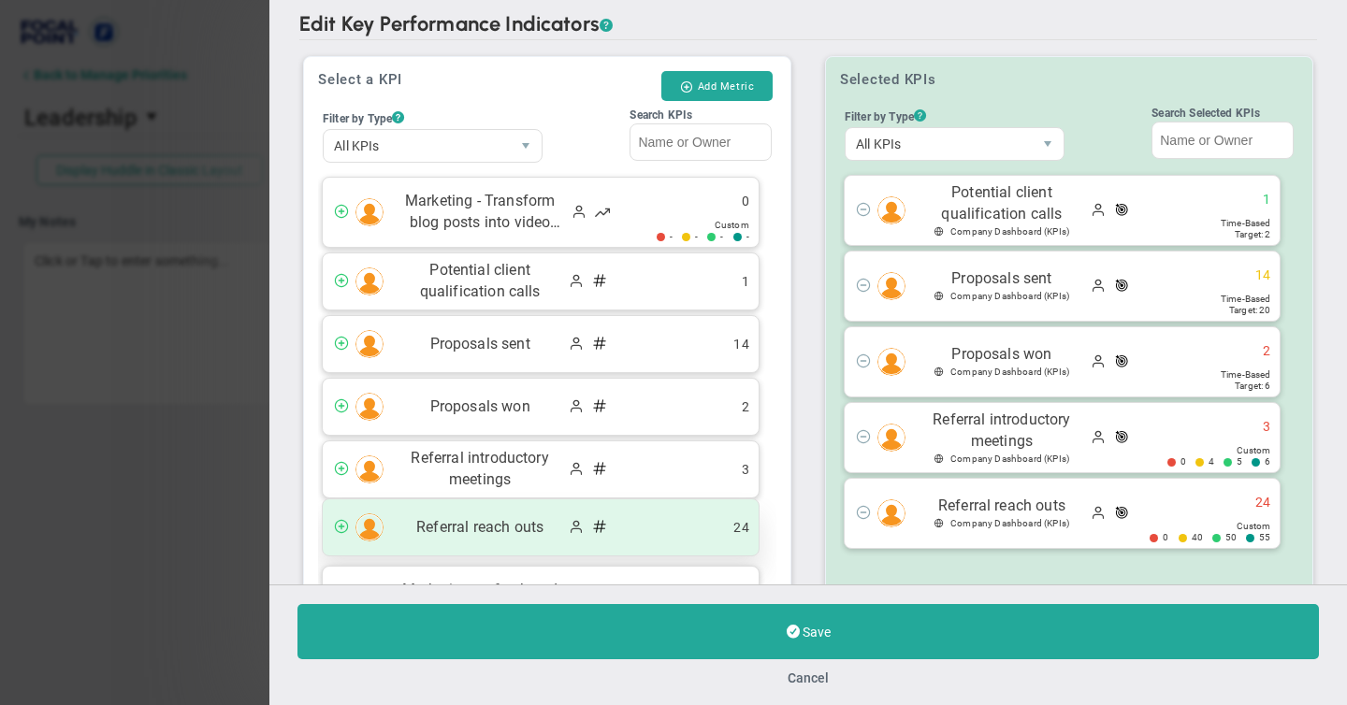
scroll to position [5, 0]
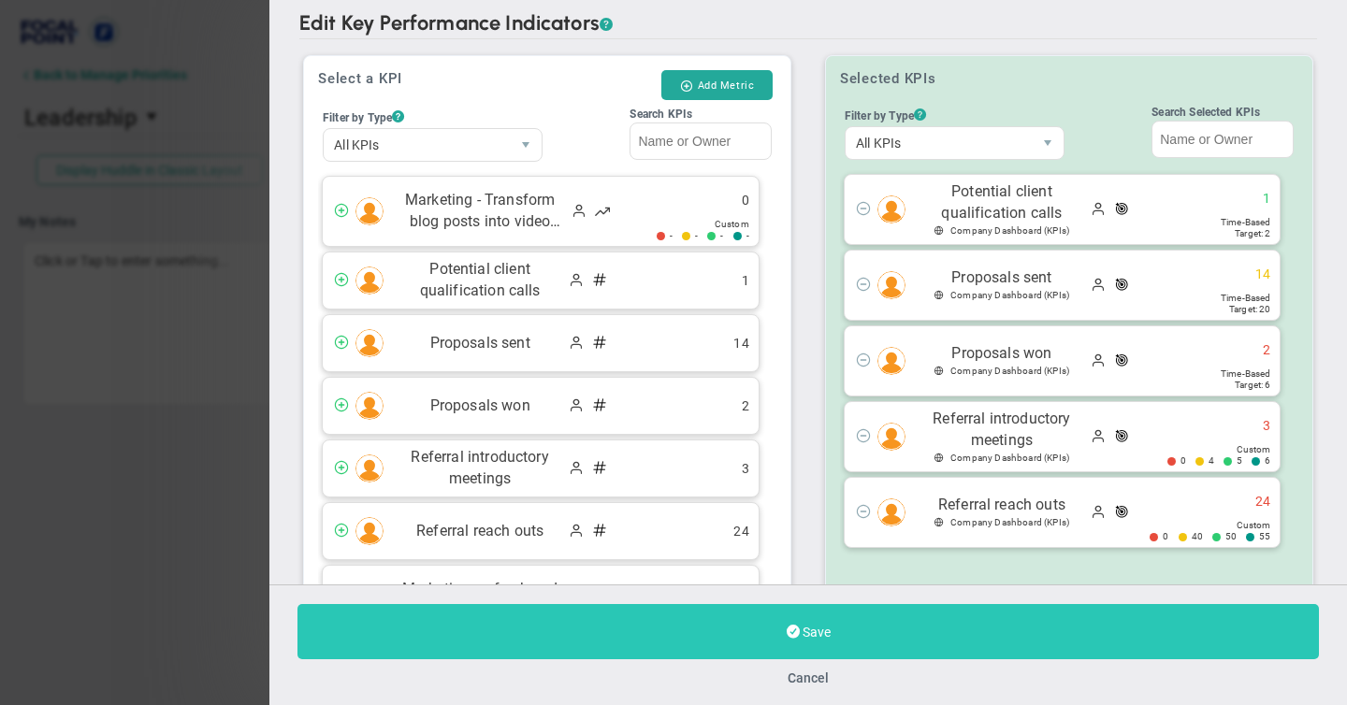
click at [799, 628] on button "Save" at bounding box center [807, 631] width 1021 height 55
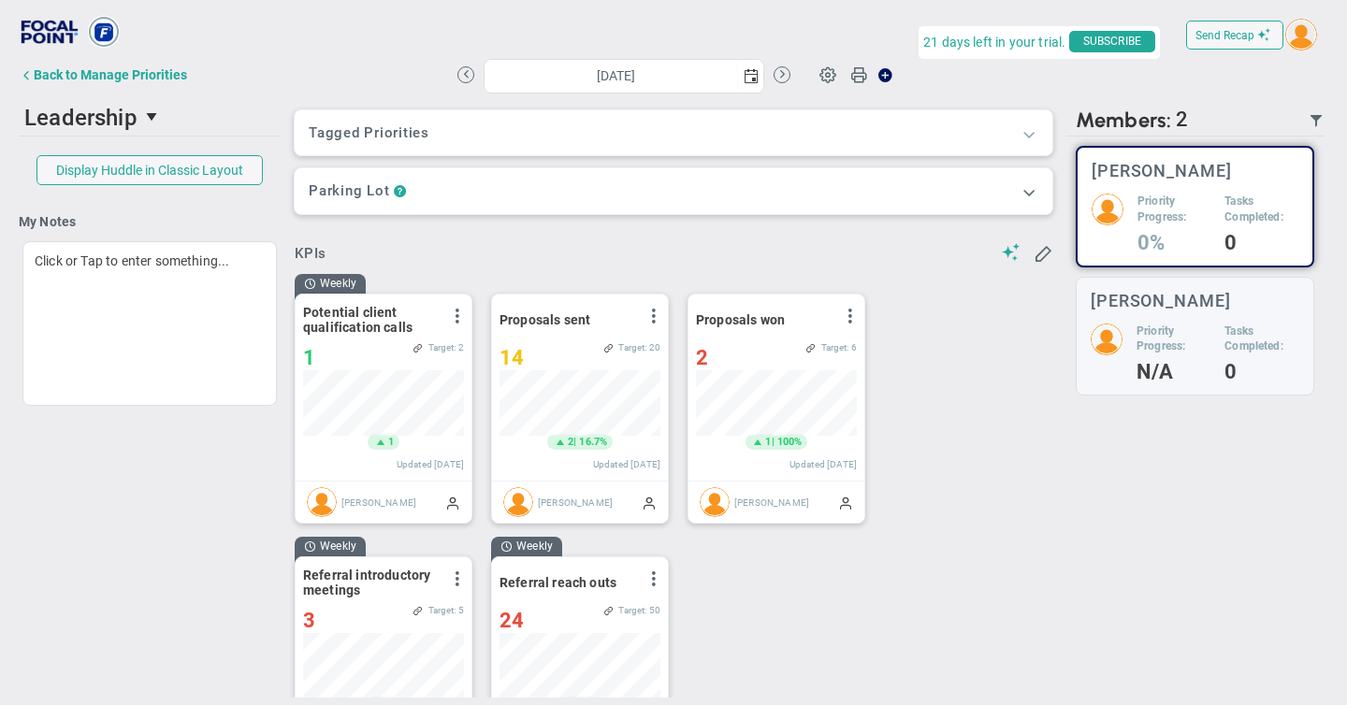
click at [1028, 136] on span at bounding box center [1028, 133] width 19 height 19
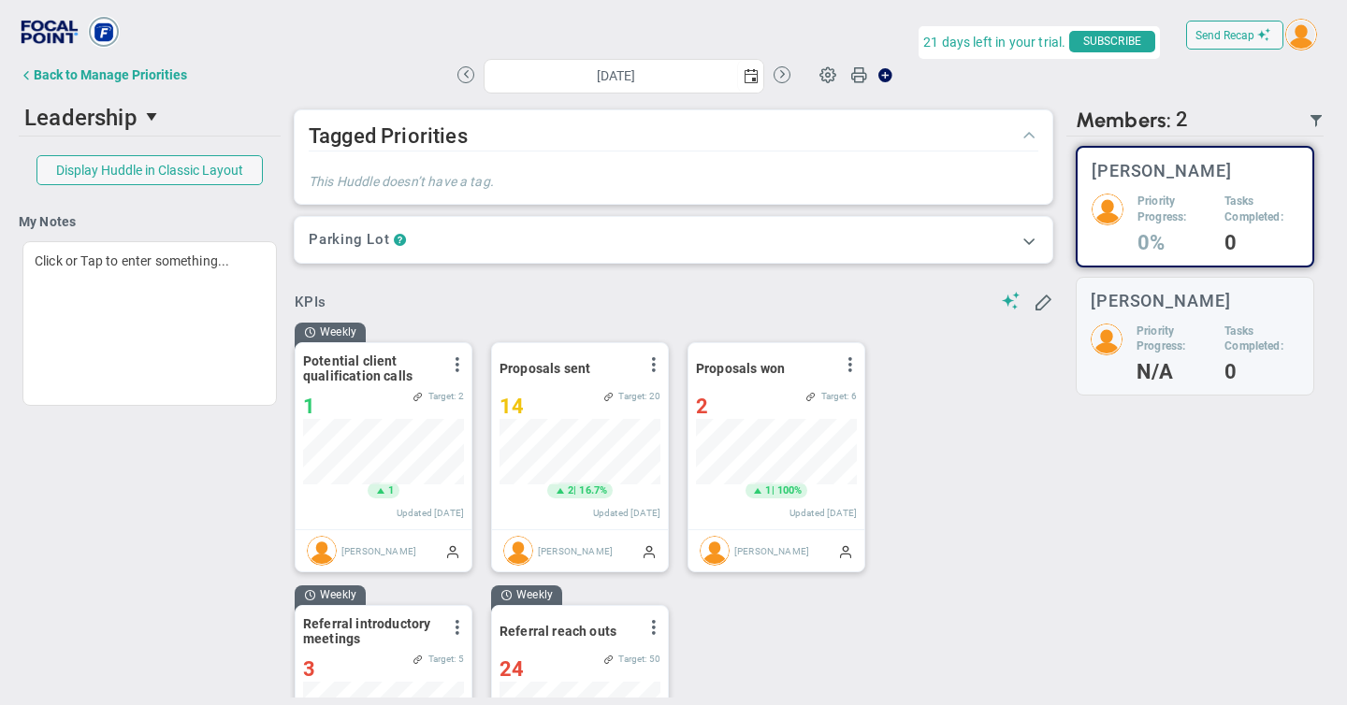
click at [1028, 136] on span at bounding box center [1028, 133] width 19 height 19
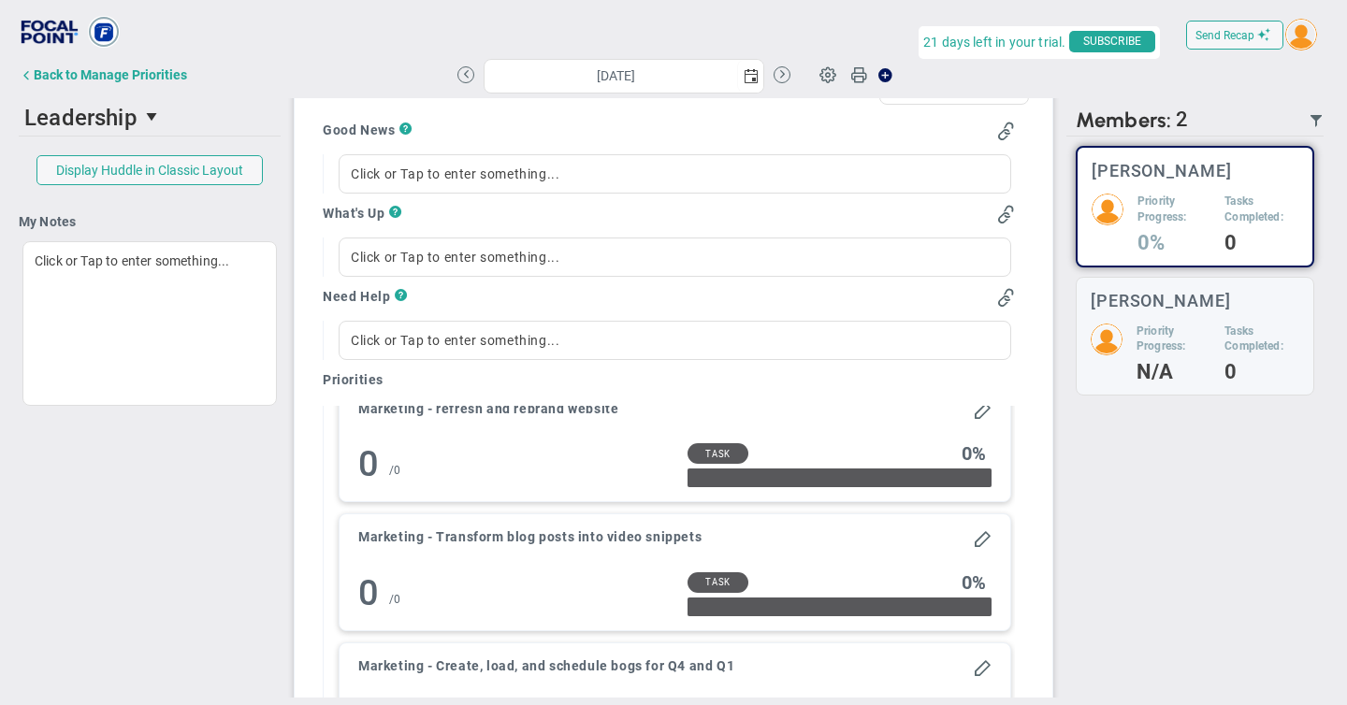
scroll to position [22, 0]
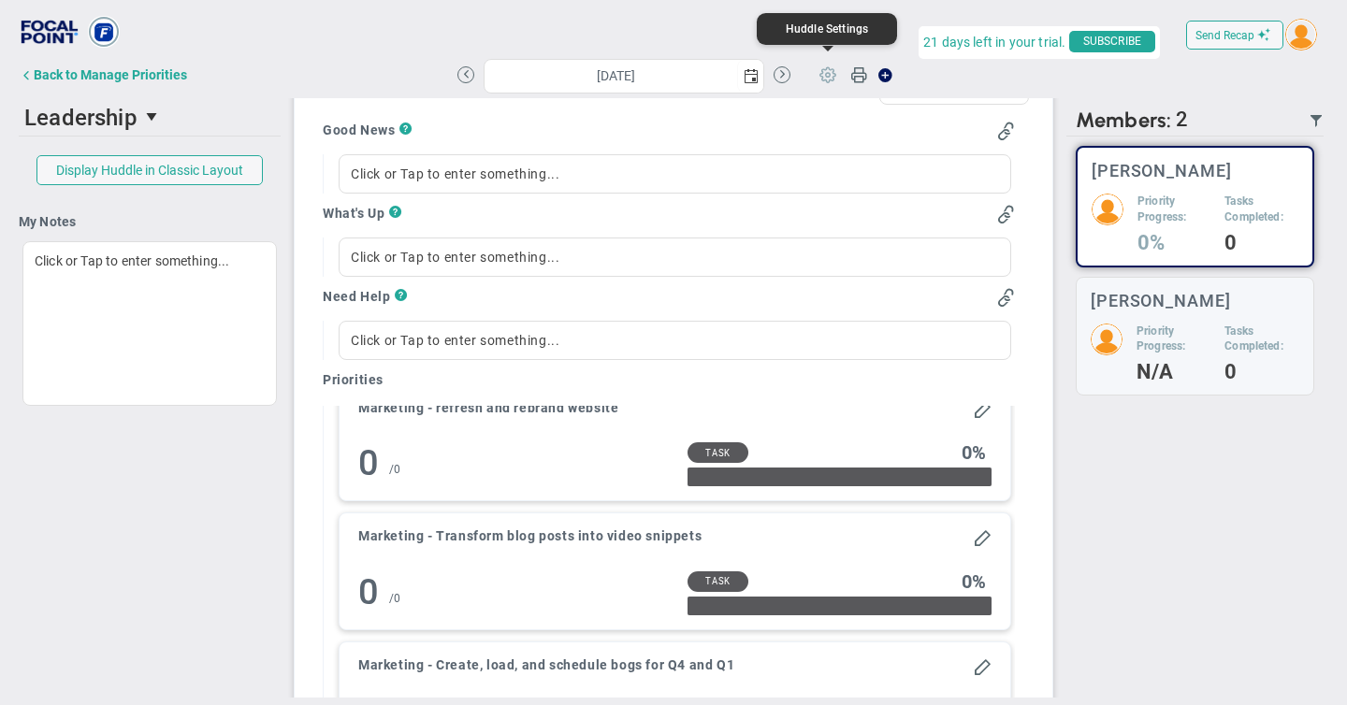
click at [828, 72] on span at bounding box center [828, 74] width 36 height 36
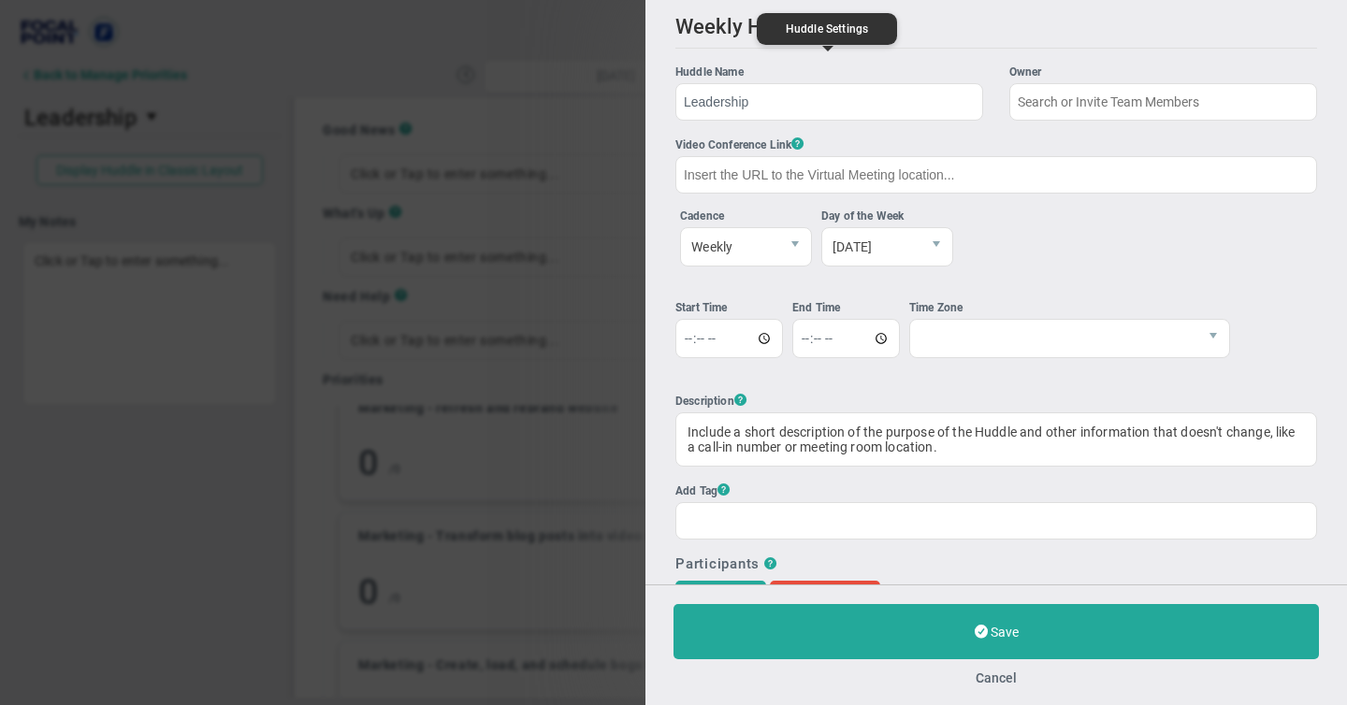
type input "[PERSON_NAME]"
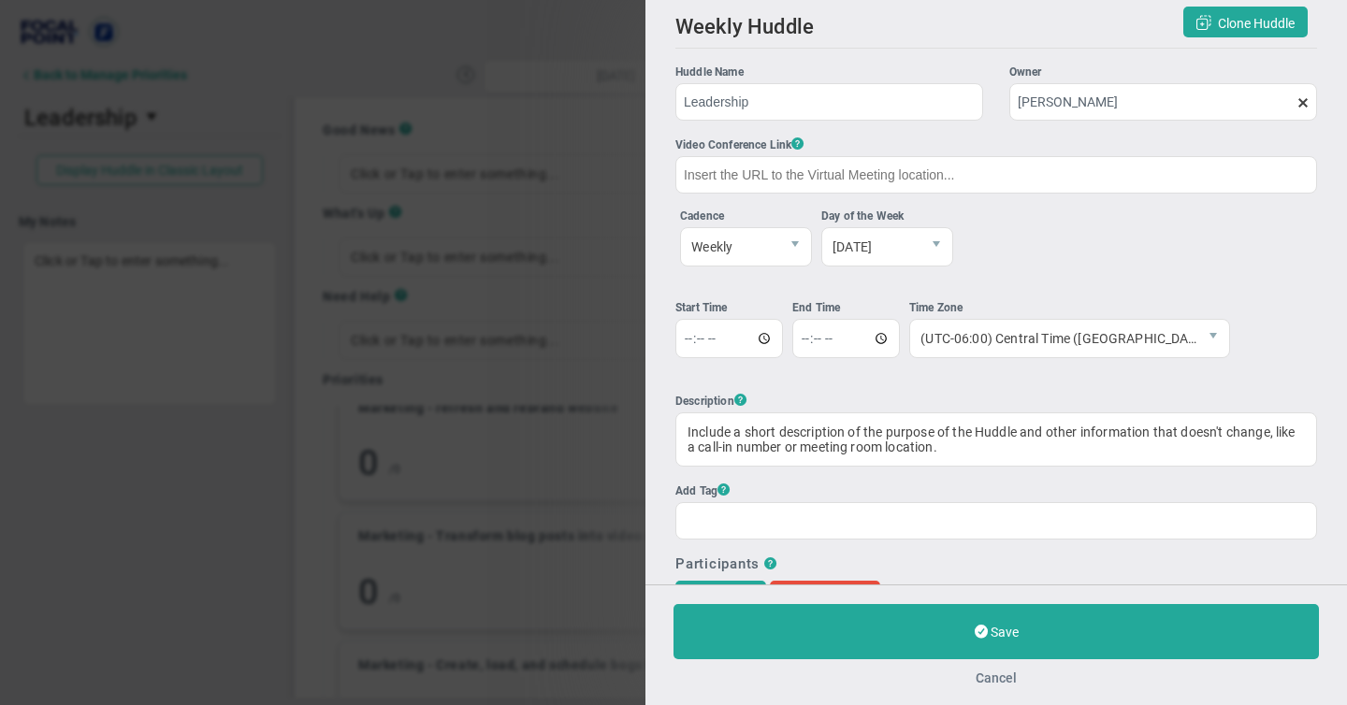
click at [1005, 680] on button "Cancel" at bounding box center [995, 678] width 41 height 15
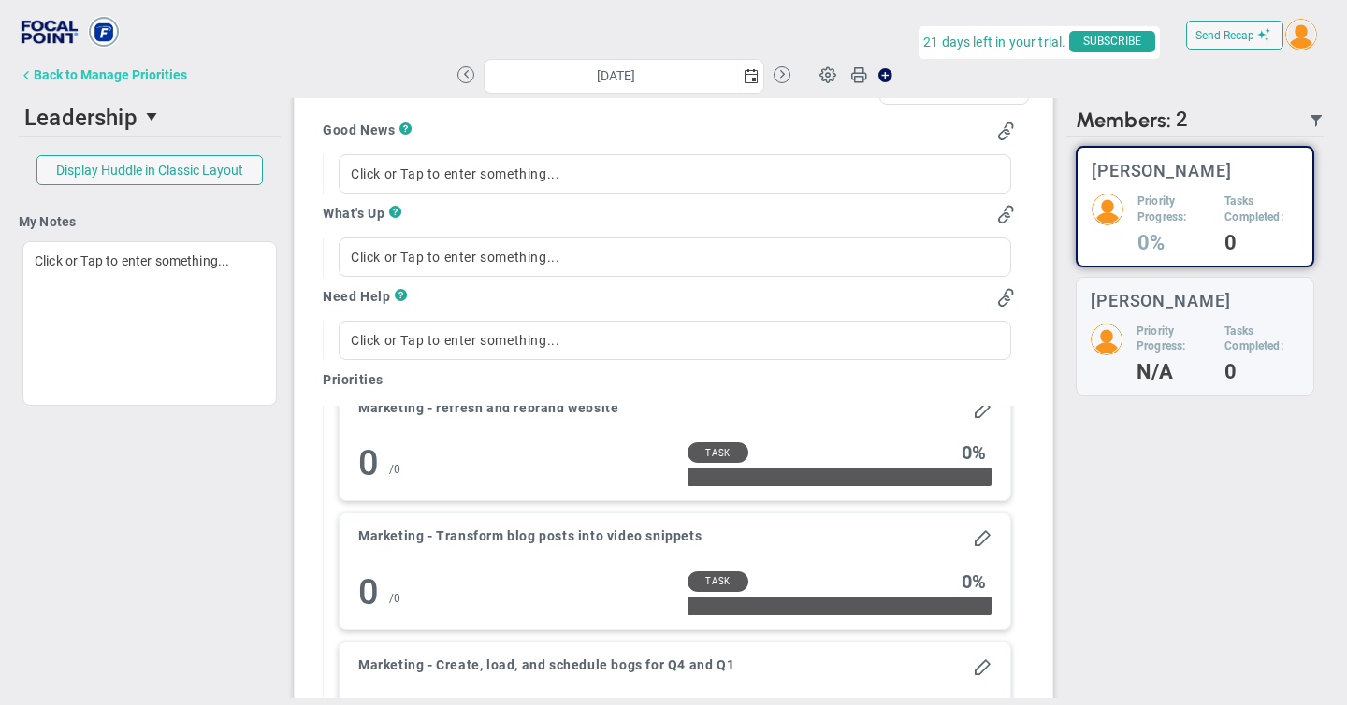
click at [64, 71] on div "Back to Manage Priorities" at bounding box center [110, 74] width 153 height 15
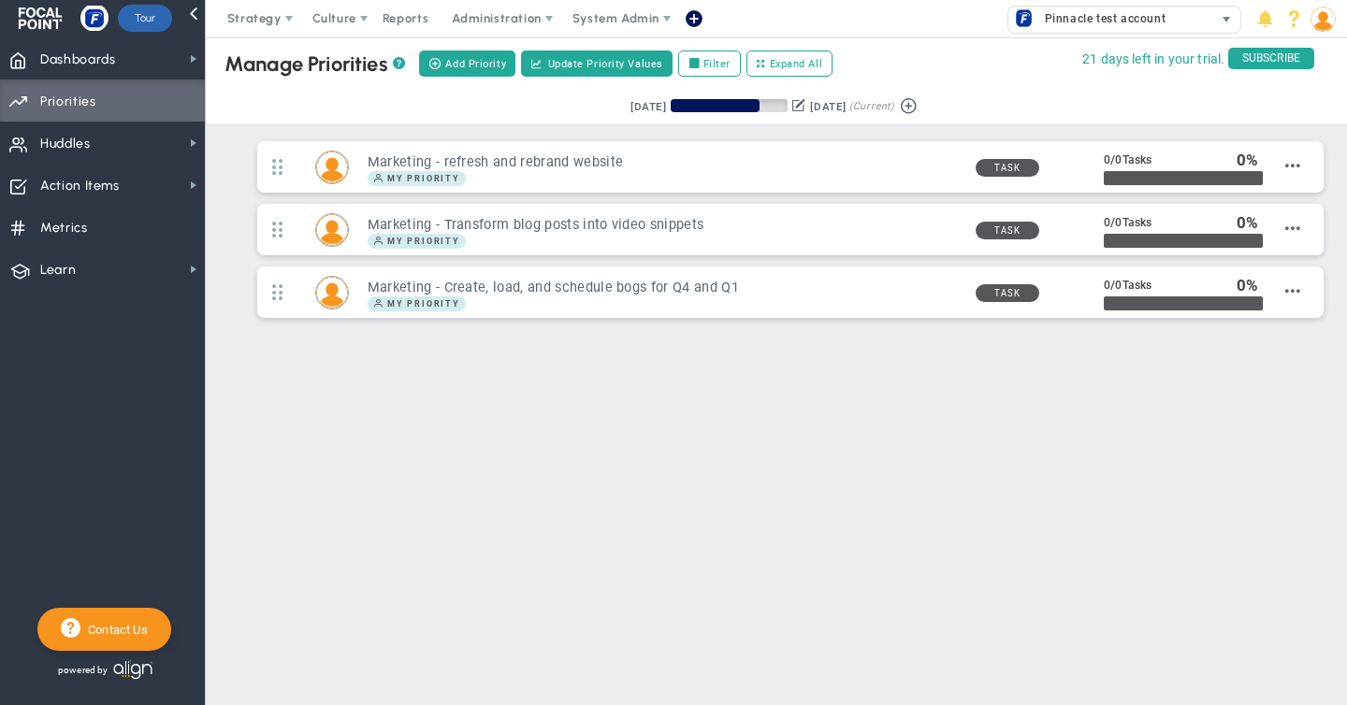
click at [1104, 20] on span "Pinnacle test account" at bounding box center [1100, 19] width 130 height 24
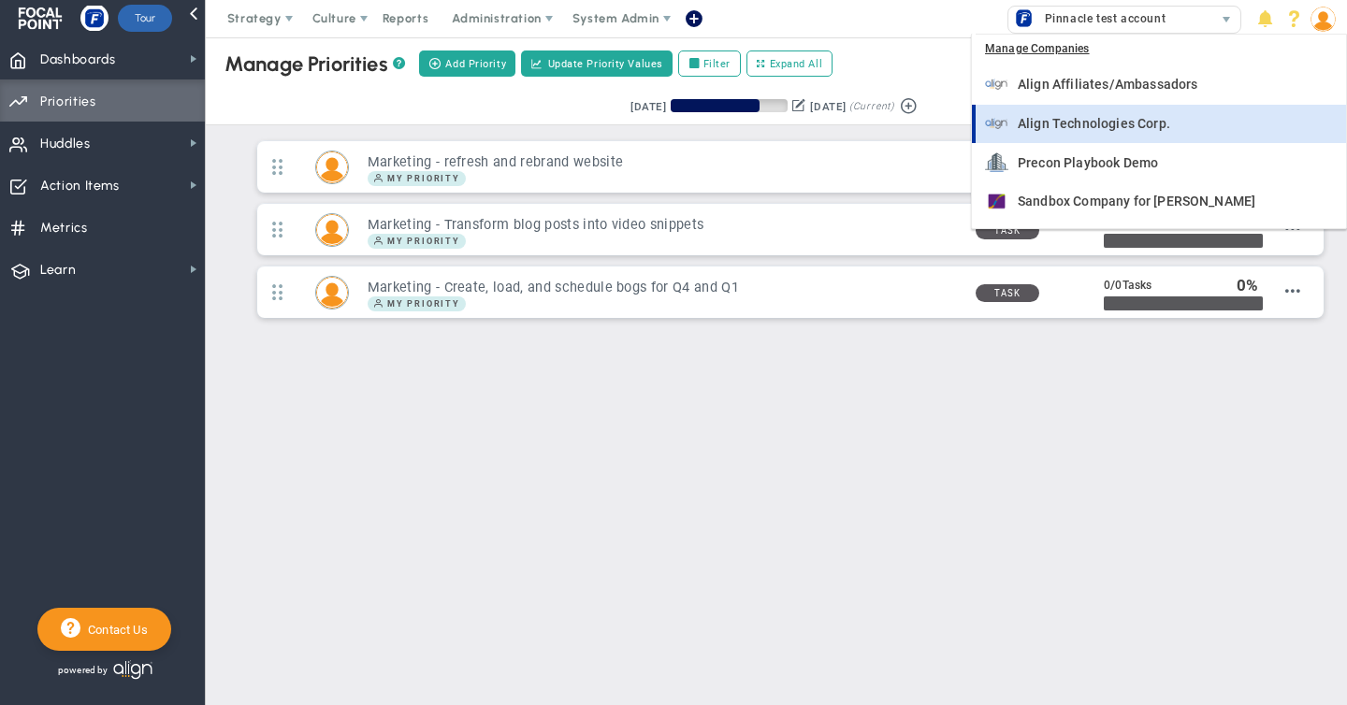
click at [1051, 125] on span "Align Technologies Corp." at bounding box center [1093, 123] width 152 height 13
